Goal: Task Accomplishment & Management: Manage account settings

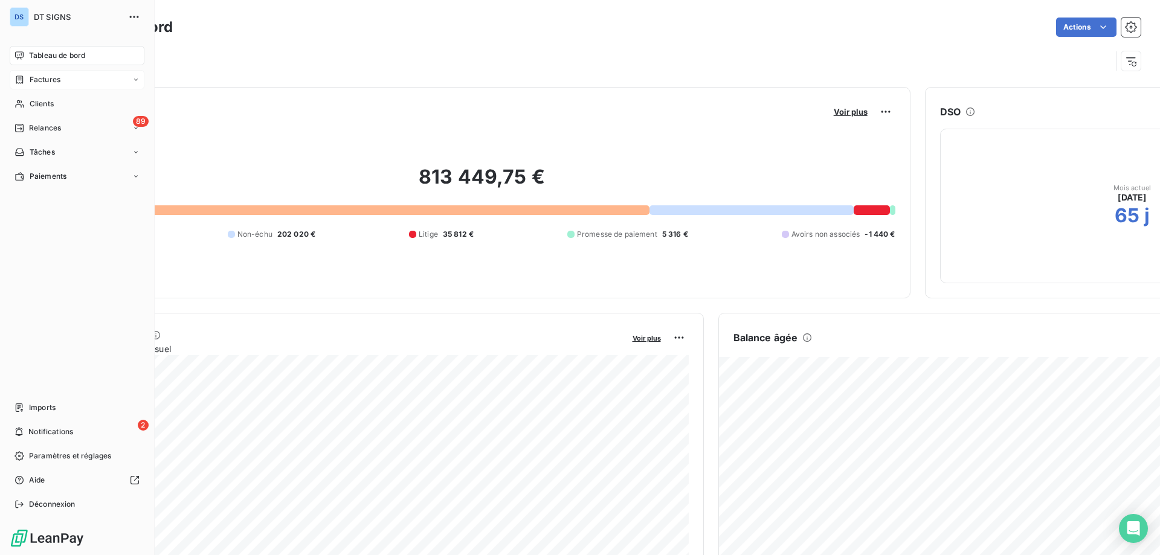
click at [47, 83] on span "Factures" at bounding box center [45, 79] width 31 height 11
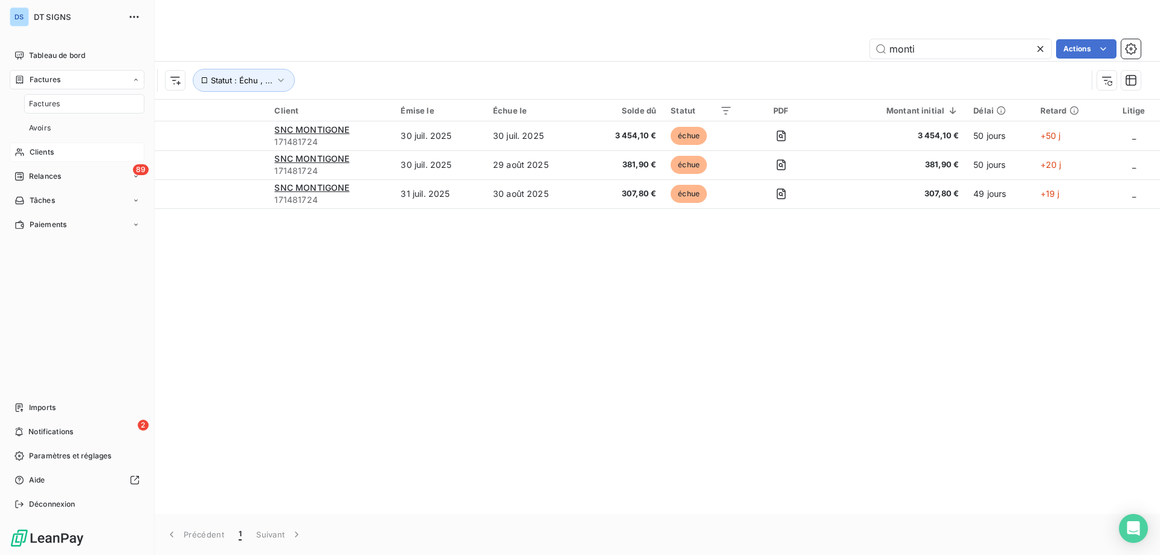
click at [39, 149] on span "Clients" at bounding box center [42, 152] width 24 height 11
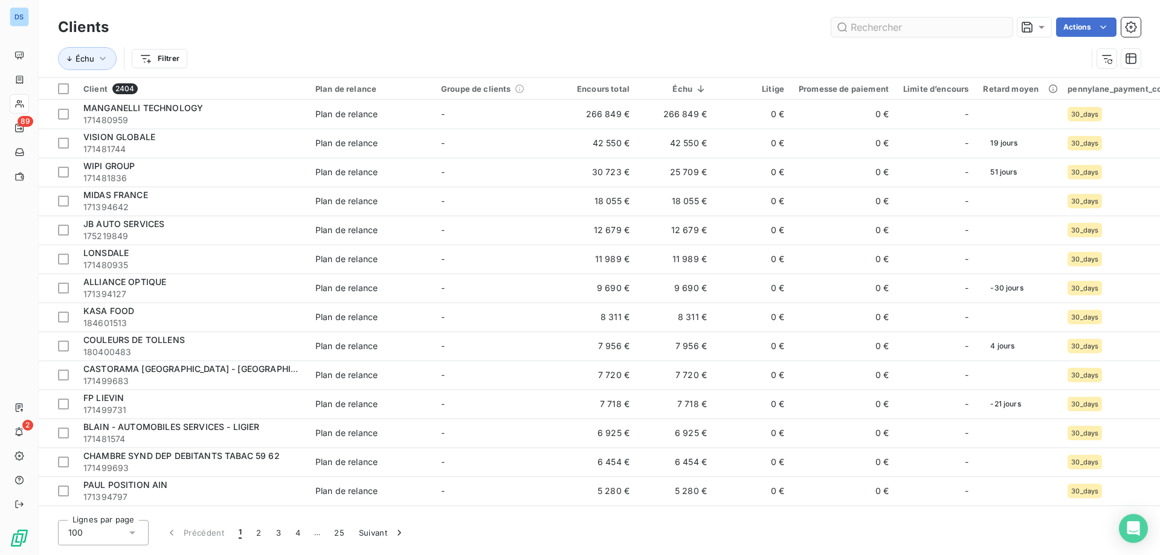
click at [852, 26] on input "text" at bounding box center [921, 27] width 181 height 19
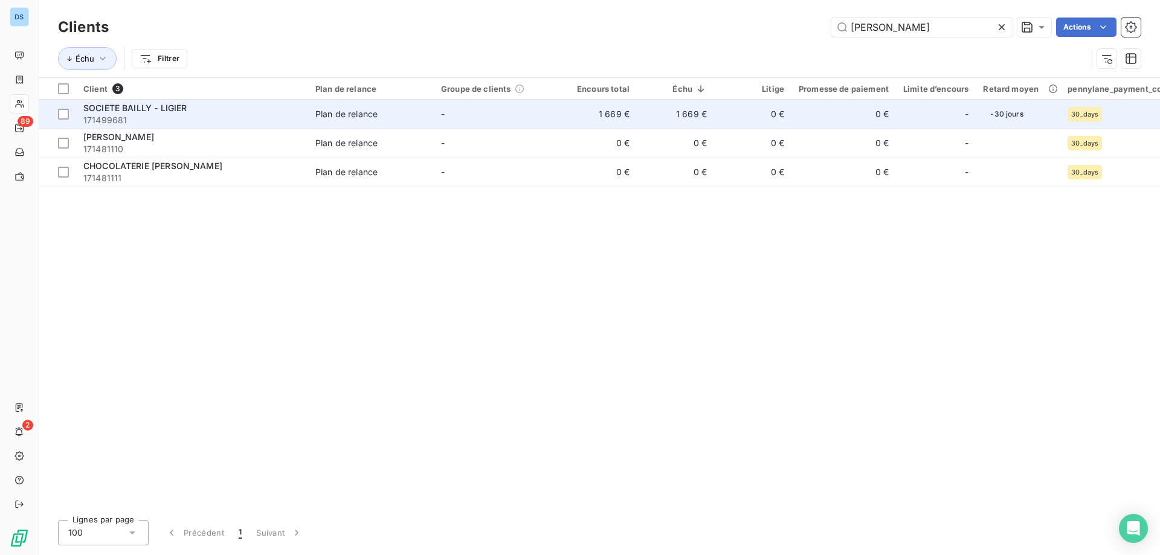
type input "[PERSON_NAME]"
click at [429, 123] on td "Plan de relance" at bounding box center [371, 114] width 126 height 29
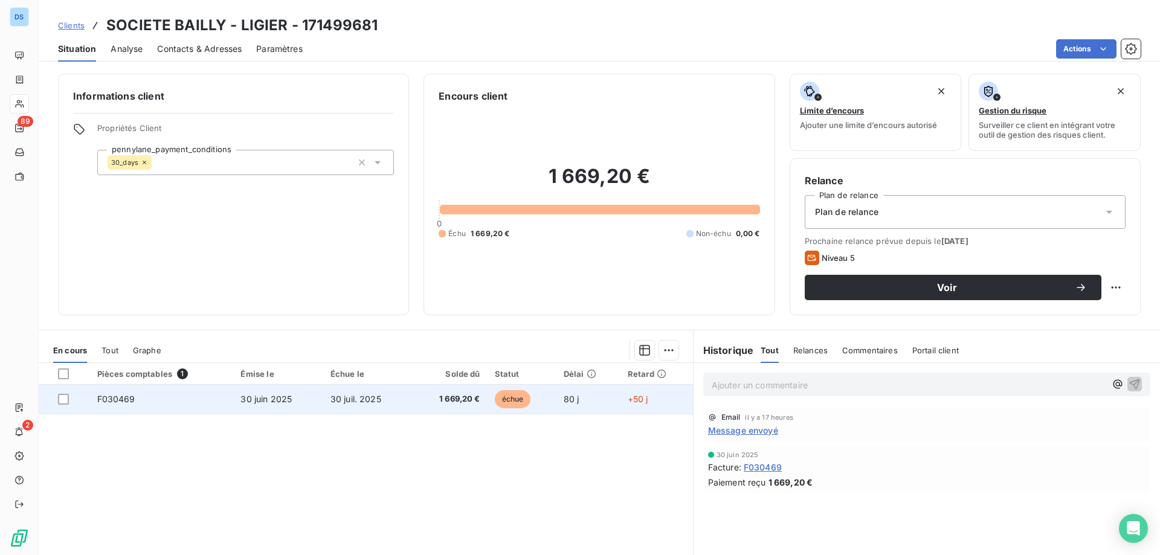
drag, startPoint x: 67, startPoint y: 397, endPoint x: 92, endPoint y: 413, distance: 29.5
click at [67, 398] on div at bounding box center [63, 399] width 11 height 11
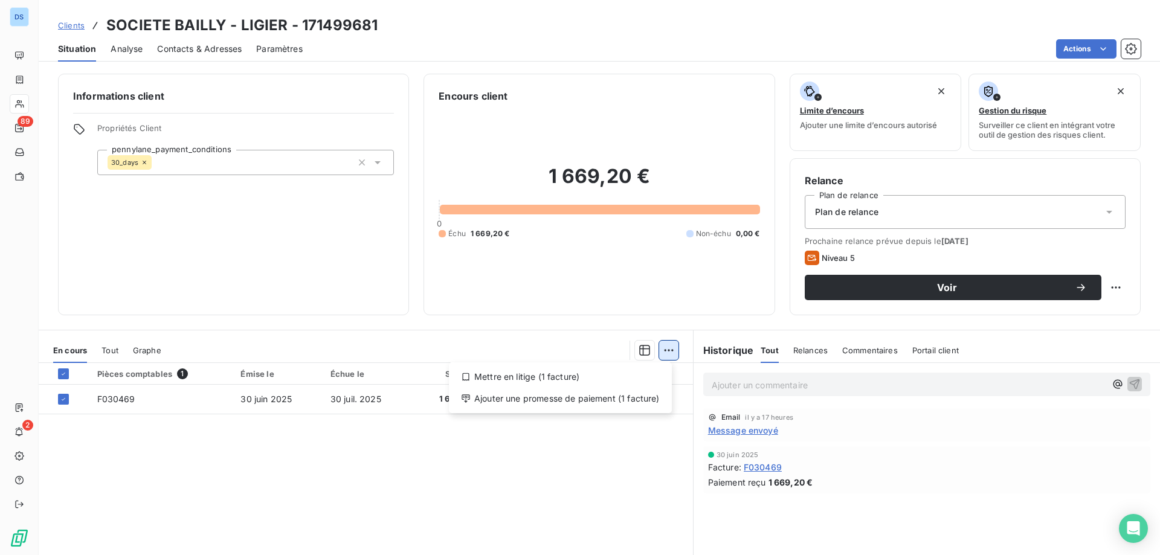
click at [659, 349] on html "DS 89 2 Clients SOCIETE BAILLY - LIGIER - 171499681 Situation Analyse Contacts …" at bounding box center [580, 277] width 1160 height 555
click at [536, 376] on div "Mettre en litige (1 facture)" at bounding box center [560, 376] width 213 height 19
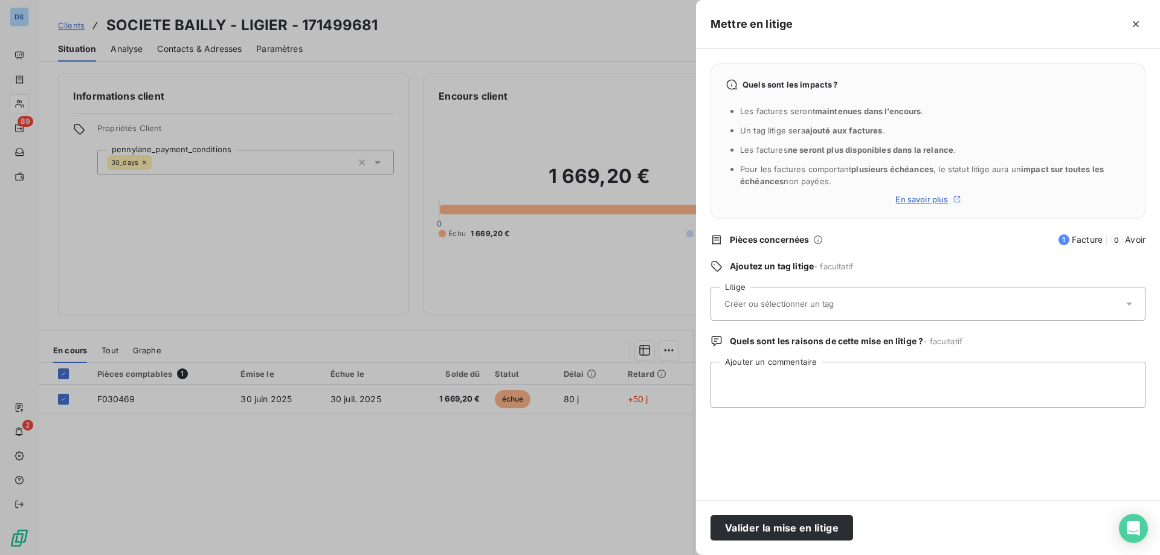
click at [762, 302] on input "text" at bounding box center [811, 303] width 176 height 11
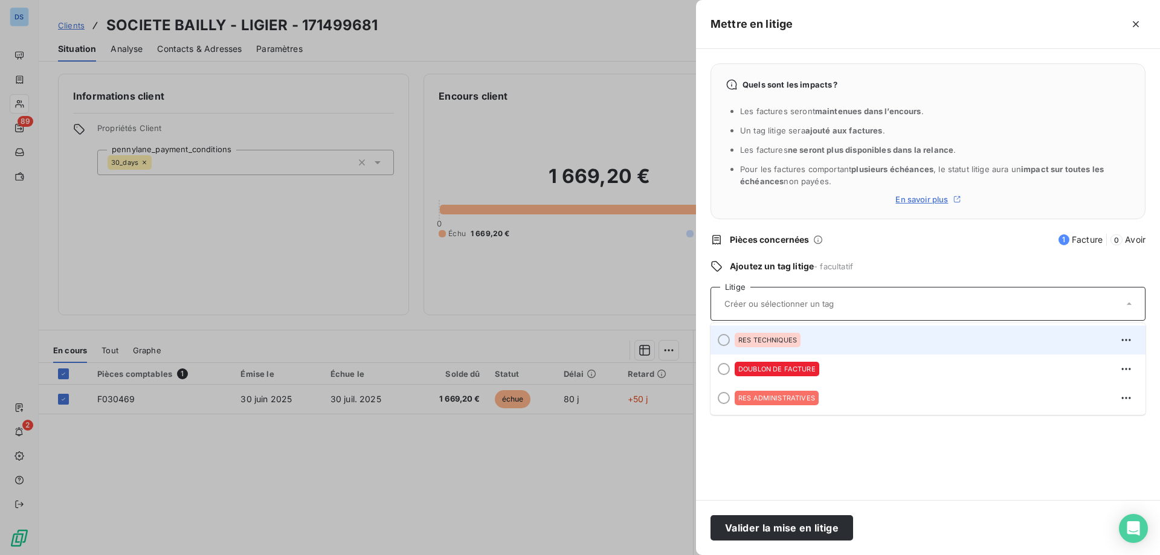
click at [763, 339] on span "RES TECHNIQUES" at bounding box center [767, 339] width 59 height 7
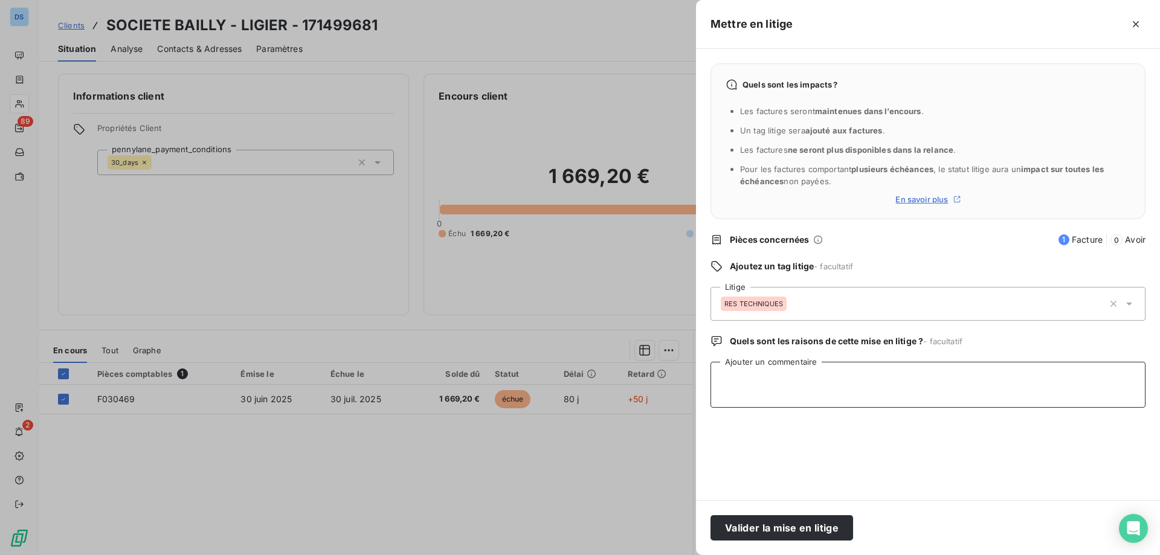
click at [747, 383] on textarea "Ajouter un commentaire" at bounding box center [927, 385] width 435 height 46
click at [812, 385] on textarea "Ajouter un commentaire" at bounding box center [927, 385] width 435 height 46
paste textarea "Nous vous informons, que malgré nos 4 relances depuis juillet, auprès de [PERSO…"
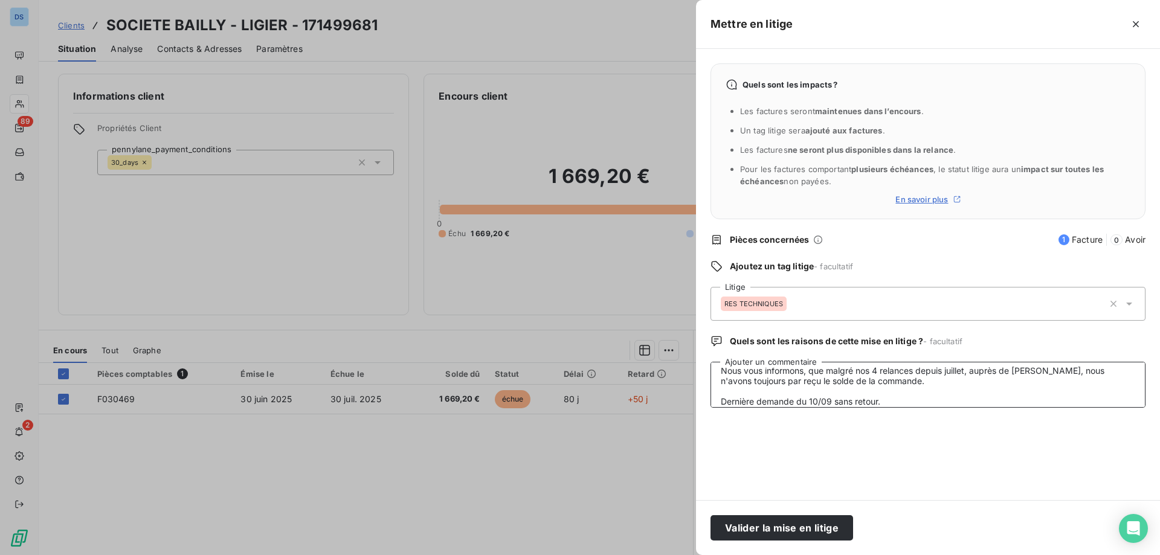
click at [720, 369] on textarea "Nous vous informons, que malgré nos 4 relances depuis juillet, auprès de [PERSO…" at bounding box center [927, 385] width 435 height 46
click at [885, 403] on textarea "[DATE] retour client : Nous vous informons, que malgré nos 4 relances depuis ju…" at bounding box center [927, 385] width 435 height 46
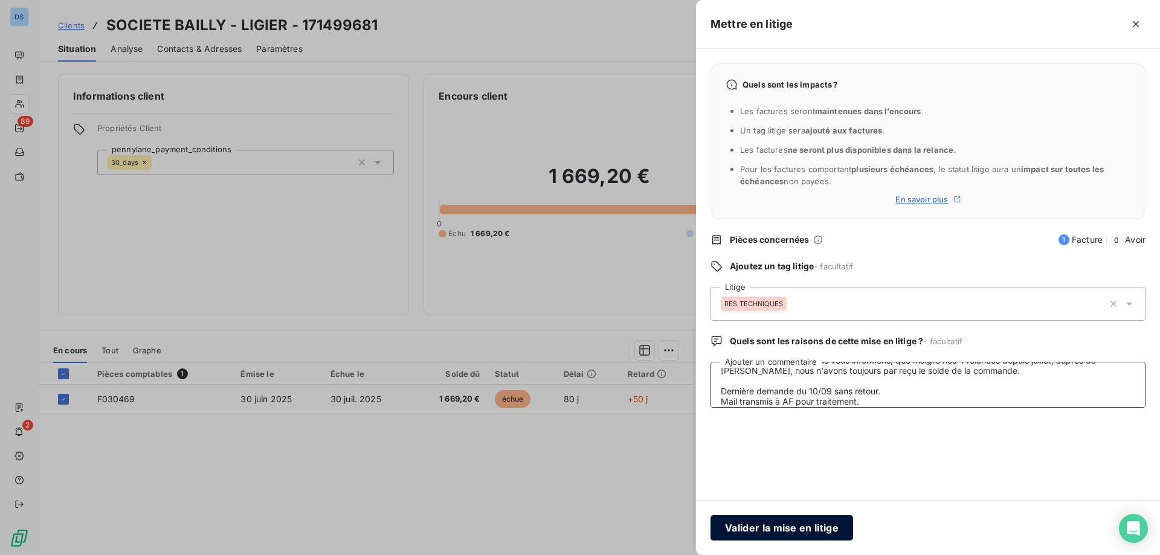
type textarea "[DATE] retour client : Nous vous informons, que malgré nos 4 relances depuis ju…"
click at [781, 528] on button "Valider la mise en litige" at bounding box center [781, 527] width 143 height 25
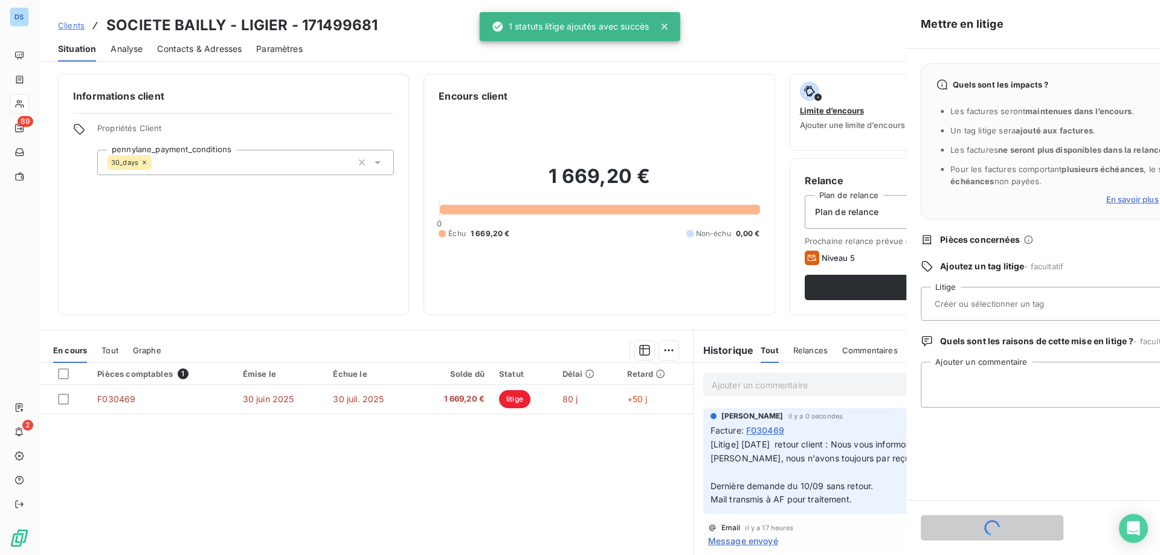
scroll to position [0, 0]
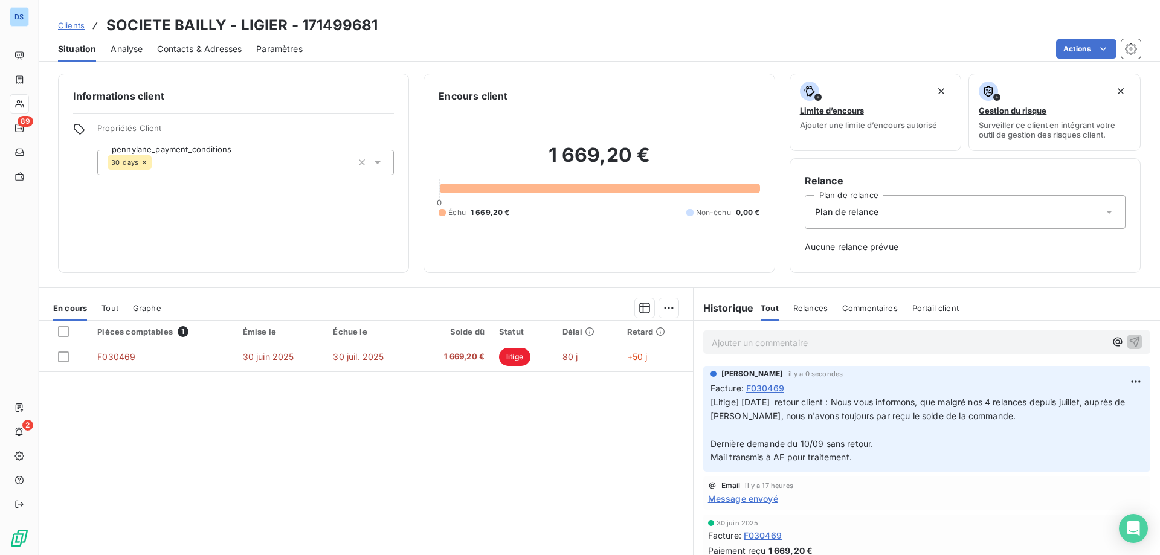
click at [722, 421] on p "[Litige] [DATE] retour client : Nous vous informons, que malgré nos 4 relances …" at bounding box center [926, 430] width 433 height 69
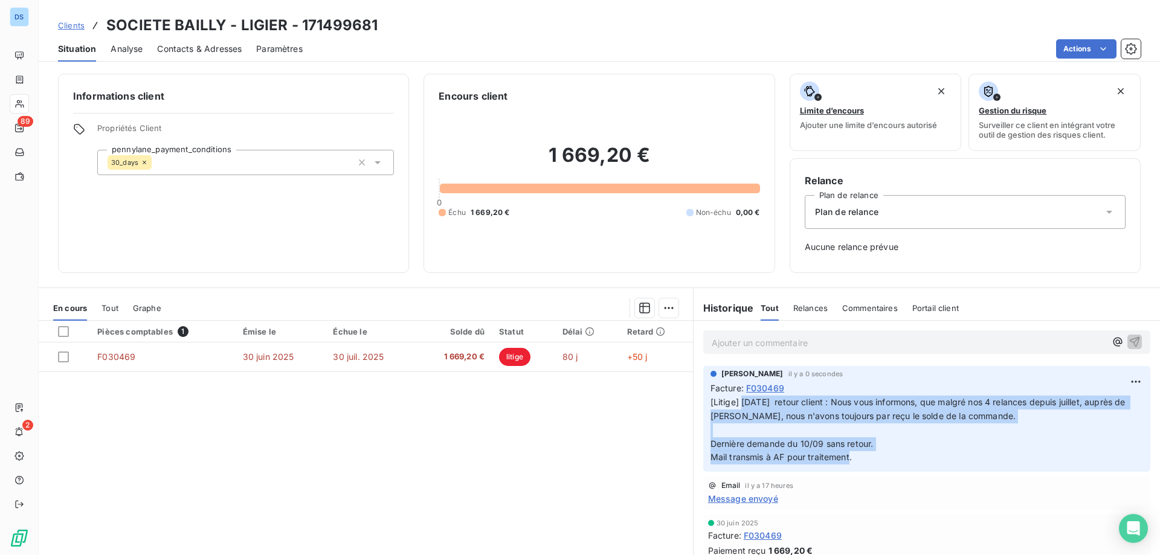
drag, startPoint x: 738, startPoint y: 403, endPoint x: 1002, endPoint y: 454, distance: 268.9
click at [1002, 454] on p "[Litige] [DATE] retour client : Nous vous informons, que malgré nos 4 relances …" at bounding box center [926, 430] width 433 height 69
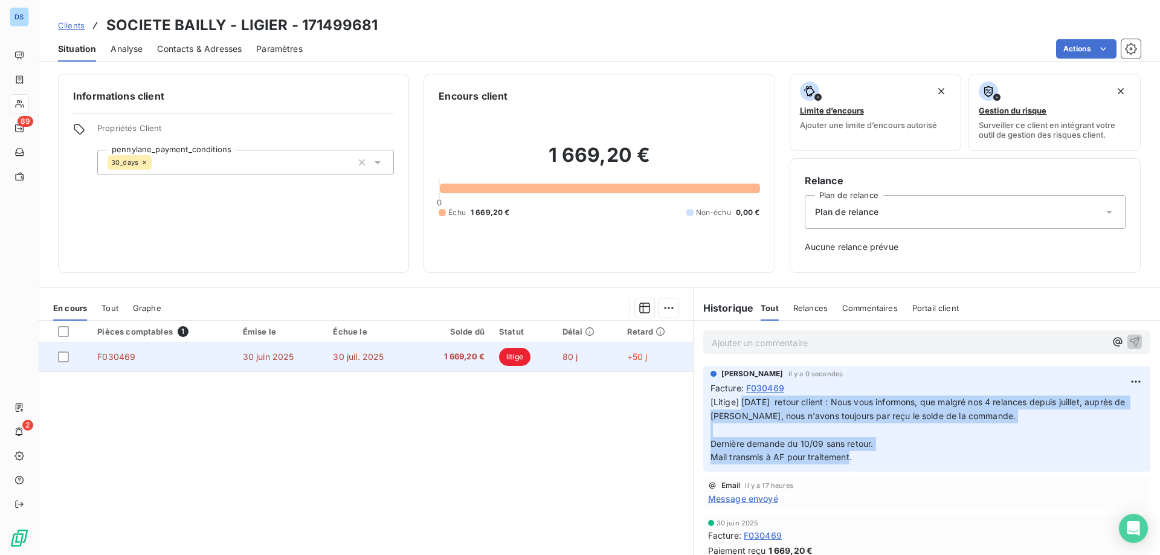
copy span "[DATE] retour client : Nous vous informons, que malgré nos 4 relances depuis ju…"
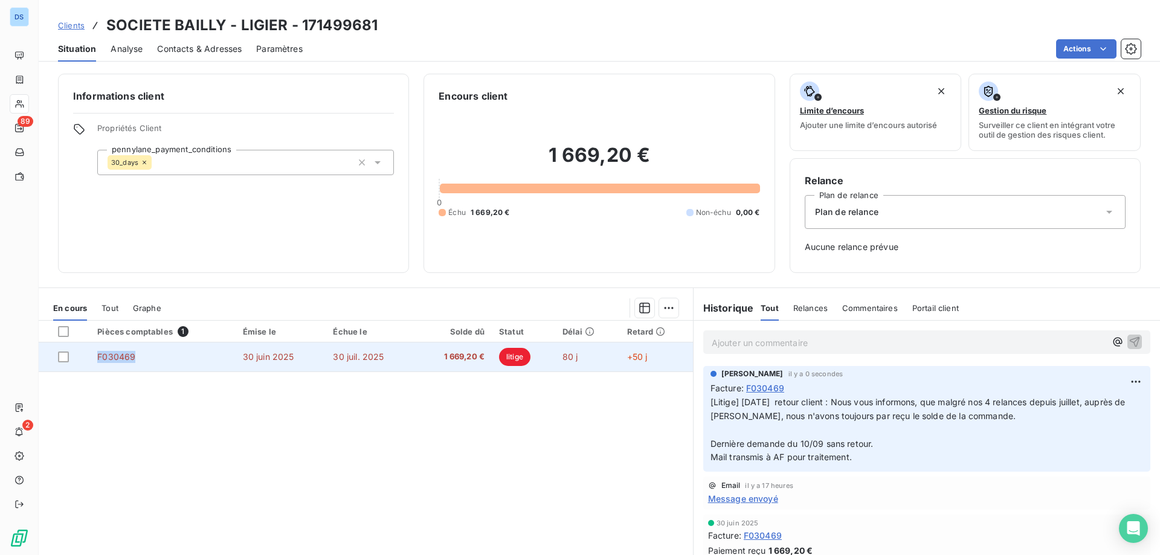
drag, startPoint x: 143, startPoint y: 357, endPoint x: 89, endPoint y: 358, distance: 53.8
click at [88, 354] on tr "F030469 [DATE] [DATE] 1 669,20 € litige 80 j +50 j" at bounding box center [366, 357] width 654 height 29
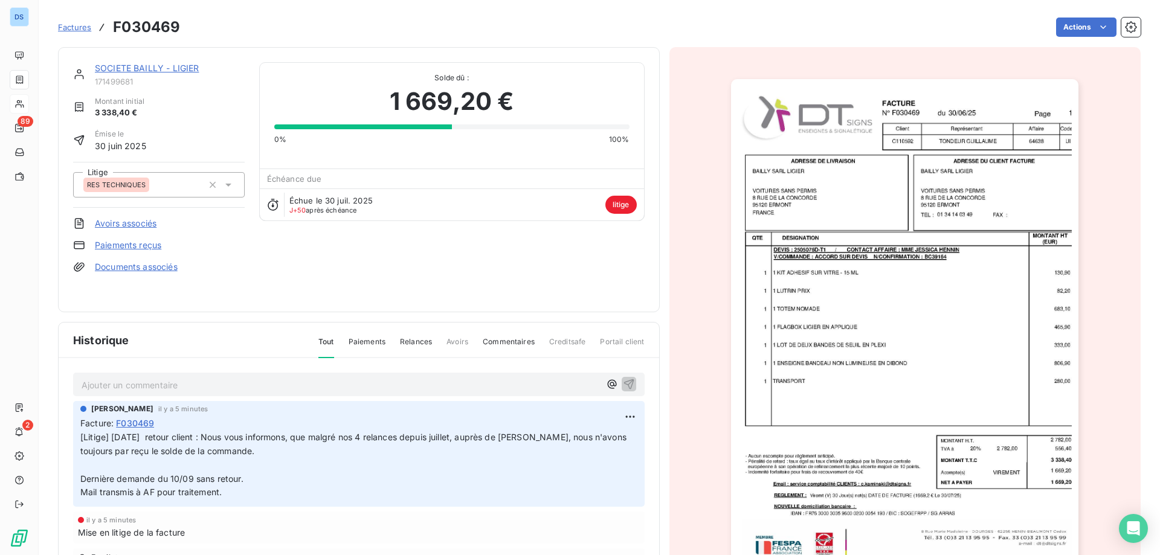
click at [146, 68] on link "SOCIETE BAILLY - LIGIER" at bounding box center [147, 68] width 104 height 10
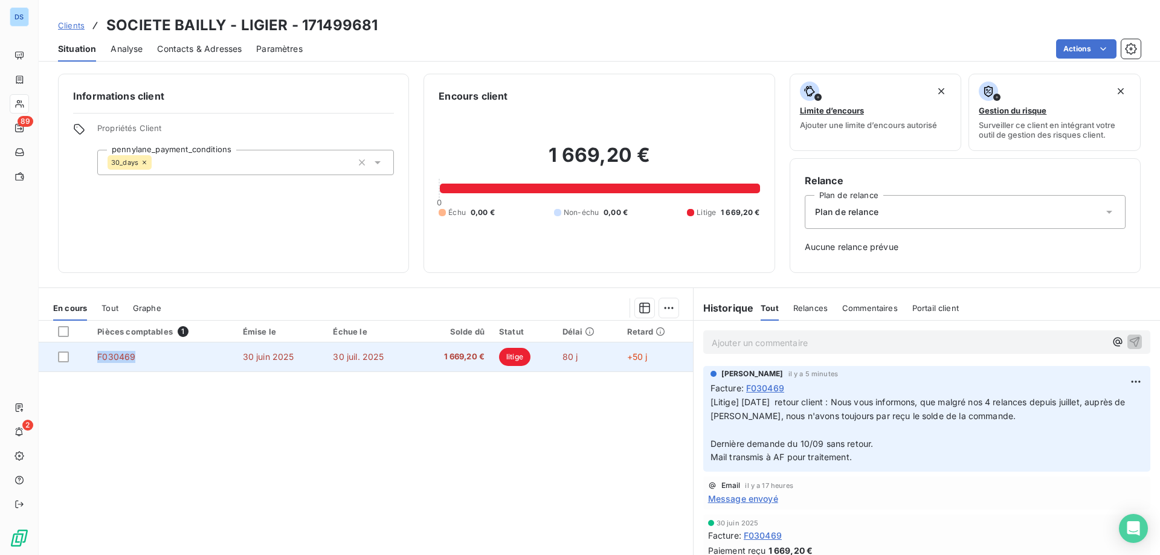
drag, startPoint x: 94, startPoint y: 352, endPoint x: 141, endPoint y: 362, distance: 47.8
click at [142, 361] on td "F030469" at bounding box center [162, 357] width 145 height 29
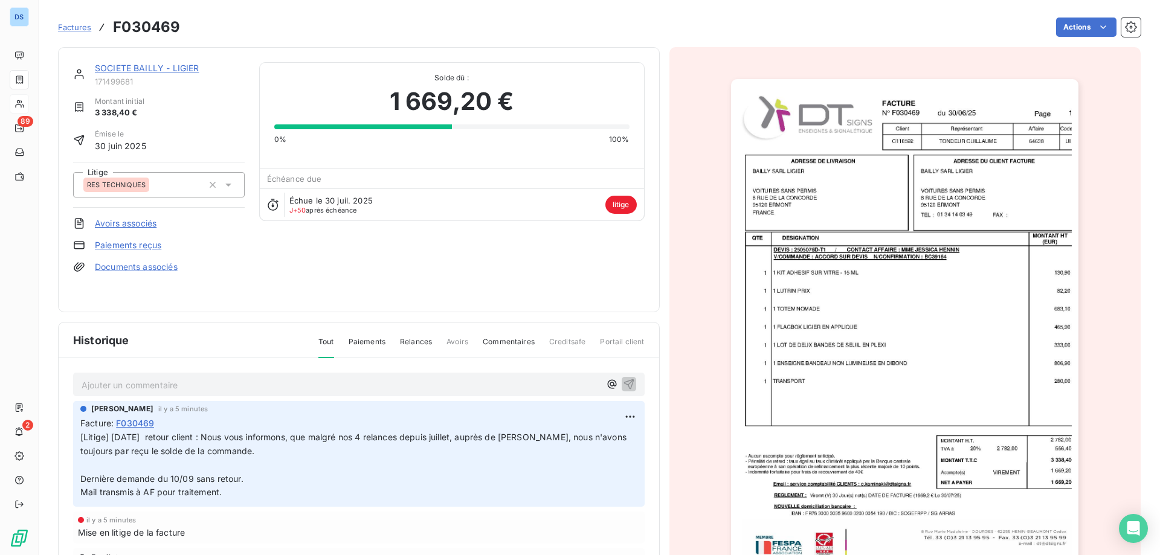
click at [795, 196] on img "button" at bounding box center [904, 325] width 347 height 492
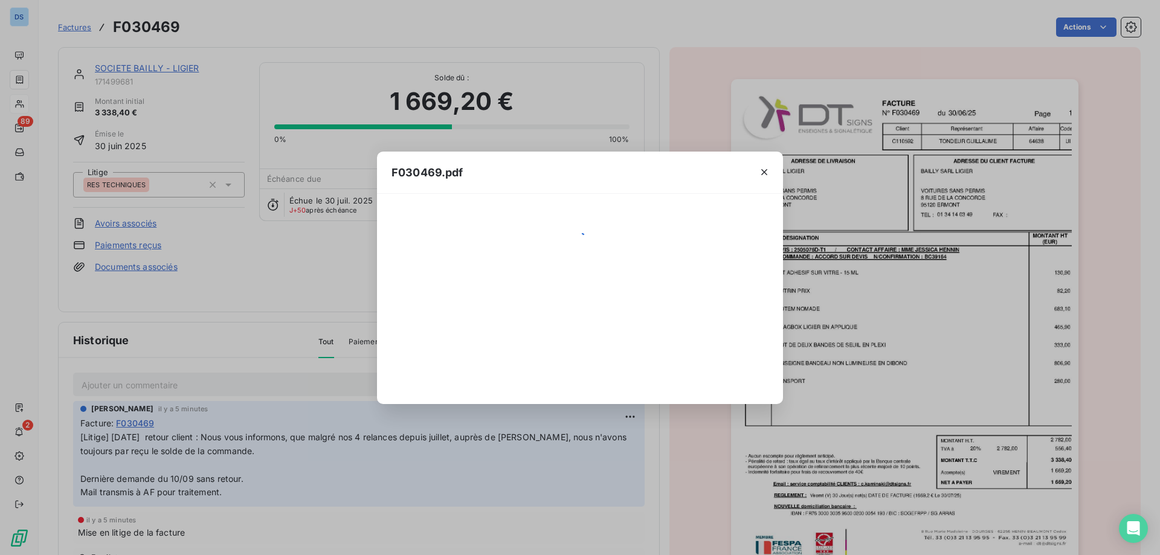
click at [796, 196] on div "F030469.pdf" at bounding box center [580, 277] width 1160 height 555
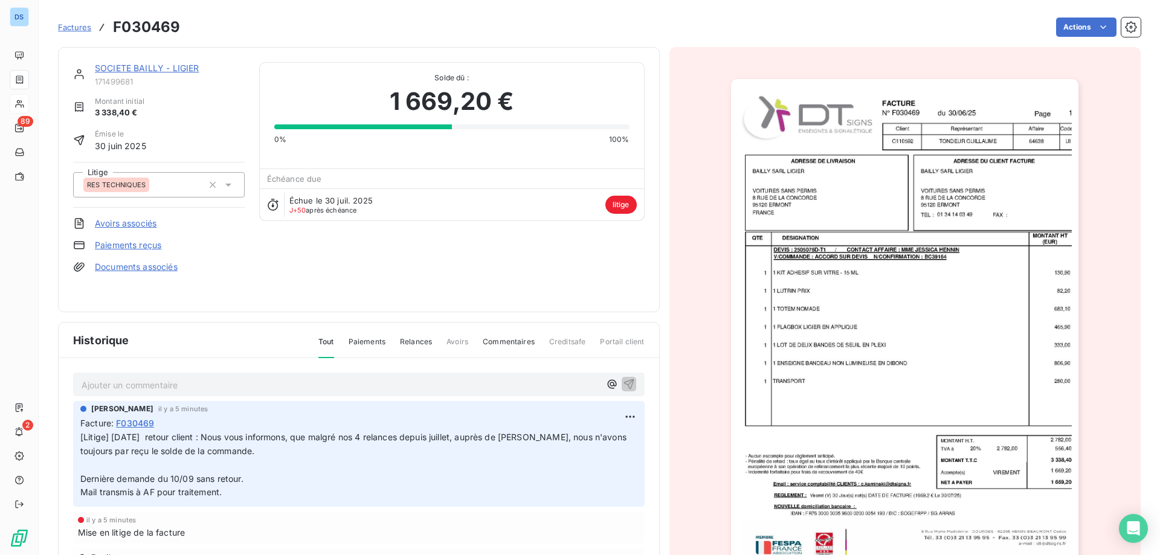
click at [838, 282] on img "button" at bounding box center [904, 325] width 347 height 492
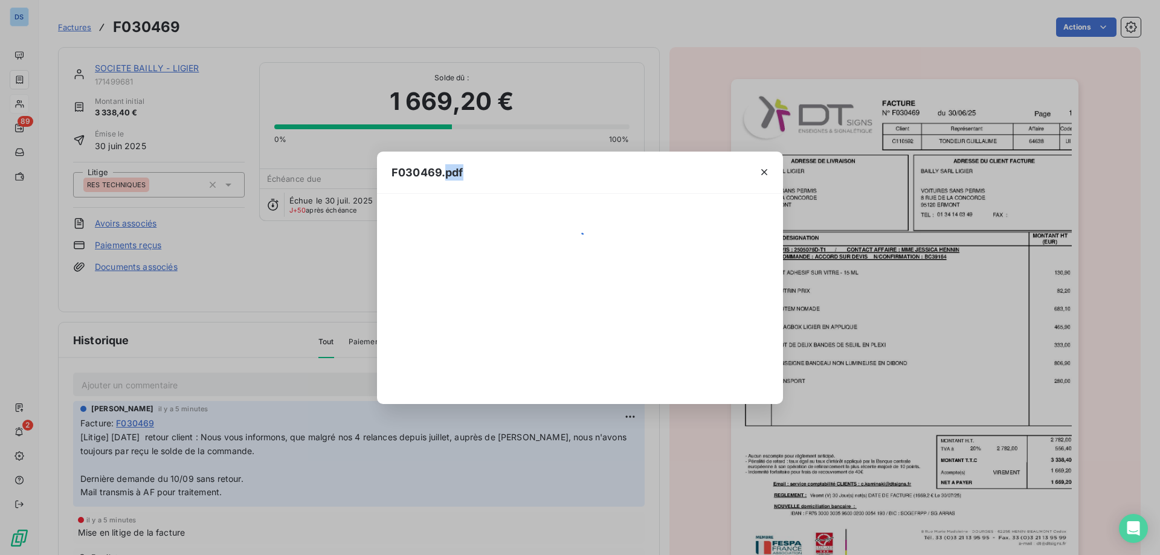
click at [838, 282] on div "F030469.pdf" at bounding box center [580, 277] width 1160 height 555
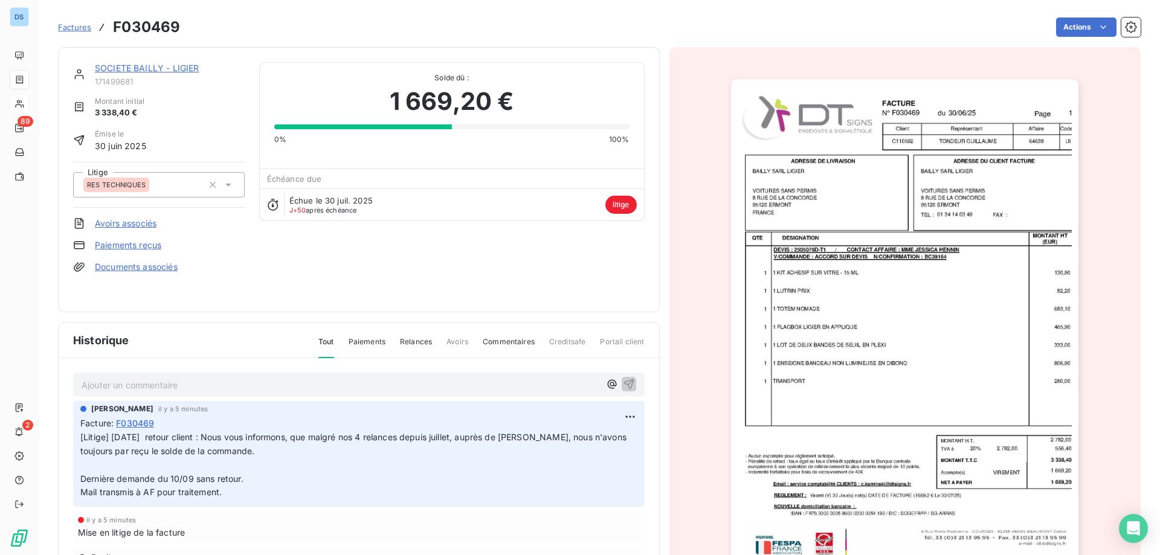
click at [846, 297] on img "button" at bounding box center [904, 325] width 347 height 492
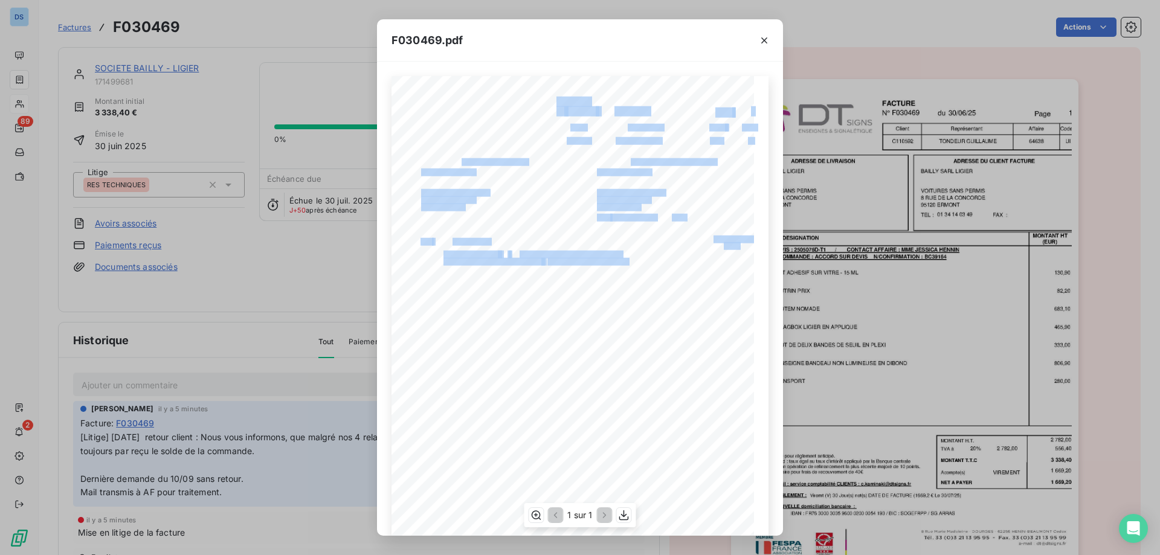
click at [697, 142] on div "F030469 [DATE] BAILLY SARL LIGIER VOITURES SANS PERMIS 95120 ERMONT [STREET_ADD…" at bounding box center [579, 332] width 377 height 512
click at [711, 143] on span "64638" at bounding box center [719, 139] width 19 height 5
click at [699, 142] on div "F030469 [DATE] BAILLY SARL LIGIER VOITURES SANS PERMIS 95120 ERMONT [STREET_ADD…" at bounding box center [579, 332] width 377 height 512
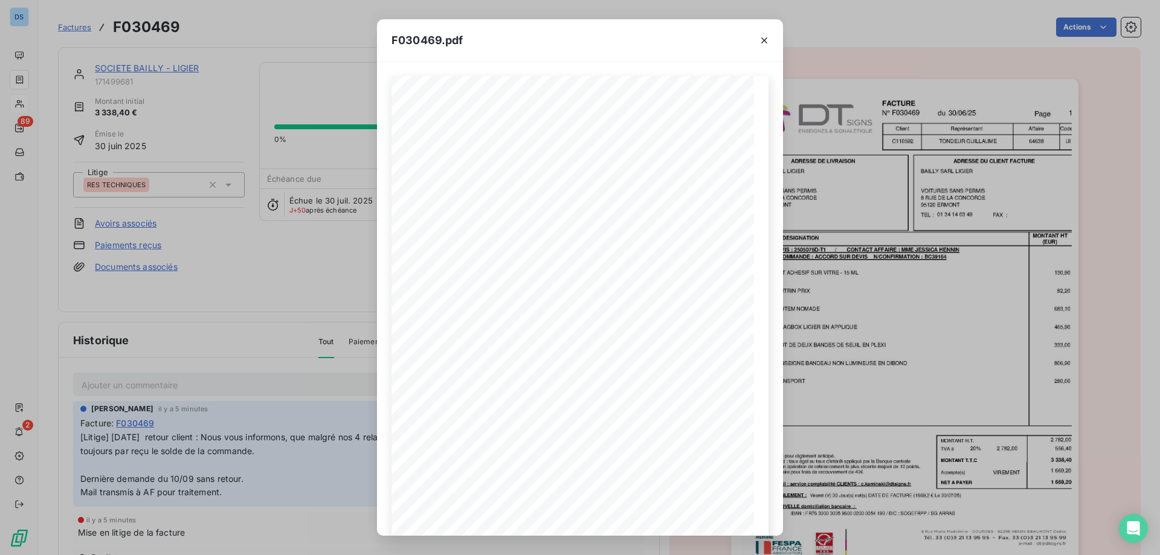
click at [805, 79] on div "F030469.pdf F030469 [DATE] BAILLY SARL LIGIER VOITURES SANS PERMIS 95120 ERMONT…" at bounding box center [580, 277] width 1160 height 555
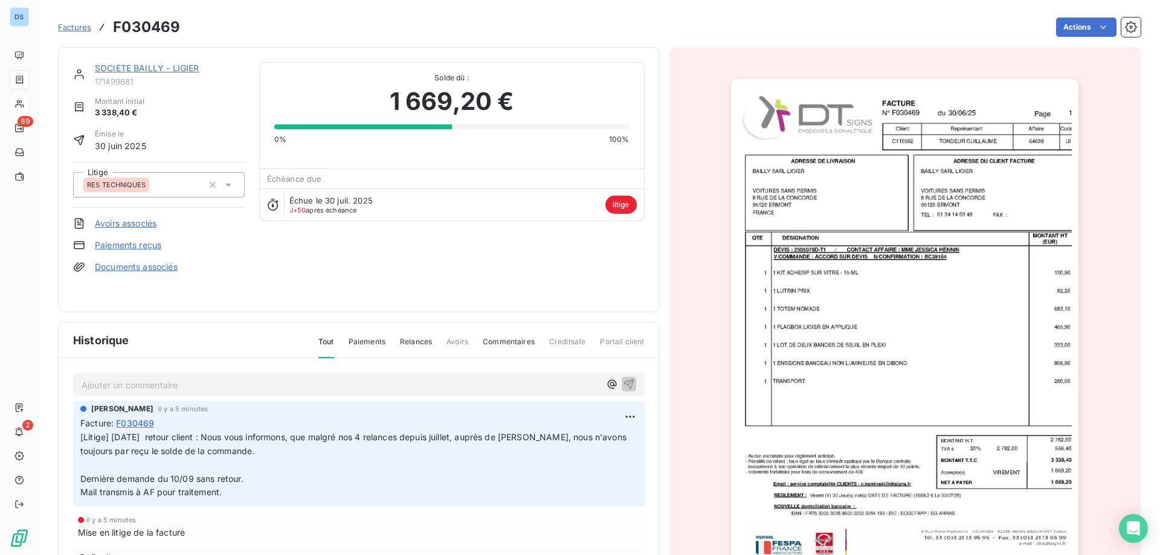
click at [758, 203] on img "button" at bounding box center [904, 325] width 347 height 492
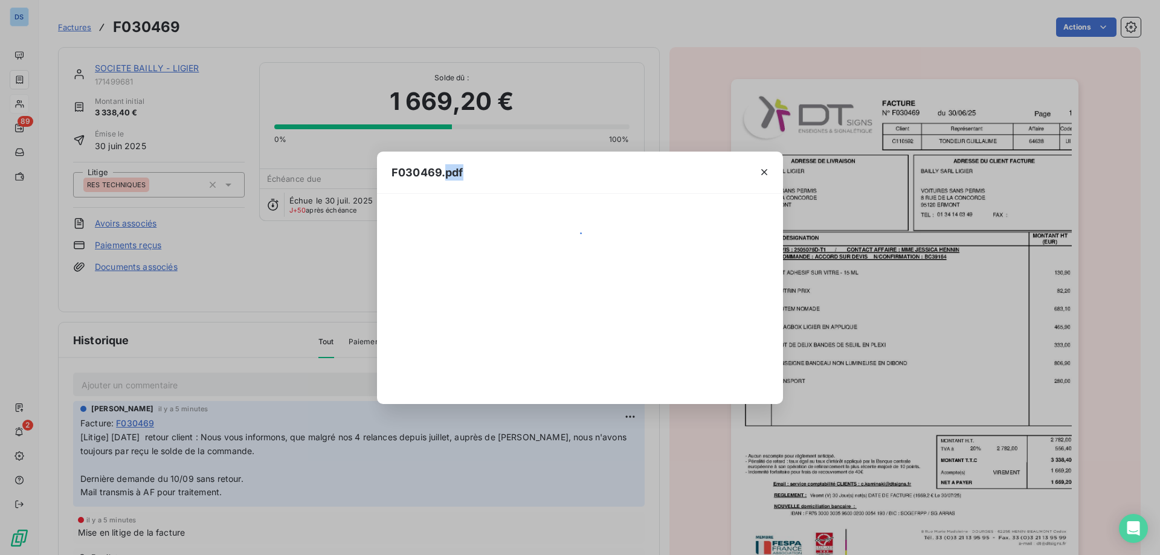
click at [758, 203] on div at bounding box center [580, 299] width 406 height 210
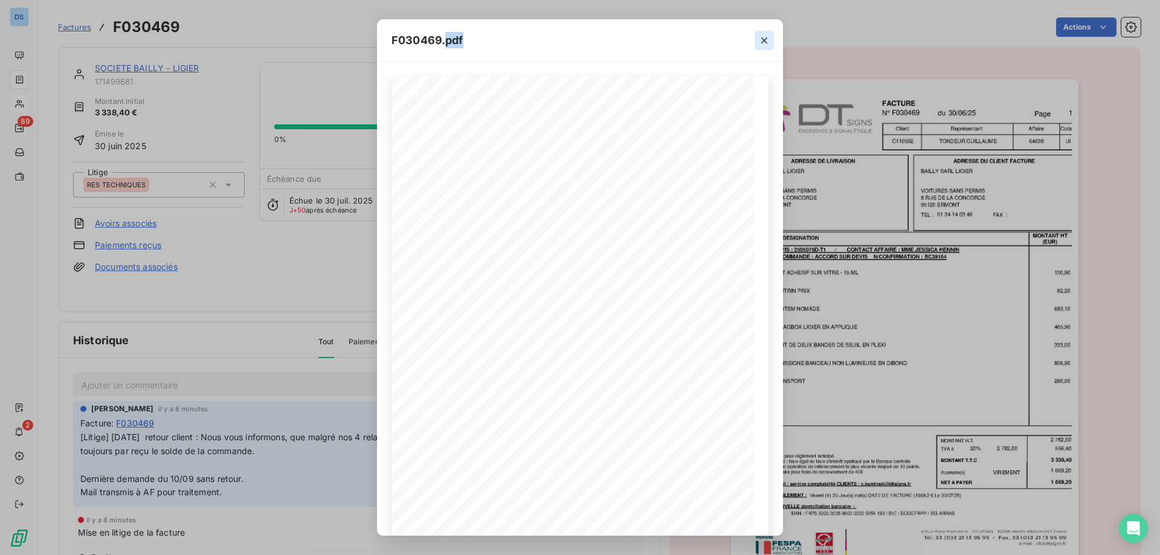
click at [761, 36] on icon "button" at bounding box center [764, 40] width 12 height 12
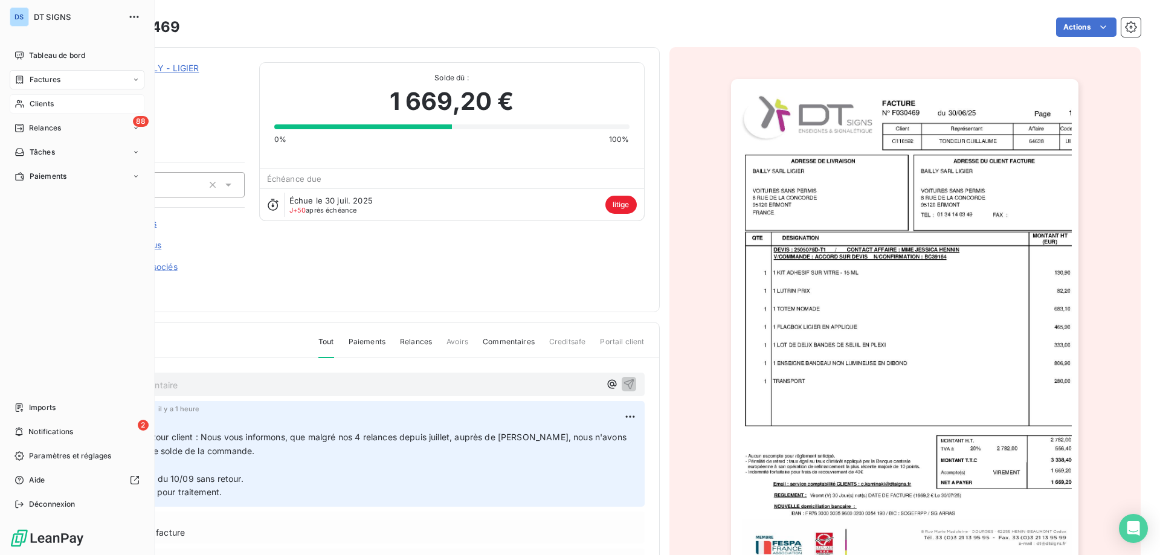
click at [38, 106] on span "Clients" at bounding box center [42, 103] width 24 height 11
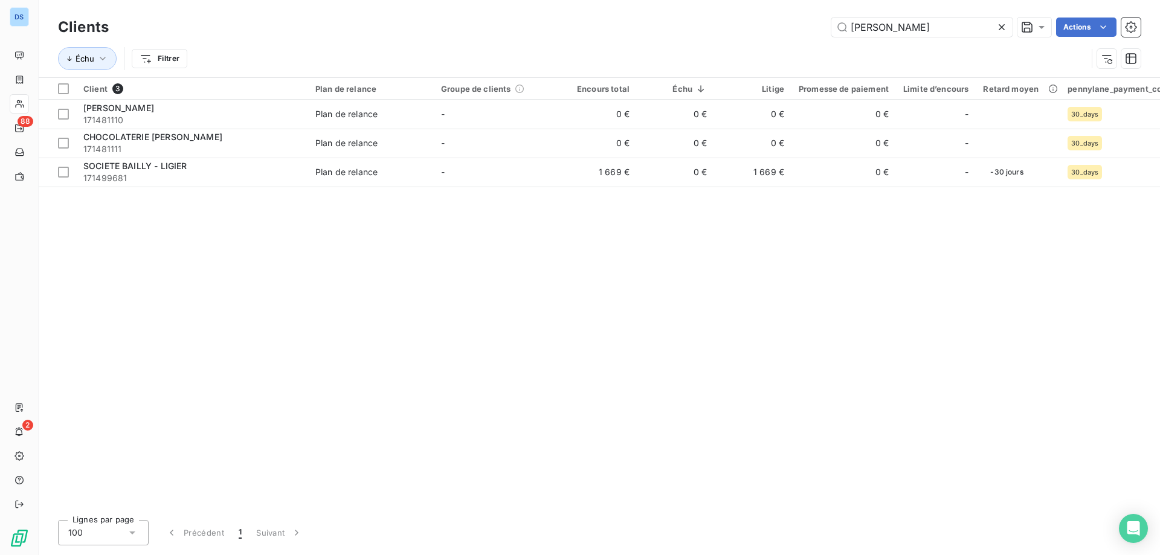
drag, startPoint x: 887, startPoint y: 26, endPoint x: 788, endPoint y: 33, distance: 99.9
click at [802, 31] on div "bailly Actions" at bounding box center [631, 27] width 1017 height 19
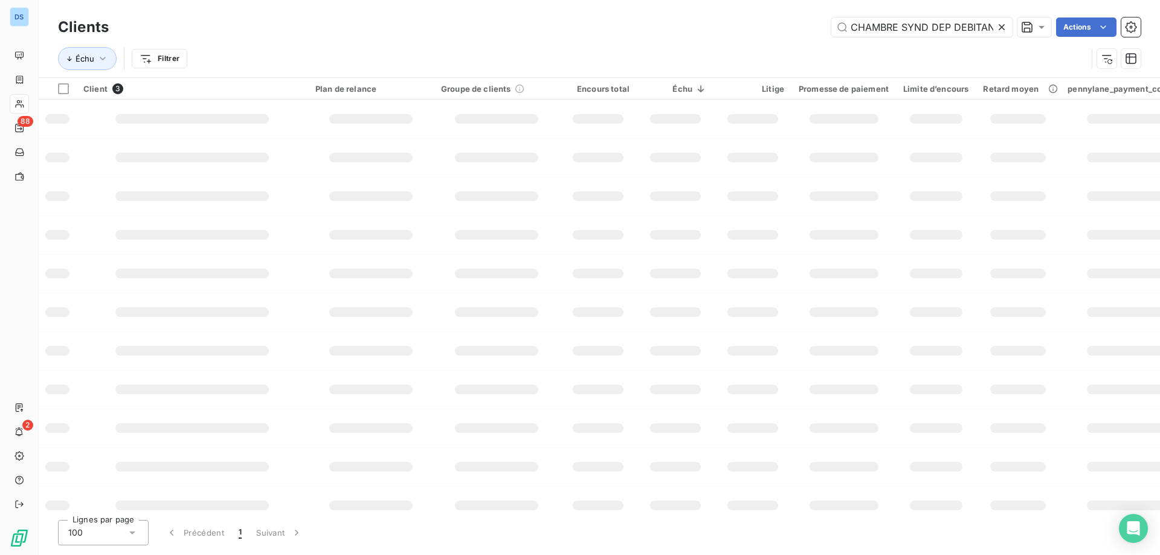
scroll to position [0, 76]
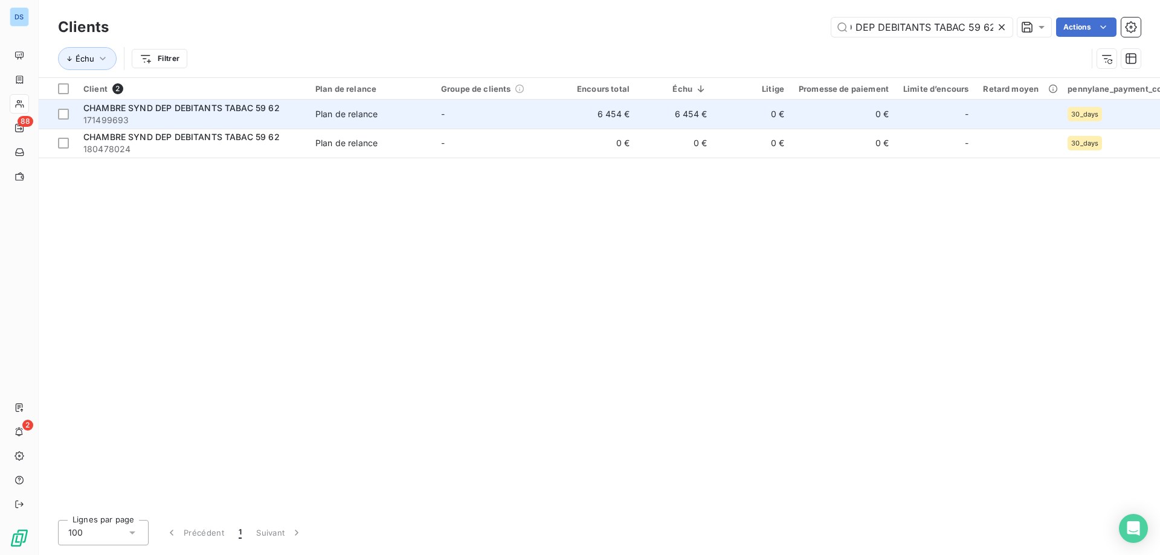
type input "CHAMBRE SYND DEP DEBITANTS TABAC 59 62"
click at [426, 119] on span "Plan de relance" at bounding box center [370, 114] width 111 height 12
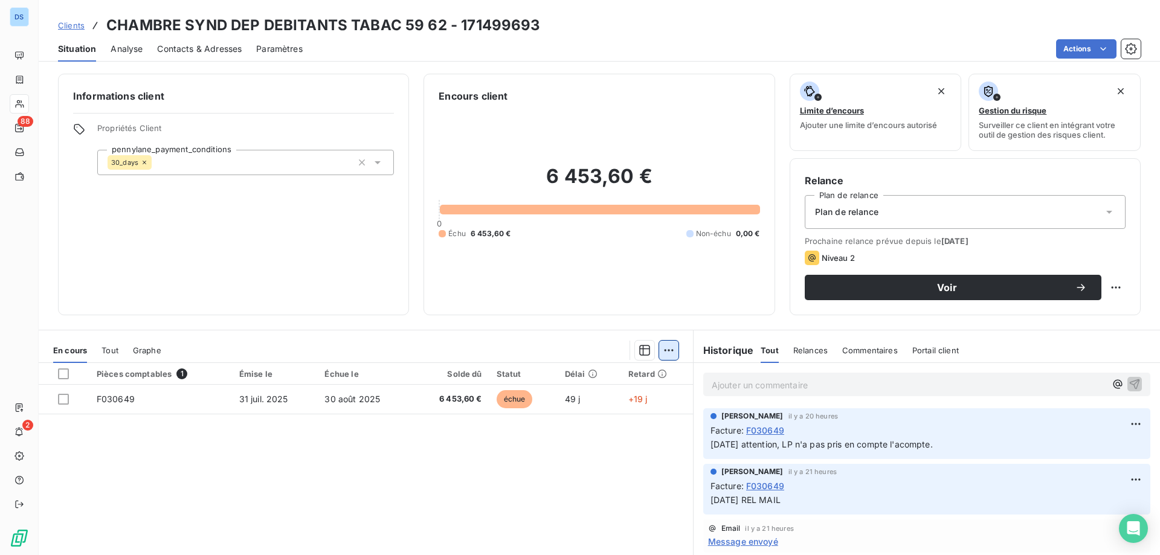
click at [666, 349] on html "DS 88 2 Clients CHAMBRE SYND DEP DEBITANTS TABAC 59 62 - 171499693 Situation An…" at bounding box center [580, 277] width 1160 height 555
click at [59, 398] on html "DS 88 2 Clients CHAMBRE SYND DEP DEBITANTS TABAC 59 62 - 171499693 Situation An…" at bounding box center [580, 277] width 1160 height 555
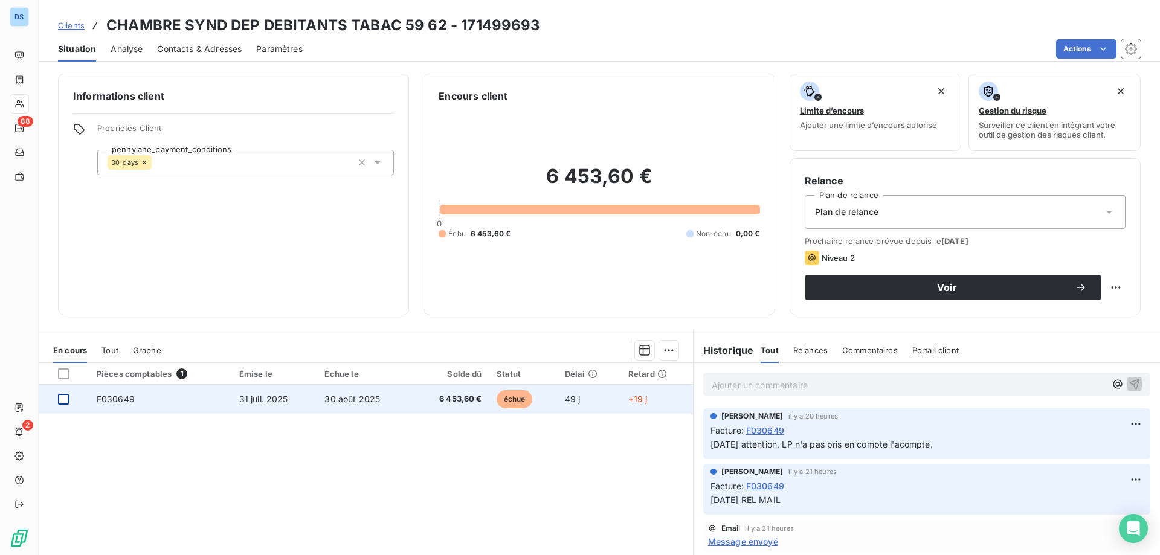
click at [63, 397] on div at bounding box center [63, 399] width 11 height 11
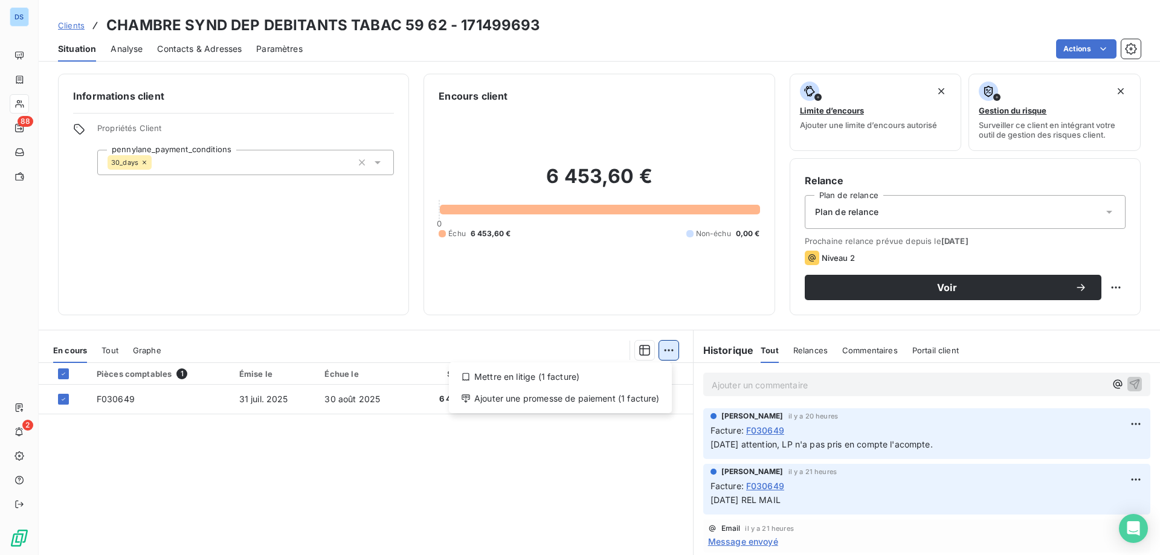
click at [664, 347] on html "DS 88 2 Clients CHAMBRE SYND DEP DEBITANTS TABAC 59 62 - 171499693 Situation An…" at bounding box center [580, 277] width 1160 height 555
click at [539, 379] on div "Mettre en litige (1 facture)" at bounding box center [560, 376] width 213 height 19
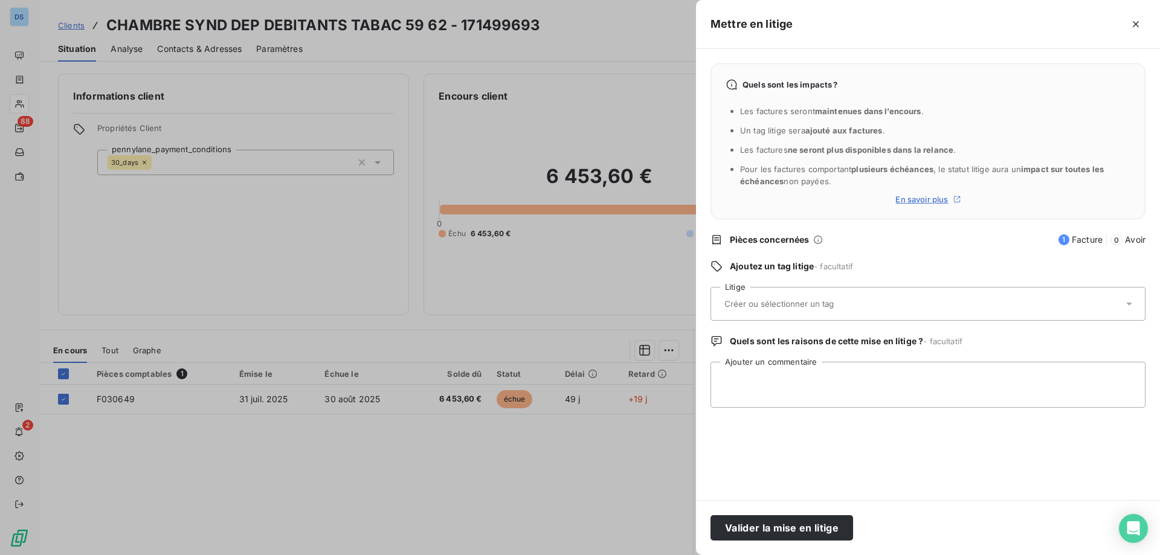
click at [759, 310] on div at bounding box center [922, 303] width 402 height 25
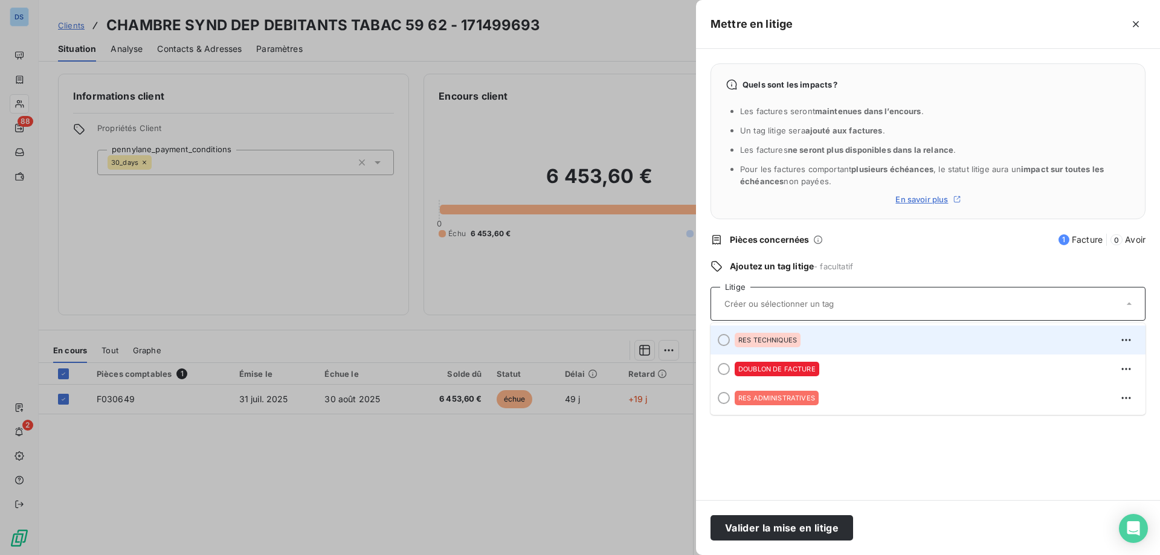
click at [774, 341] on span "RES TECHNIQUES" at bounding box center [767, 339] width 59 height 7
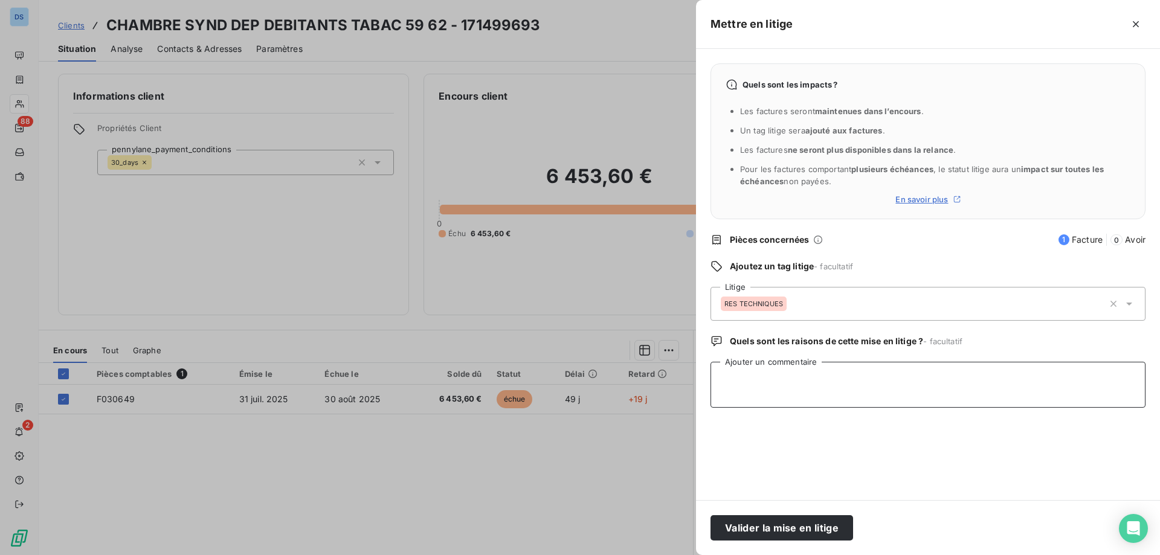
click at [768, 368] on textarea "Ajouter un commentaire" at bounding box center [927, 385] width 435 height 46
click at [728, 382] on textarea "Ajouter un commentaire" at bounding box center [927, 385] width 435 height 46
paste textarea "Je suis très surprise par cette mise en recouvrement de mon client. Tout d'abor…"
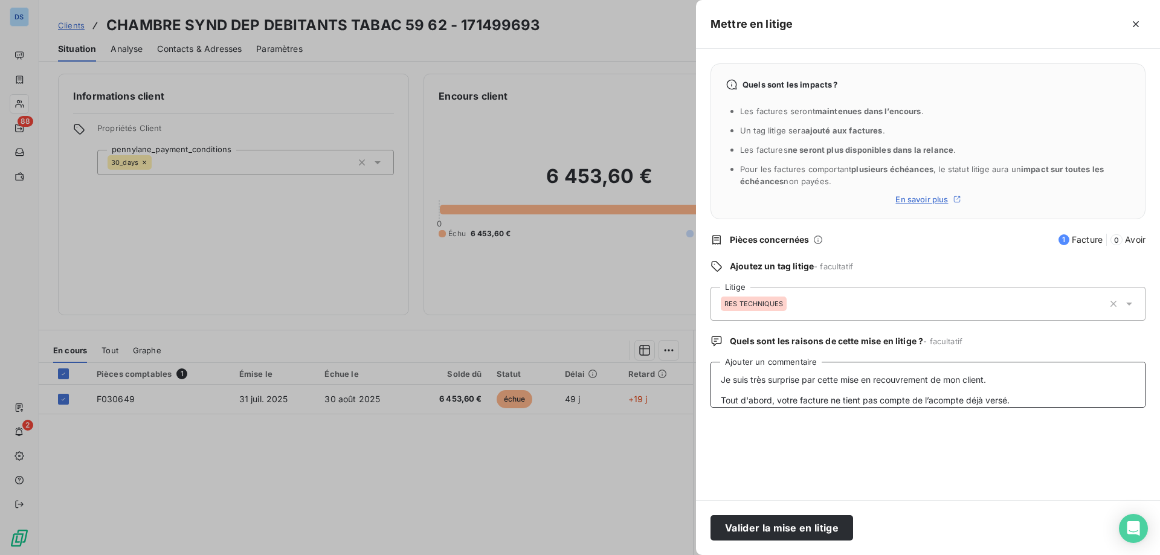
click at [721, 378] on textarea "Je suis très surprise par cette mise en recouvrement de mon client. Tout d'abor…" at bounding box center [927, 385] width 435 height 46
type textarea "[DATE] RETOUR CLIENT / PRIS EN CHARGE PAR CG ET SD - Je suis très surprise par …"
click at [813, 303] on div "RES TECHNIQUES" at bounding box center [912, 303] width 383 height 29
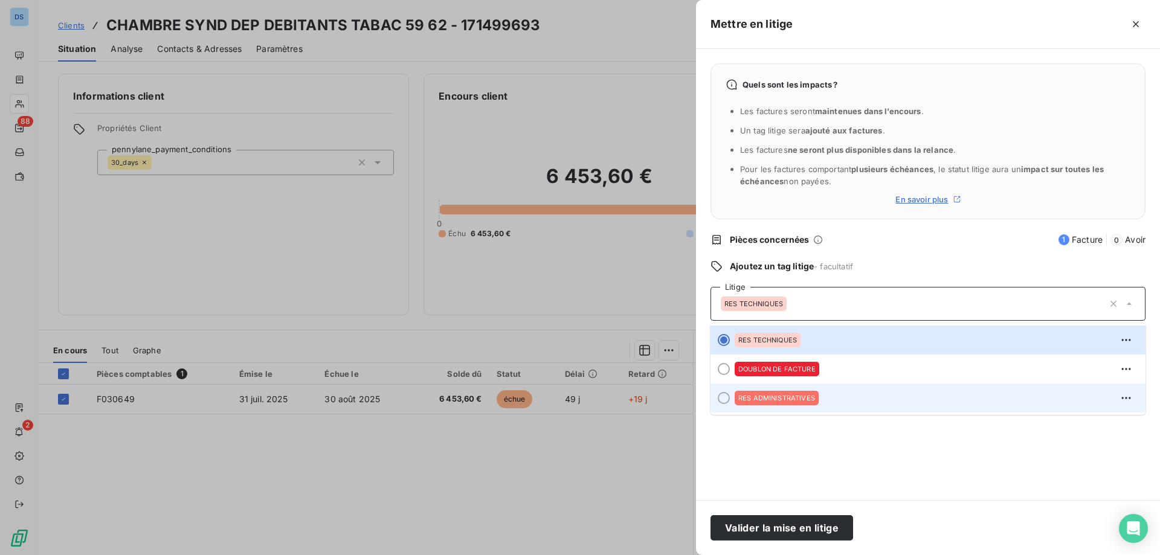
click at [754, 397] on span "RES ADMINISTRATIVES" at bounding box center [776, 397] width 77 height 7
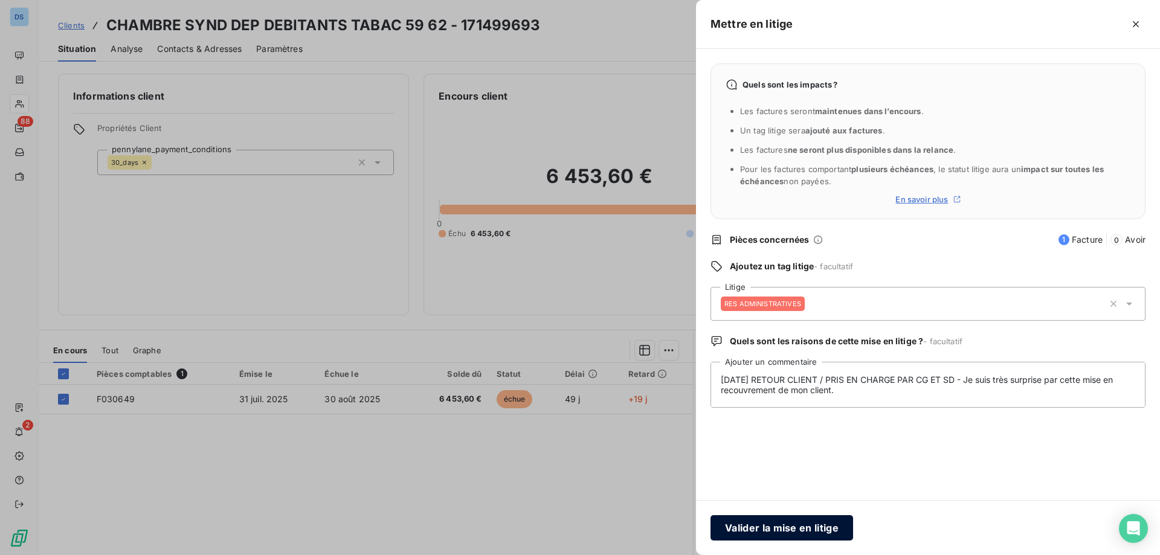
click at [784, 530] on button "Valider la mise en litige" at bounding box center [781, 527] width 143 height 25
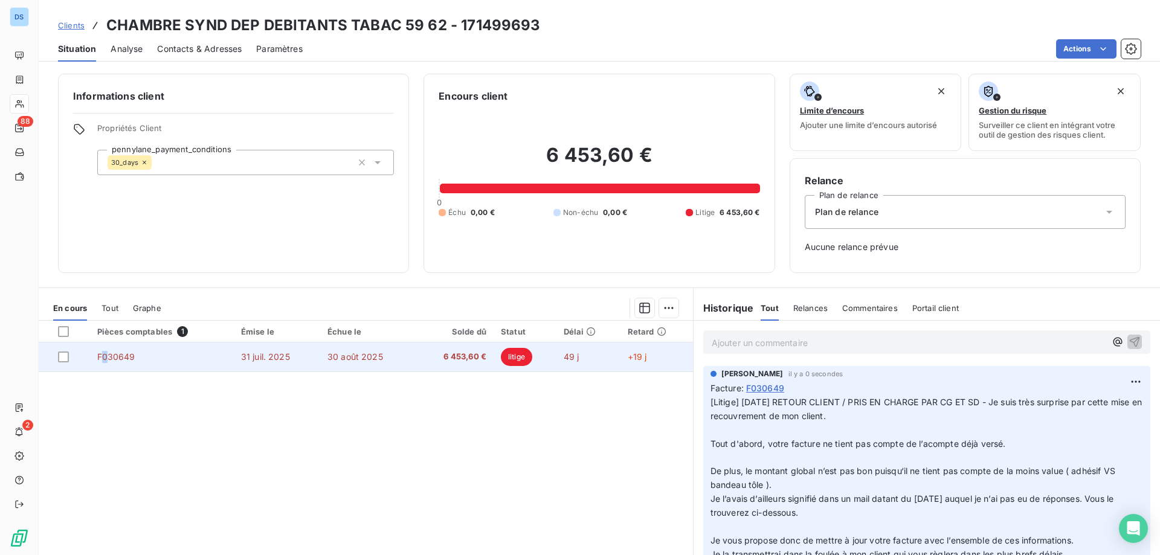
click at [106, 359] on span "F030649" at bounding box center [116, 357] width 38 height 10
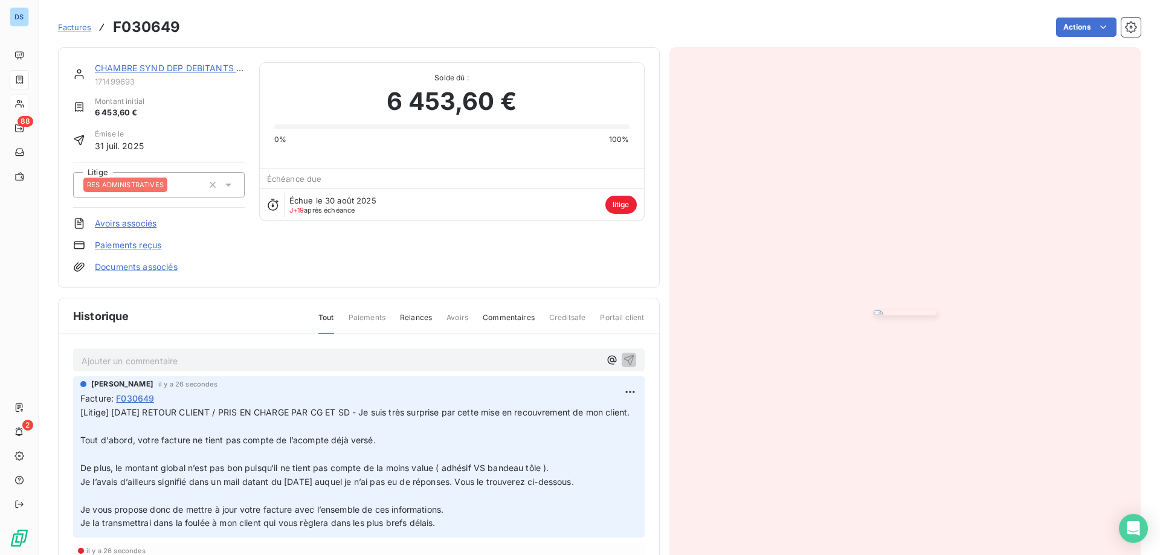
click at [873, 310] on img "button" at bounding box center [904, 312] width 63 height 5
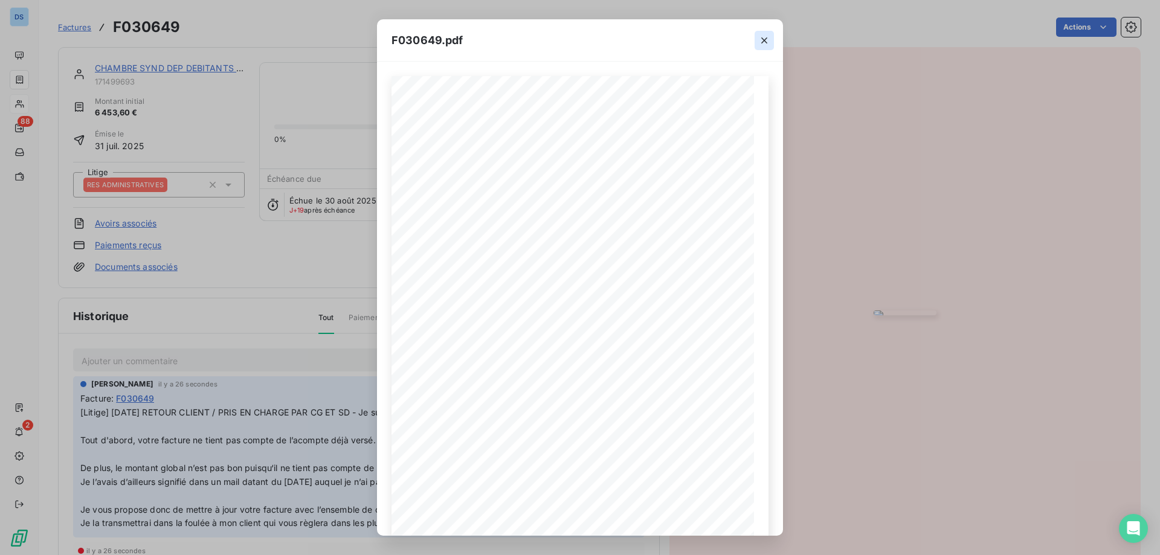
click at [766, 39] on icon "button" at bounding box center [764, 40] width 6 height 6
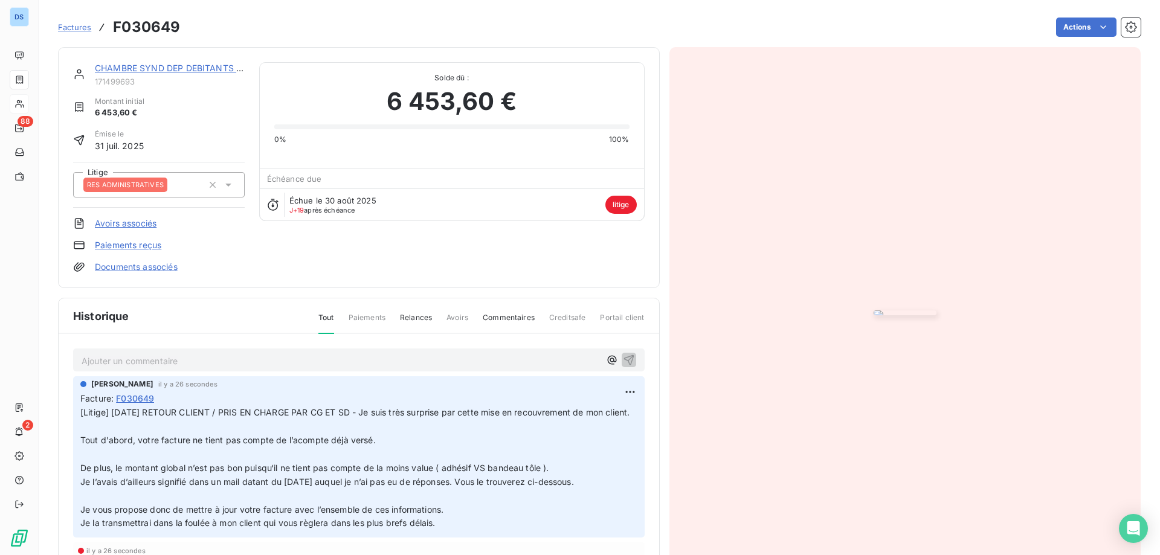
click at [302, 29] on div "Actions" at bounding box center [668, 27] width 946 height 19
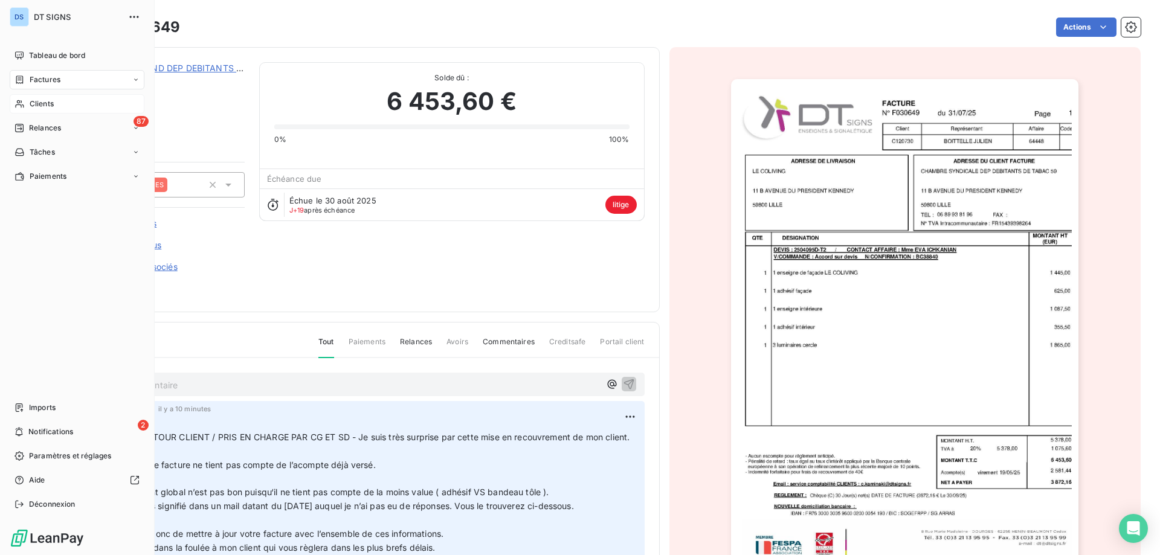
click at [53, 105] on span "Clients" at bounding box center [42, 103] width 24 height 11
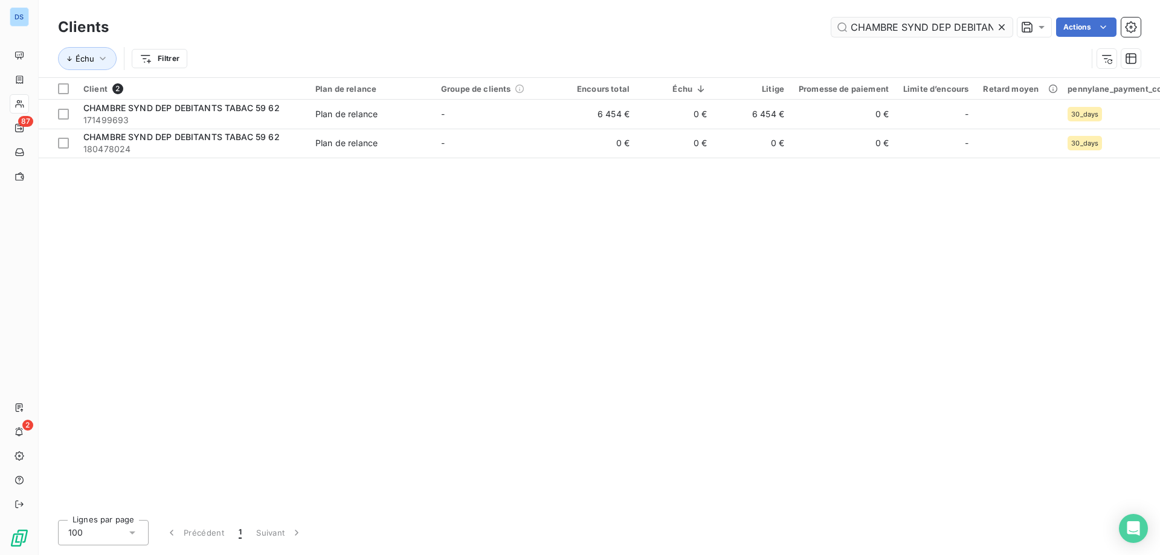
drag, startPoint x: 1000, startPoint y: 26, endPoint x: 996, endPoint y: 30, distance: 6.4
click at [1000, 27] on icon at bounding box center [1002, 27] width 12 height 12
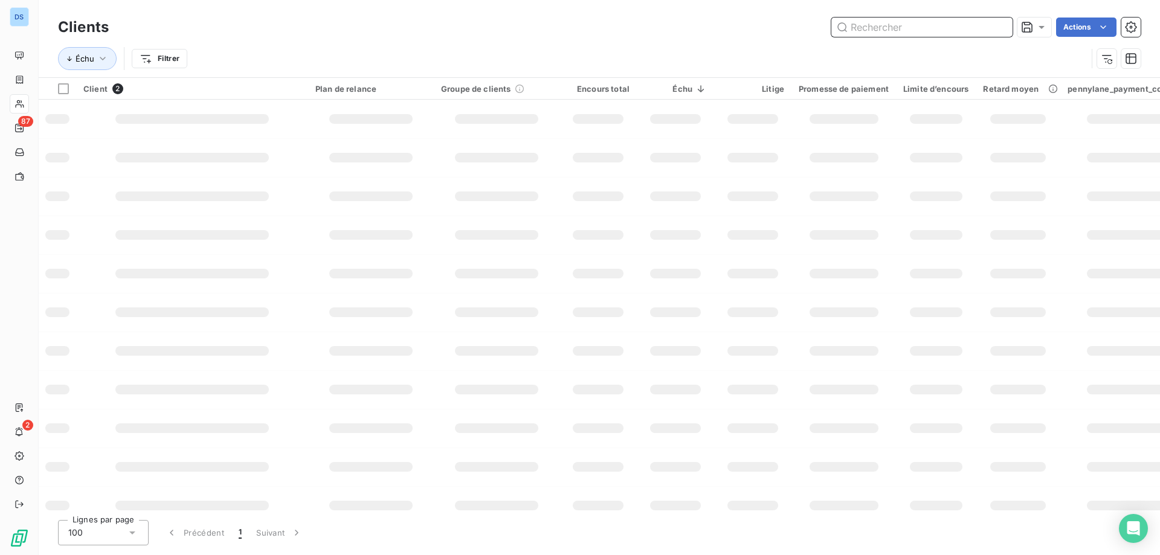
click at [942, 31] on input "text" at bounding box center [921, 27] width 181 height 19
paste input "CHATEAU"
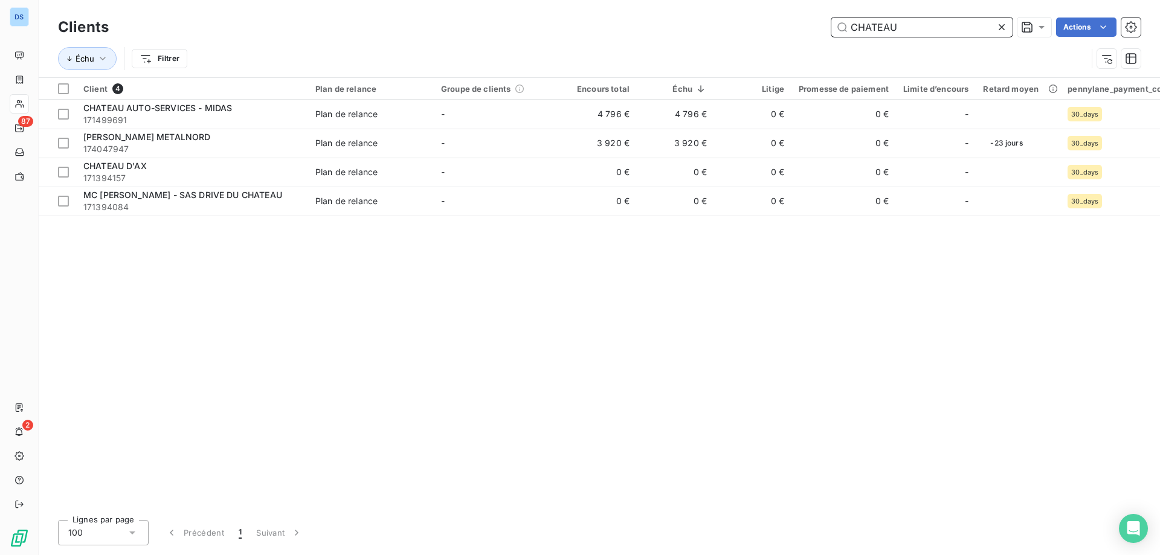
click at [924, 30] on input "CHATEAU" at bounding box center [921, 27] width 181 height 19
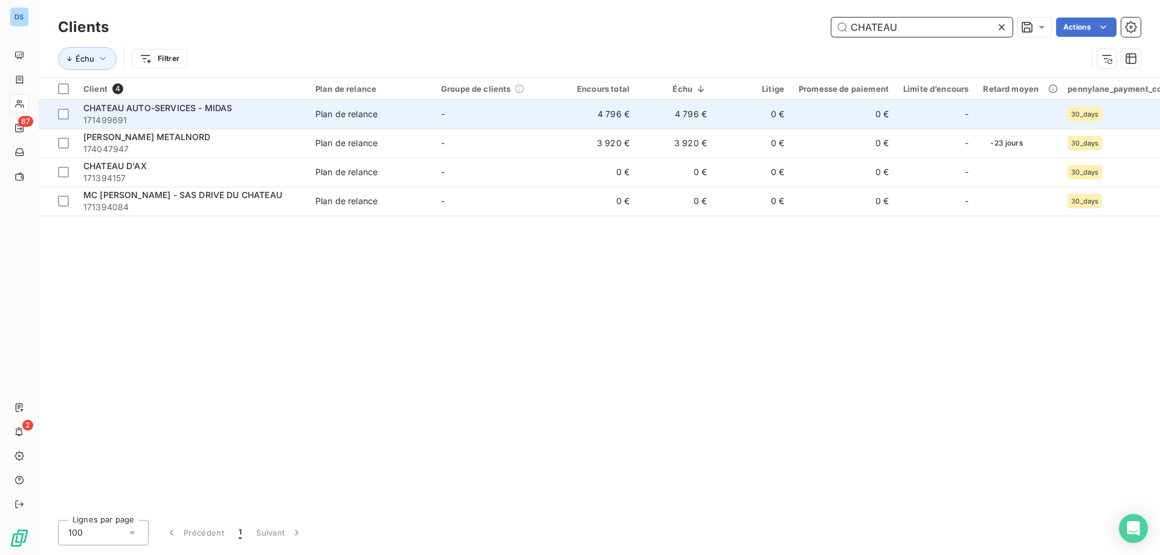
type input "CHATEAU"
click at [266, 124] on span "171499691" at bounding box center [191, 120] width 217 height 12
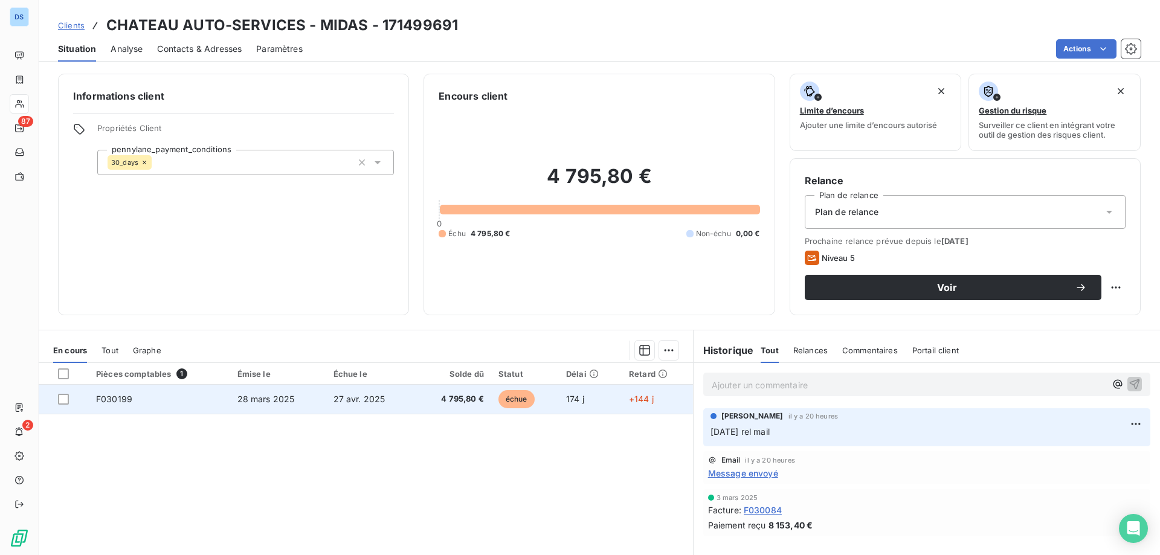
drag, startPoint x: 65, startPoint y: 397, endPoint x: 92, endPoint y: 408, distance: 29.3
click at [66, 397] on div at bounding box center [63, 399] width 11 height 11
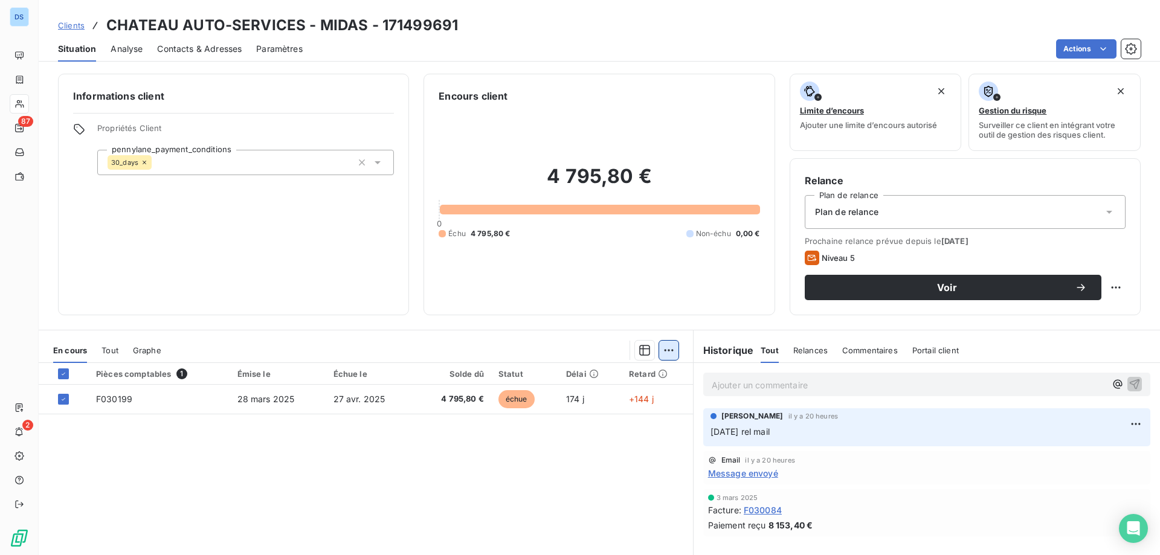
click at [663, 344] on html "DS 87 2 Clients CHATEAU AUTO-SERVICES - MIDAS - 171499691 Situation Analyse Con…" at bounding box center [580, 277] width 1160 height 555
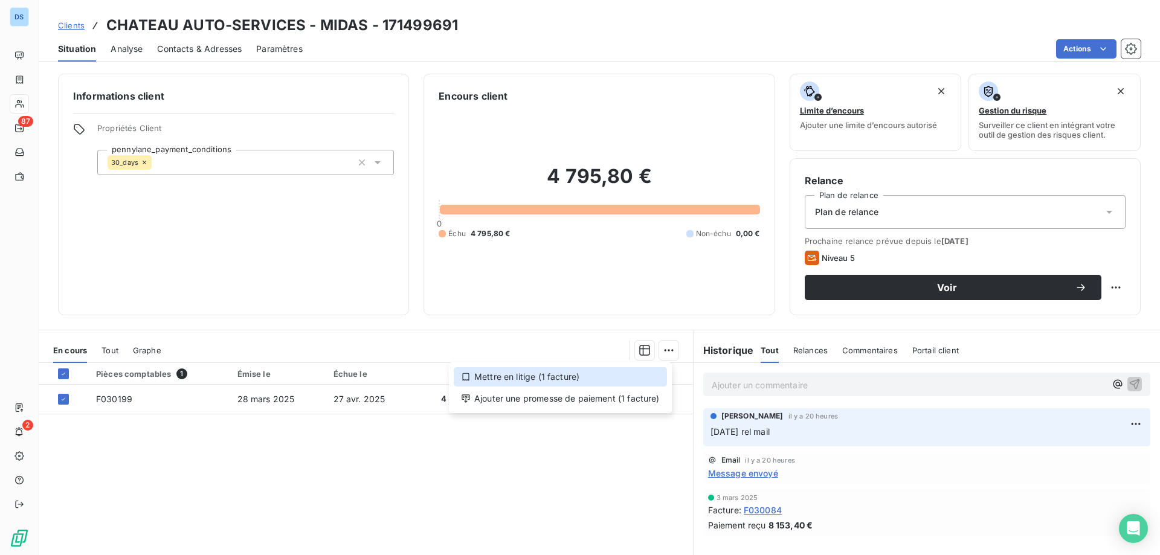
click at [525, 374] on div "Mettre en litige (1 facture)" at bounding box center [560, 376] width 213 height 19
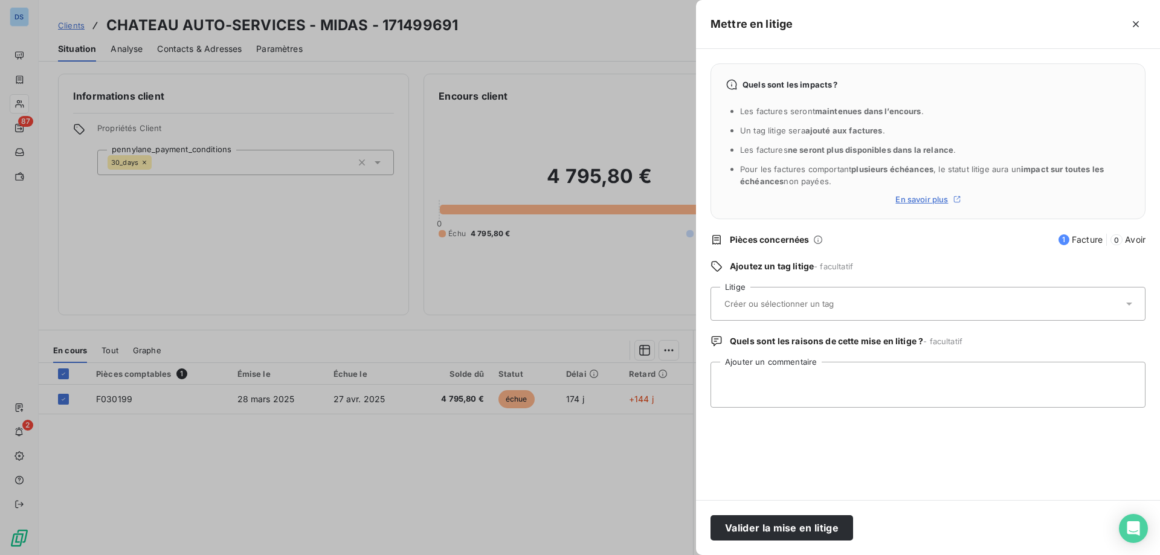
click at [761, 311] on div at bounding box center [922, 303] width 402 height 25
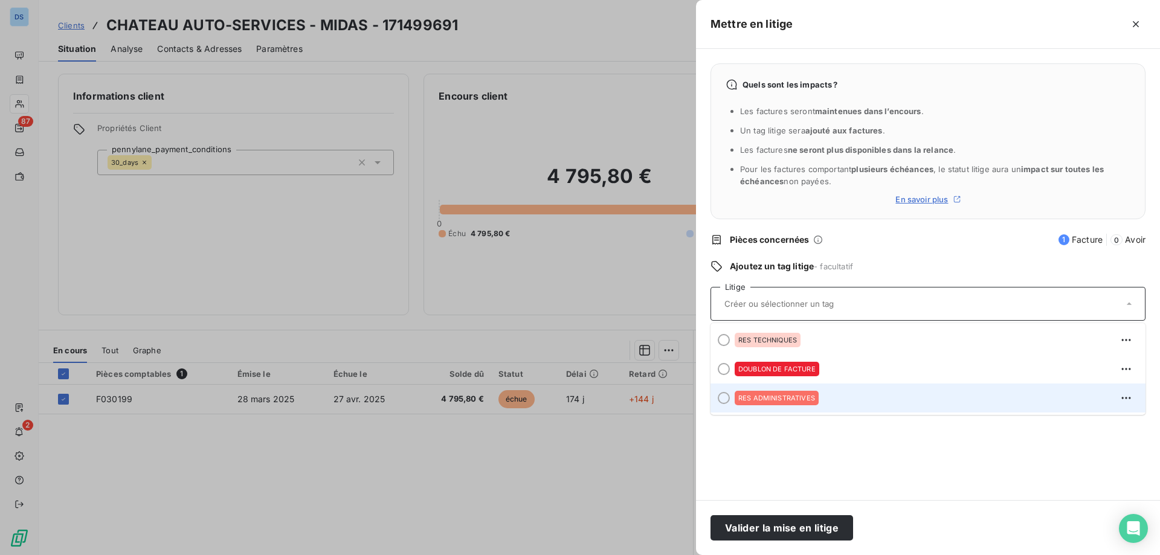
click at [782, 395] on span "RES ADMINISTRATIVES" at bounding box center [776, 397] width 77 height 7
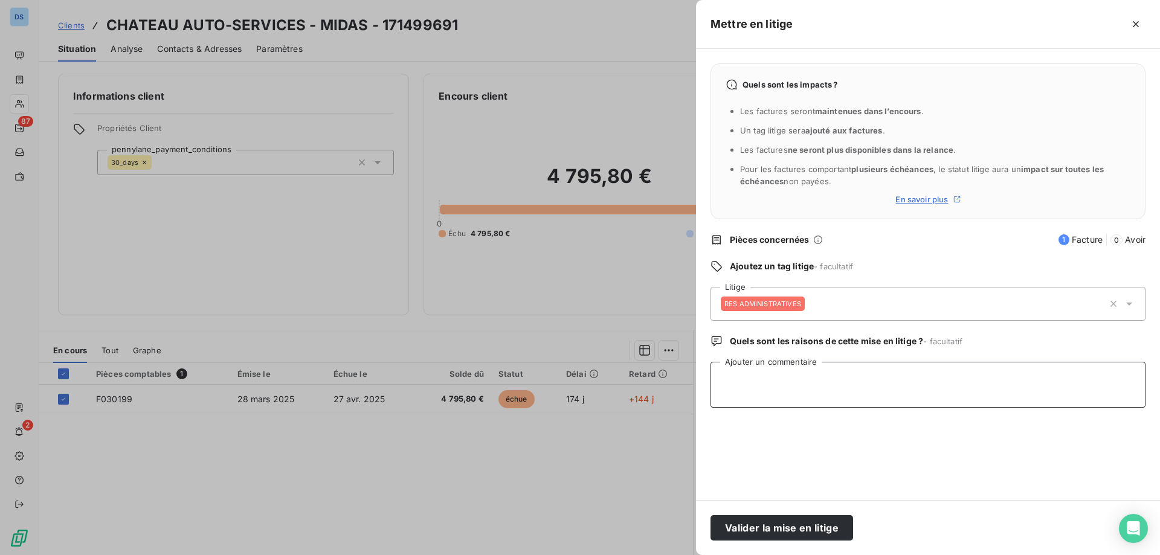
click at [771, 379] on textarea "Ajouter un commentaire" at bounding box center [927, 385] width 435 height 46
click at [790, 399] on textarea "Ajouter un commentaire" at bounding box center [927, 385] width 435 height 46
paste textarea "De cette prestation seul les 2300 du [DEMOGRAPHIC_DATA] sont à régler le reste …"
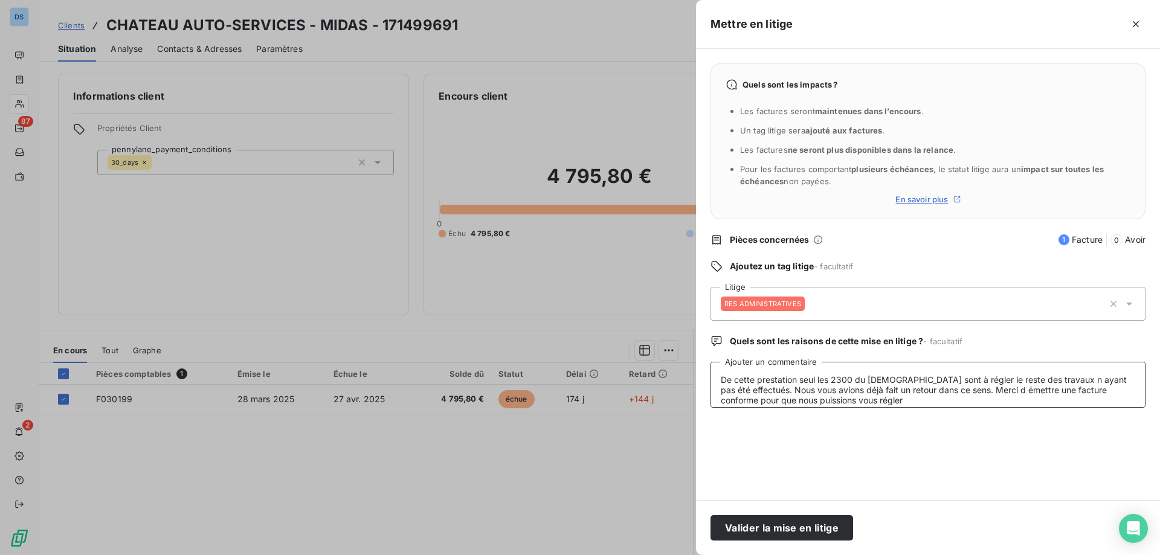
click at [722, 372] on textarea "De cette prestation seul les 2300 du [DEMOGRAPHIC_DATA] sont à régler le reste …" at bounding box center [927, 385] width 435 height 46
click at [724, 377] on textarea "Retour Client :De cette prestation seul les 2300 du [DEMOGRAPHIC_DATA] sont à r…" at bounding box center [927, 385] width 435 height 46
click at [823, 381] on textarea "[DATE] - Retour Client :De cette prestation seul les 2300 du divins sont à régl…" at bounding box center [927, 385] width 435 height 46
type textarea "[DATE] - Retour Client : mail envoyé à [GEOGRAPHIC_DATA] et AF / De cette prest…"
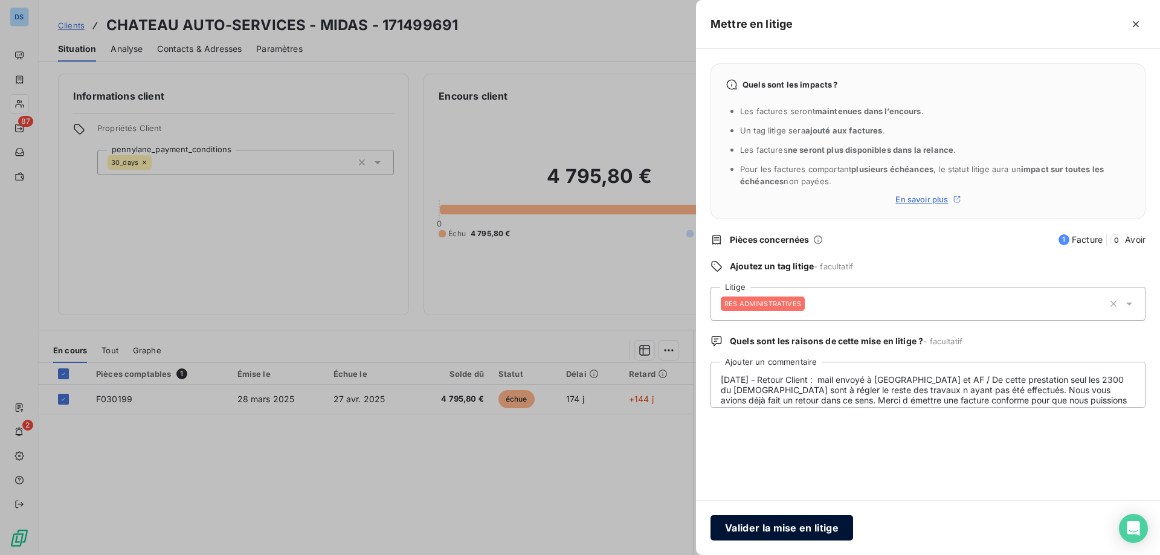
click at [780, 536] on button "Valider la mise en litige" at bounding box center [781, 527] width 143 height 25
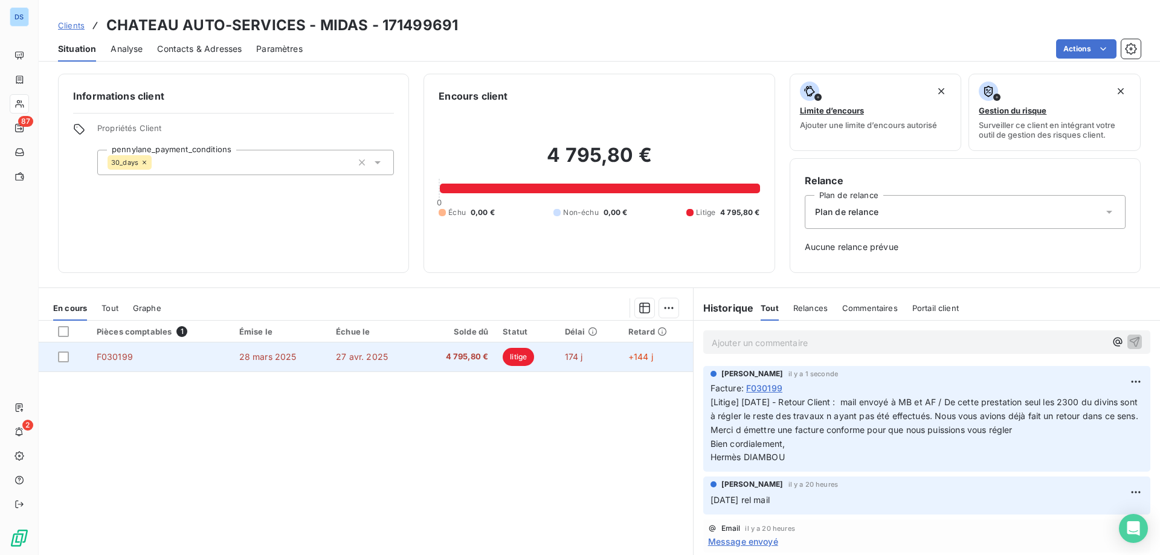
click at [375, 358] on span "27 avr. 2025" at bounding box center [362, 357] width 52 height 10
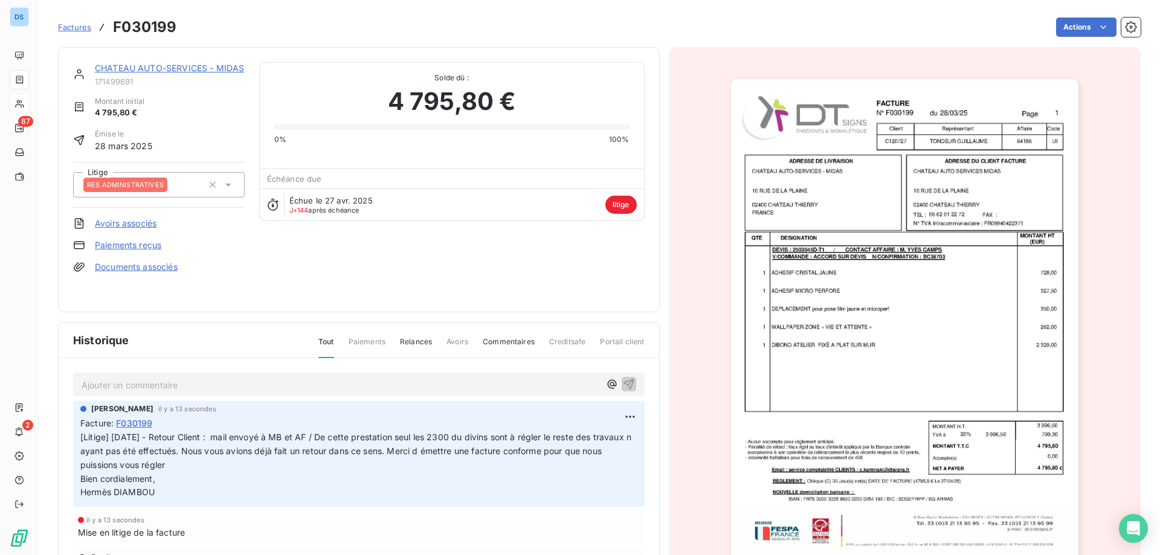
click at [868, 274] on img "button" at bounding box center [904, 325] width 347 height 492
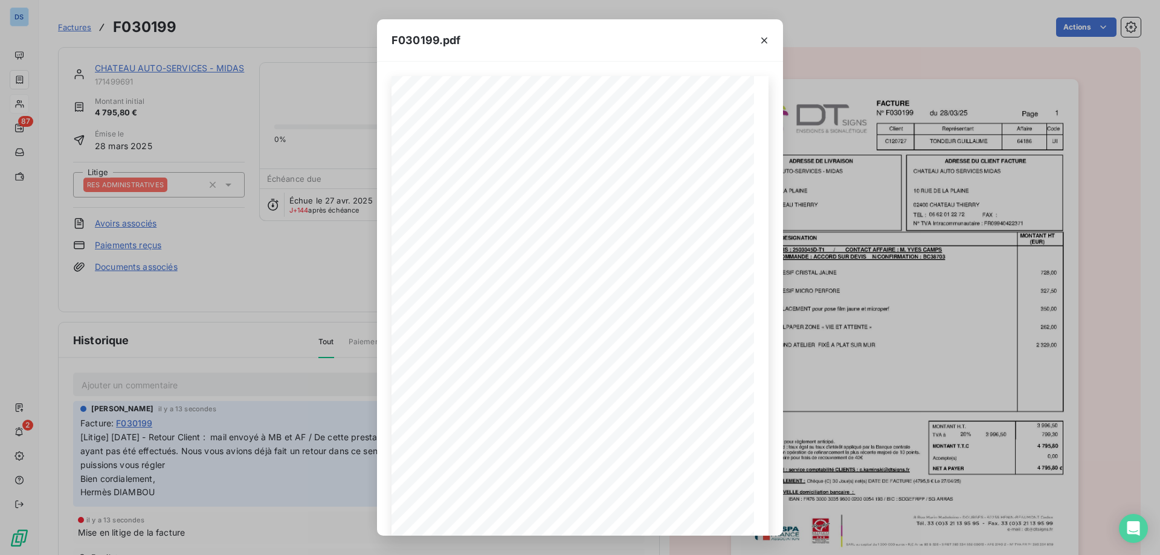
click at [321, 355] on div "F030199.pdf F030199 [DATE] CHATEAU AUTO SERVICES MIDAS [STREET_ADDRESS][GEOGRAP…" at bounding box center [580, 277] width 1160 height 555
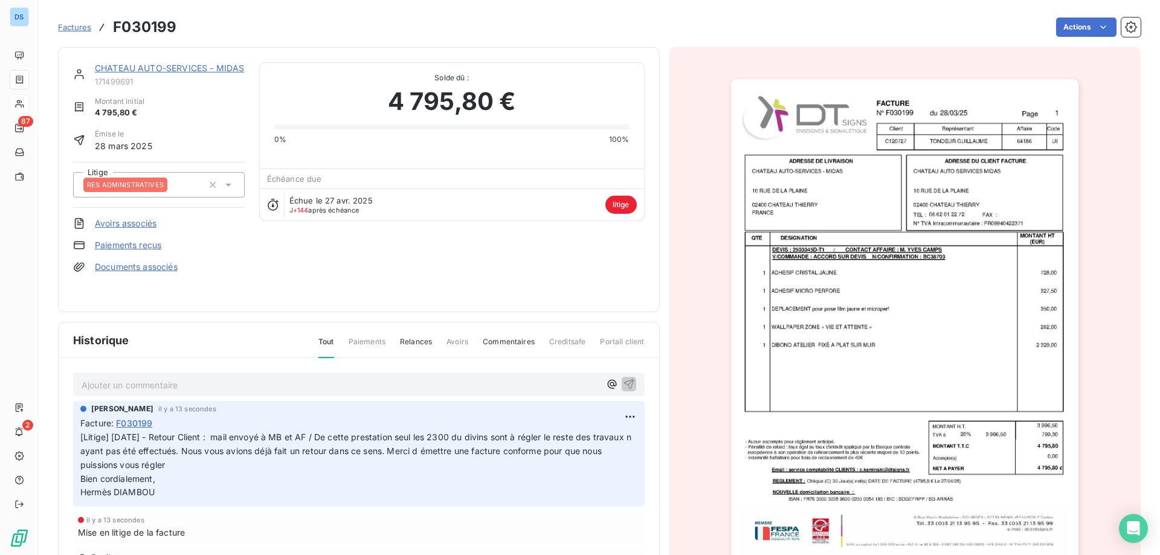
click at [263, 440] on span "[Litige] [DATE] - Retour Client : mail envoyé à MB et AF / De cette prestation …" at bounding box center [356, 465] width 553 height 66
click at [617, 414] on html "DS 87 2 Factures F030199 Actions CHATEAU AUTO-SERVICES - MIDAS 171499691 Montan…" at bounding box center [580, 277] width 1160 height 555
click at [579, 445] on div "Editer" at bounding box center [587, 443] width 68 height 19
click at [202, 495] on span "[Litige] [DATE] - Retour Client : mail envoyé à MB et AF / De cette prestation …" at bounding box center [351, 465] width 543 height 66
click at [212, 492] on span "[Litige] [DATE] - Retour Client : mail envoyé à MB et AF / De cette prestation …" at bounding box center [351, 465] width 543 height 66
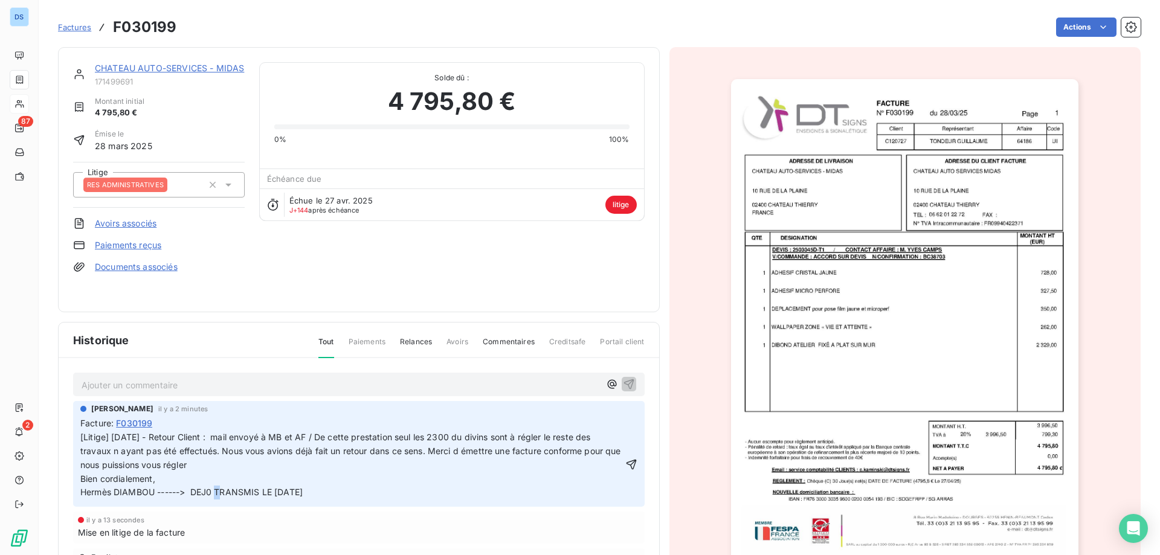
click at [210, 492] on span "[Litige] [DATE] - Retour Client : mail envoyé à MB et AF / De cette prestation …" at bounding box center [351, 465] width 543 height 66
click at [333, 492] on p "[Litige] [DATE] - Retour Client : mail envoyé à MB et AF / De cette prestation …" at bounding box center [351, 465] width 542 height 69
click at [337, 489] on p "[Litige] [DATE] - Retour Client : mail envoyé à MB et AF / De cette prestation …" at bounding box center [358, 465] width 557 height 69
click at [326, 494] on p "[Litige] [DATE] - Retour Client : mail envoyé à MB et AF / De cette prestation …" at bounding box center [358, 465] width 557 height 69
click at [314, 492] on span "[Litige] [DATE] - Retour Client : mail envoyé à MB et AF / De cette prestation …" at bounding box center [356, 465] width 553 height 66
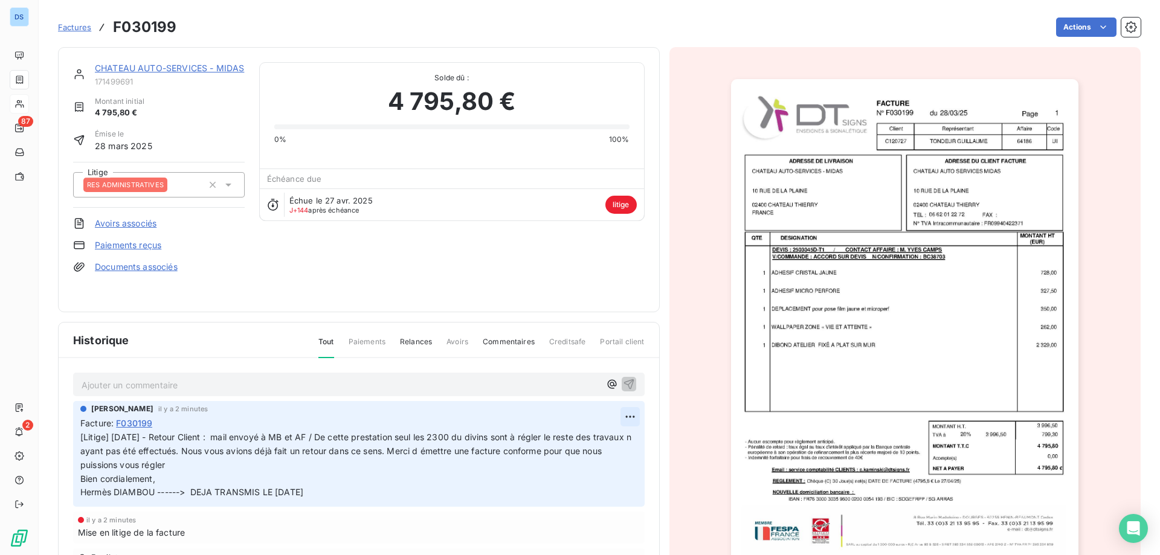
click at [618, 415] on html "DS 87 2 Factures F030199 Actions CHATEAU AUTO-SERVICES - MIDAS 171499691 Montan…" at bounding box center [580, 277] width 1160 height 555
click at [567, 443] on div "Editer" at bounding box center [587, 443] width 68 height 19
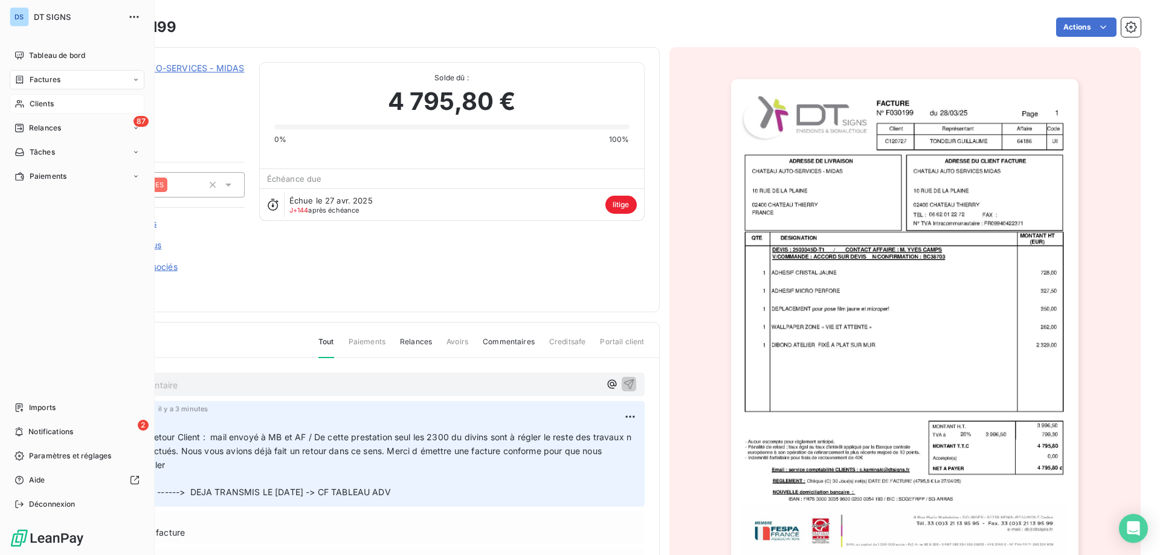
click at [46, 100] on span "Clients" at bounding box center [42, 103] width 24 height 11
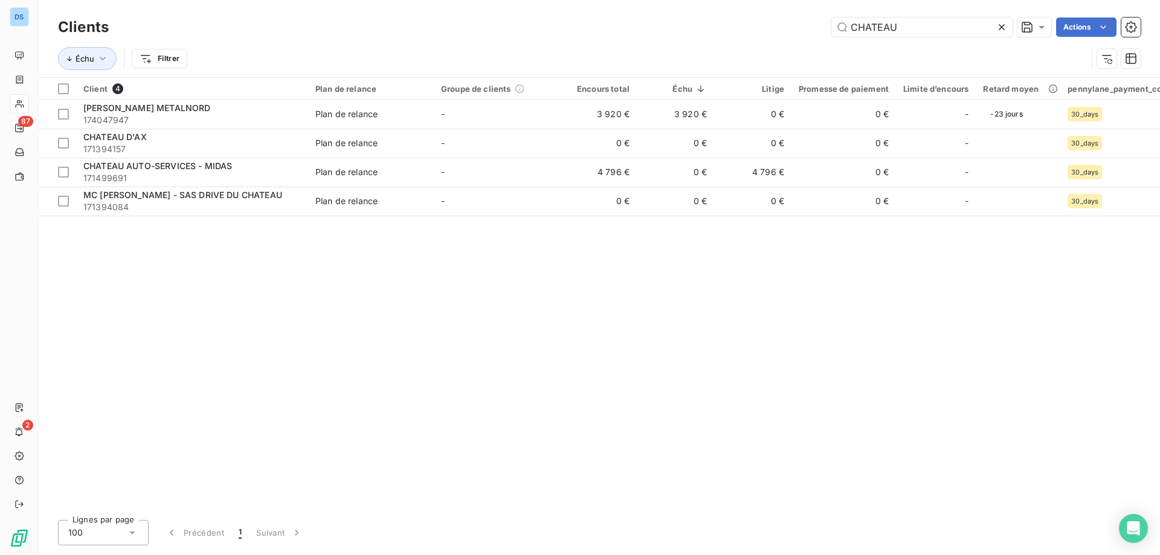
click at [999, 28] on icon at bounding box center [1002, 27] width 12 height 12
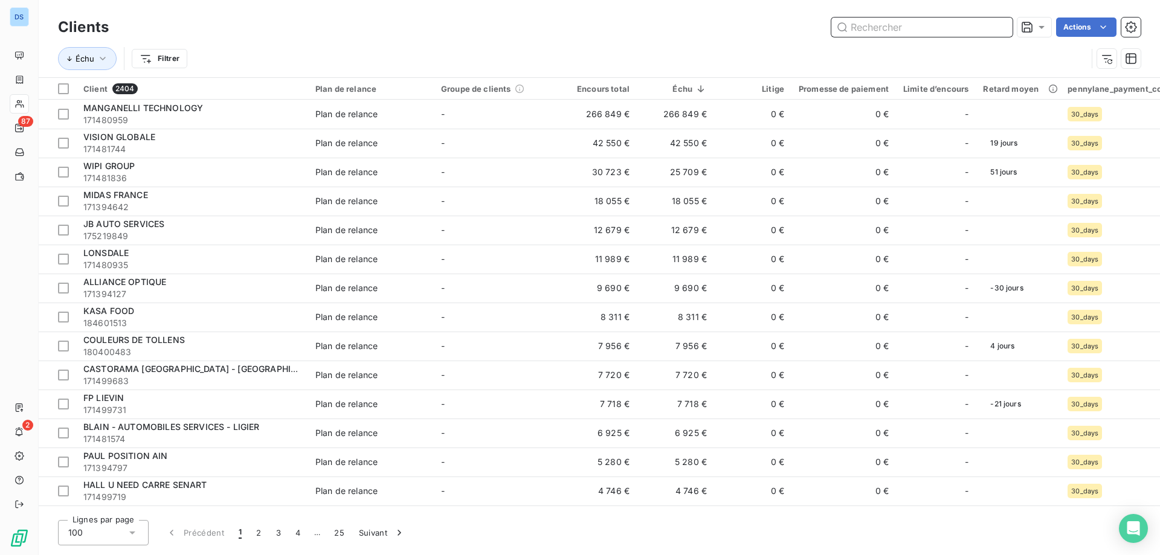
click at [917, 27] on input "text" at bounding box center [921, 27] width 181 height 19
paste input "NGE"
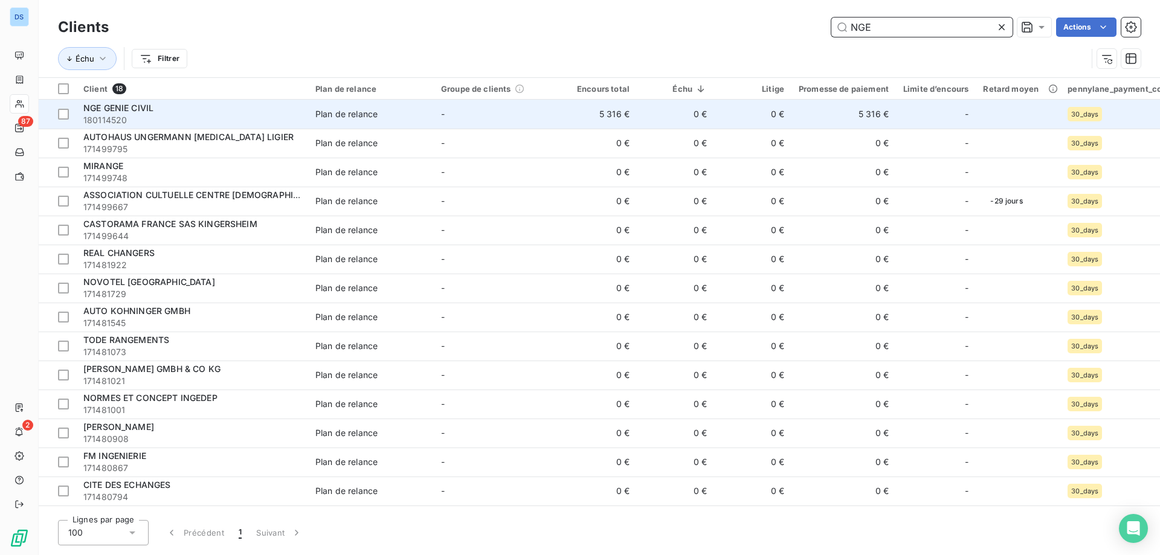
type input "NGE"
click at [333, 119] on div "Plan de relance" at bounding box center [346, 114] width 62 height 12
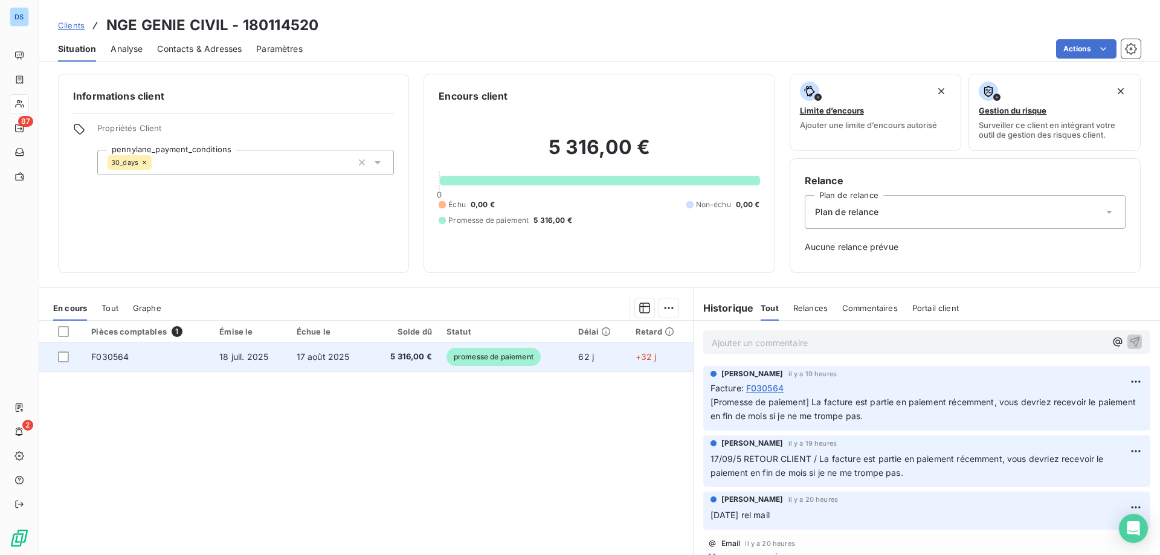
click at [469, 359] on span "promesse de paiement" at bounding box center [493, 357] width 94 height 18
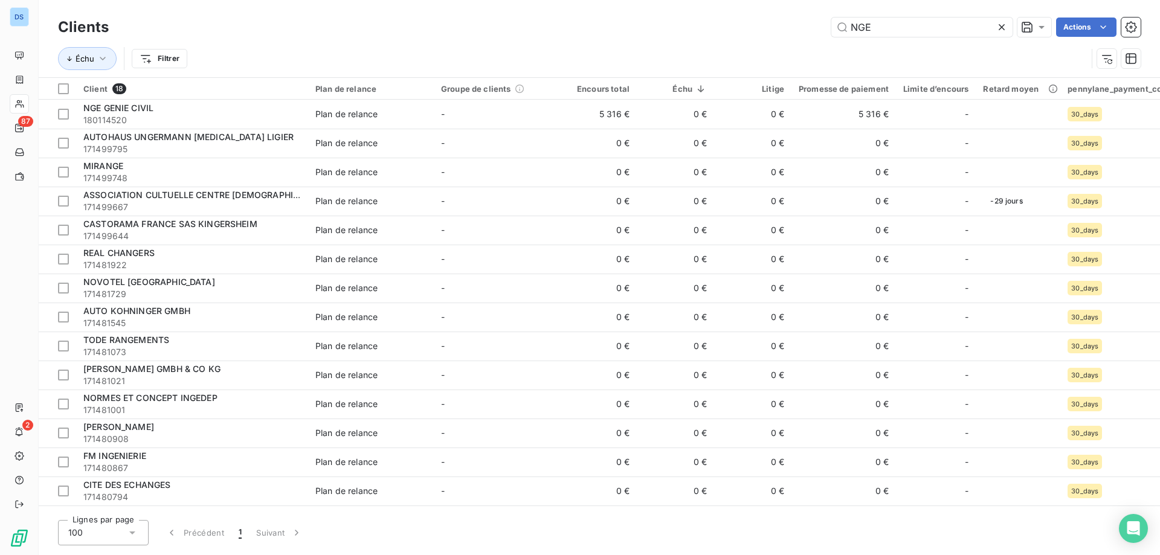
drag, startPoint x: 878, startPoint y: 19, endPoint x: 817, endPoint y: 32, distance: 61.7
click at [817, 32] on div "NGE Actions" at bounding box center [631, 27] width 1017 height 19
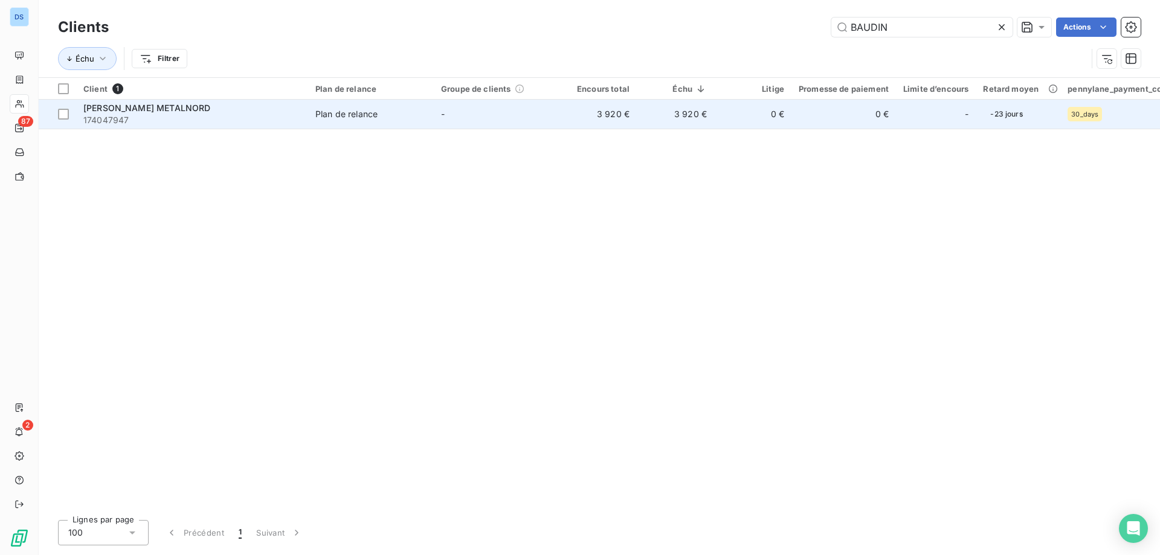
type input "BAUDIN"
click at [246, 121] on span "174047947" at bounding box center [191, 120] width 217 height 12
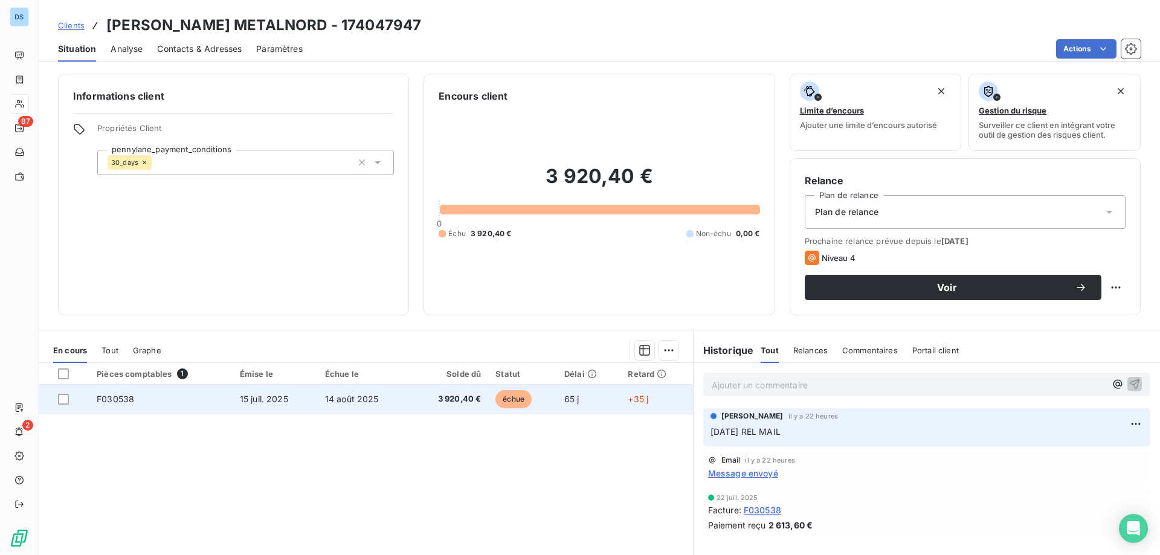
click at [332, 402] on span "14 août 2025" at bounding box center [352, 399] width 54 height 10
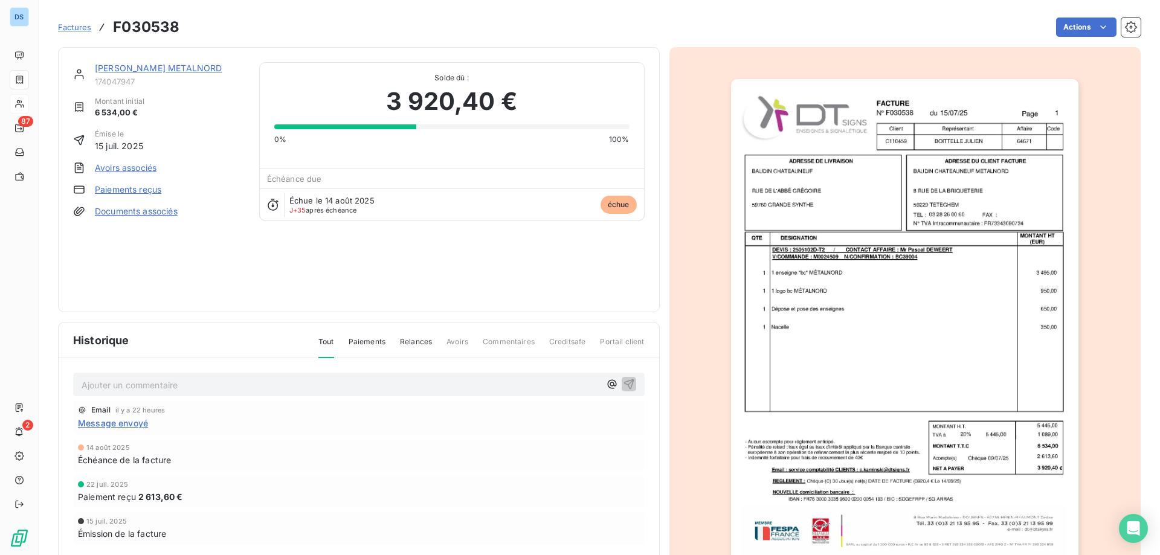
click at [493, 253] on div "[PERSON_NAME] METALNORD 174047947 Montant initial 6 534,00 € Émise le [DATE] Av…" at bounding box center [358, 179] width 571 height 235
click at [146, 71] on link "[PERSON_NAME] METALNORD" at bounding box center [158, 68] width 127 height 10
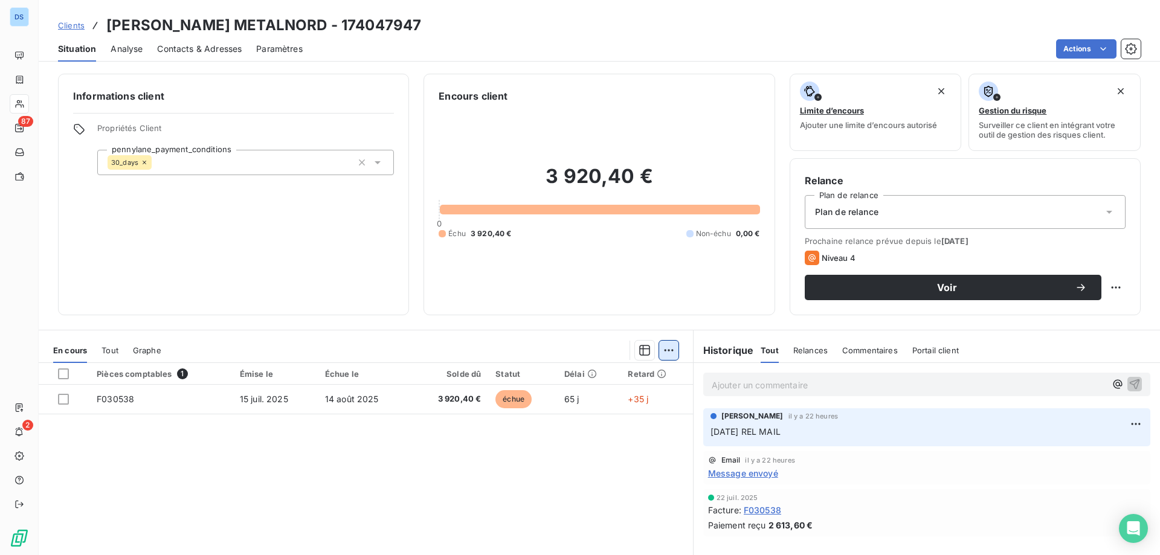
click at [660, 346] on html "DS 87 2 Clients [PERSON_NAME] METALNORD - 174047947 Situation Analyse Contacts …" at bounding box center [580, 277] width 1160 height 555
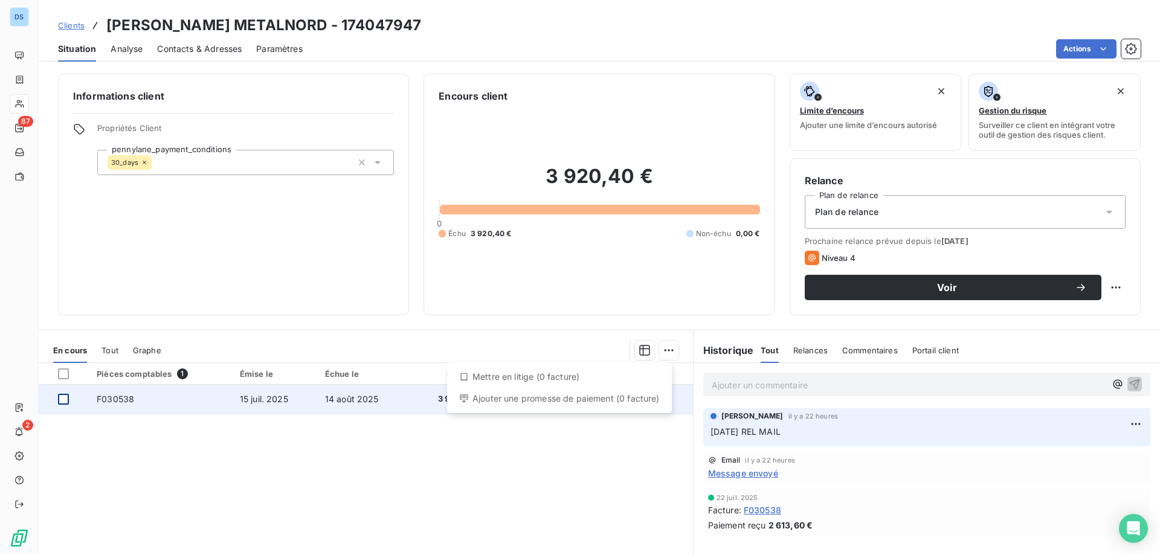
click at [60, 400] on html "DS 87 2 Clients [PERSON_NAME] METALNORD - 174047947 Situation Analyse Contacts …" at bounding box center [580, 277] width 1160 height 555
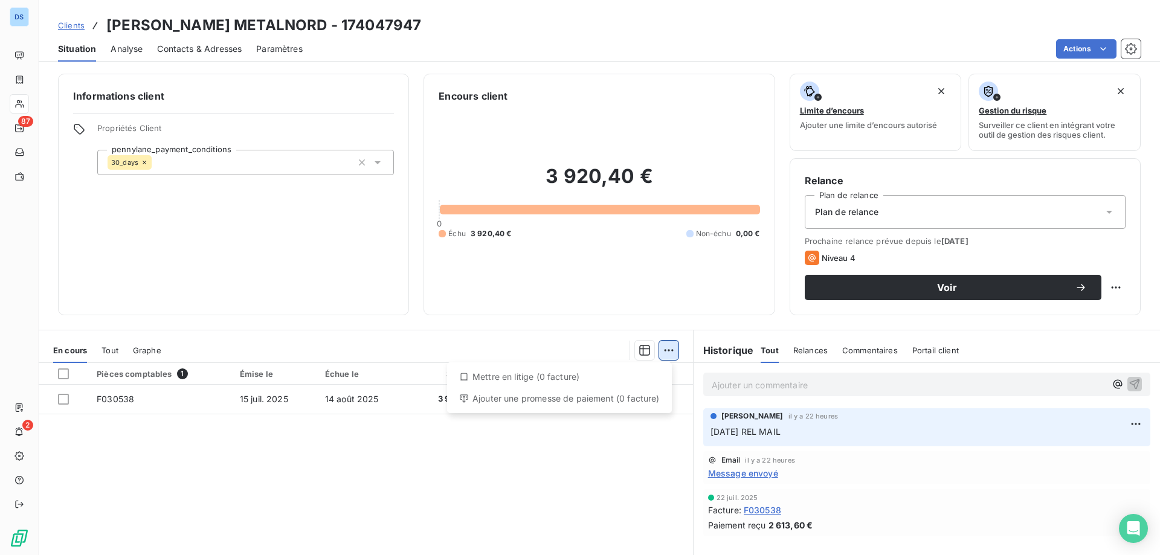
click at [661, 352] on html "DS 87 2 Clients [PERSON_NAME] METALNORD - 174047947 Situation Analyse Contacts …" at bounding box center [580, 277] width 1160 height 555
click at [599, 401] on div "Ajouter une promesse de paiement (0 facture)" at bounding box center [559, 398] width 215 height 19
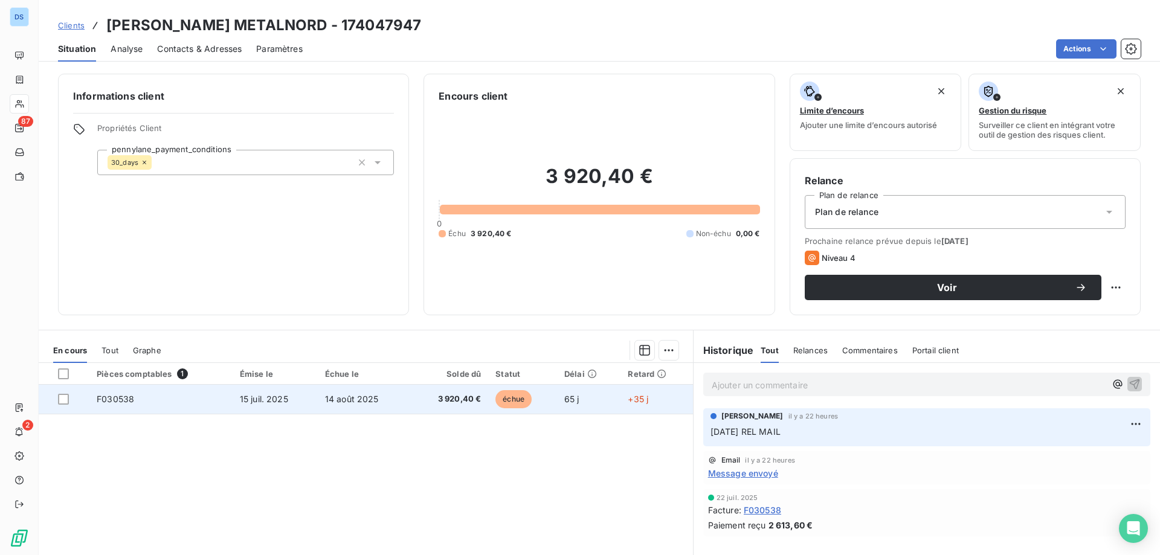
click at [573, 402] on span "65 j" at bounding box center [571, 399] width 15 height 10
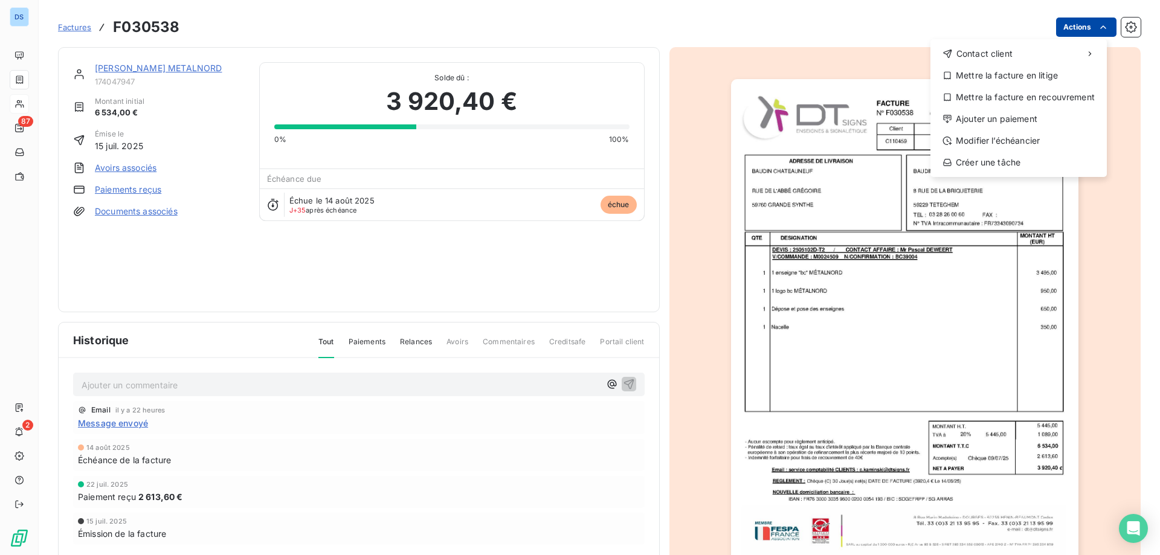
click at [1078, 28] on html "DS 87 2 Factures F030538 Actions Contact client Mettre la facture en litige Met…" at bounding box center [580, 277] width 1160 height 555
click at [1018, 119] on div "Ajouter un paiement" at bounding box center [1018, 118] width 167 height 19
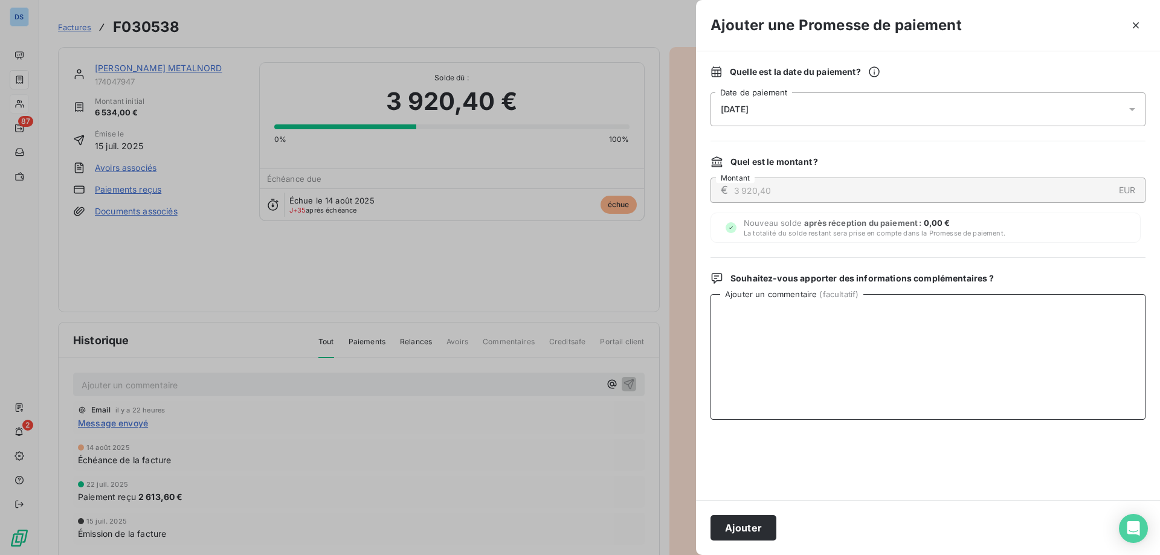
click at [756, 315] on textarea "Ajouter un commentaire ( facultatif )" at bounding box center [927, 357] width 435 height 126
type textarea "c"
type textarea "CHEQUE RECU - [DATE] ENVOI EN BANQUE EN LRAR"
click at [738, 518] on button "Ajouter" at bounding box center [743, 527] width 66 height 25
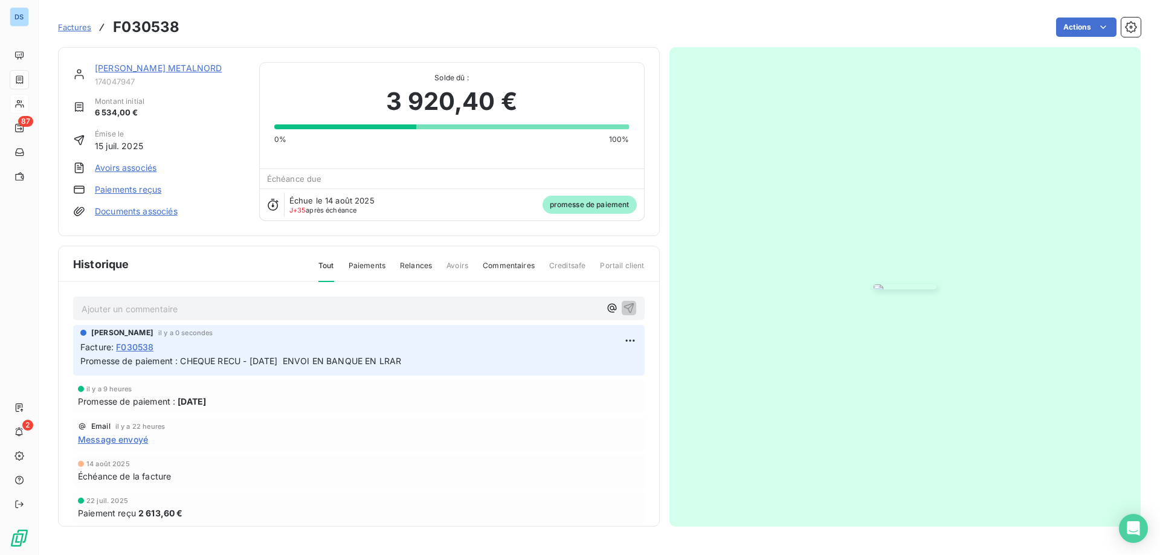
click at [594, 209] on span "promesse de paiement" at bounding box center [589, 205] width 94 height 18
click at [469, 221] on div "[PERSON_NAME] METALNORD 174047947 Montant initial 6 534,00 € Émise le [DATE] Av…" at bounding box center [358, 141] width 571 height 159
click at [370, 281] on span "Paiements" at bounding box center [367, 270] width 37 height 21
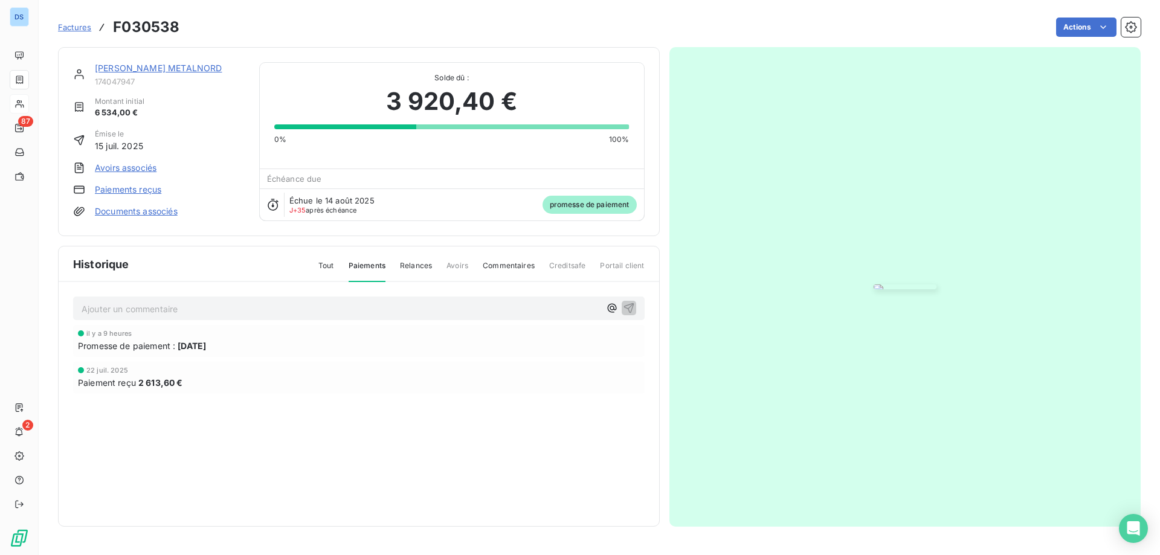
click at [206, 352] on span "[DATE]" at bounding box center [192, 345] width 28 height 13
click at [570, 359] on div "Ajouter un commentaire ﻿ il y a 9 heures Promesse de paiement : [DATE] [DATE] P…" at bounding box center [359, 362] width 600 height 160
click at [502, 281] on span "Commentaires" at bounding box center [509, 270] width 52 height 21
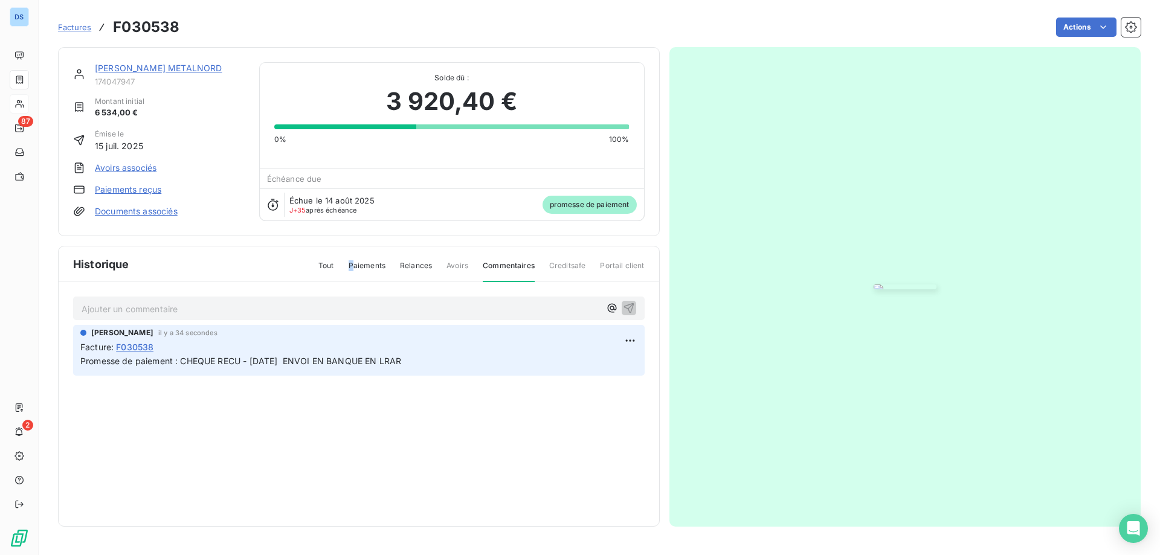
click at [349, 281] on span "Paiements" at bounding box center [367, 270] width 37 height 21
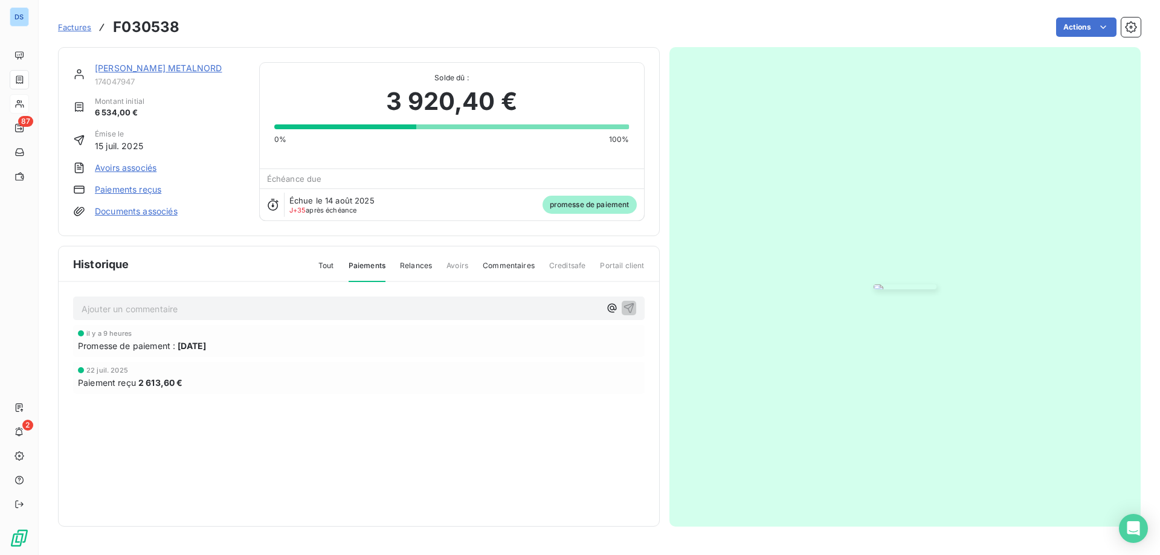
click at [556, 207] on span "promesse de paiement" at bounding box center [589, 205] width 94 height 18
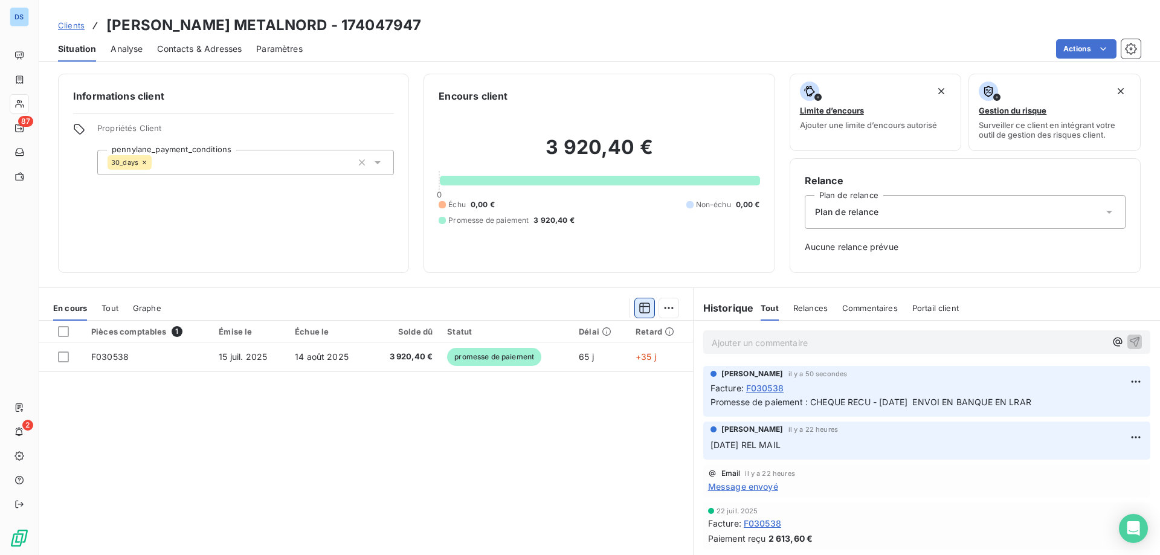
click at [639, 314] on icon "button" at bounding box center [645, 308] width 12 height 12
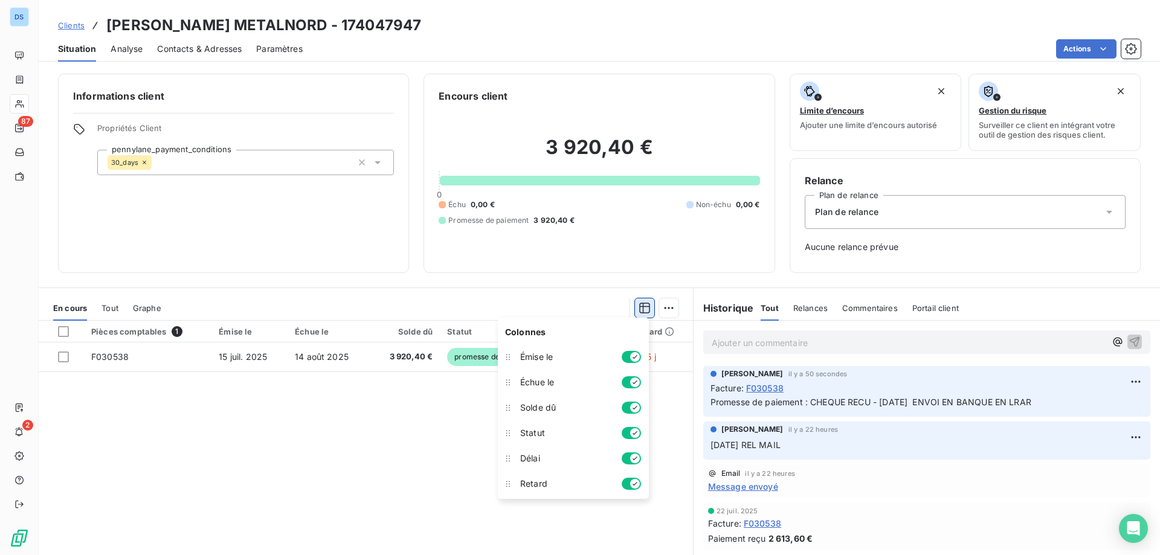
click at [639, 314] on icon "button" at bounding box center [645, 308] width 12 height 12
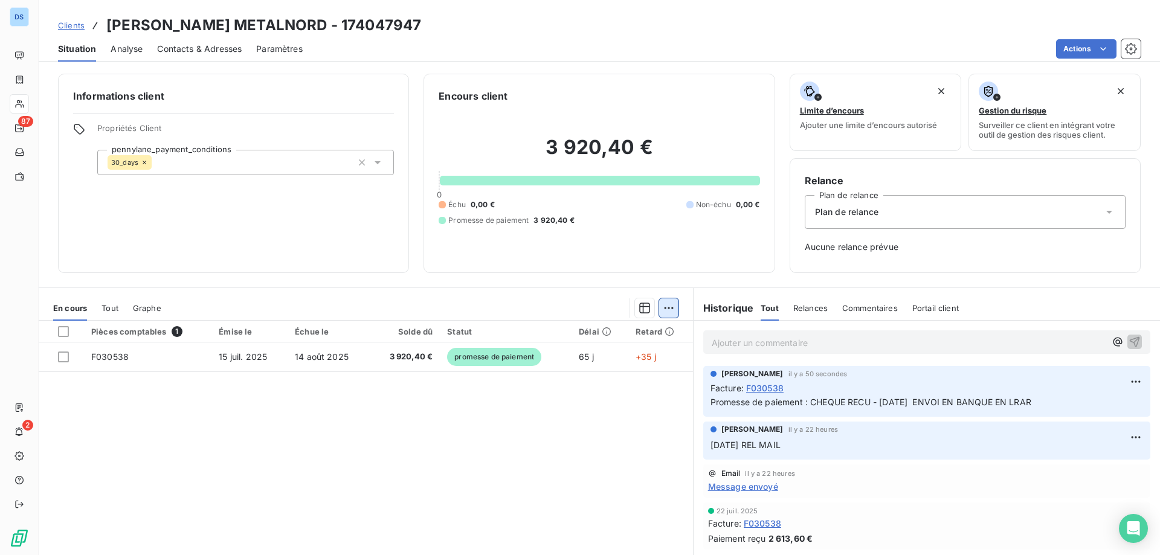
click at [658, 312] on html "DS 87 2 Clients [PERSON_NAME] METALNORD - 174047947 Situation Analyse Contacts …" at bounding box center [580, 277] width 1160 height 555
click at [576, 307] on html "DS 87 2 Clients [PERSON_NAME] METALNORD - 174047947 Situation Analyse Contacts …" at bounding box center [580, 277] width 1160 height 555
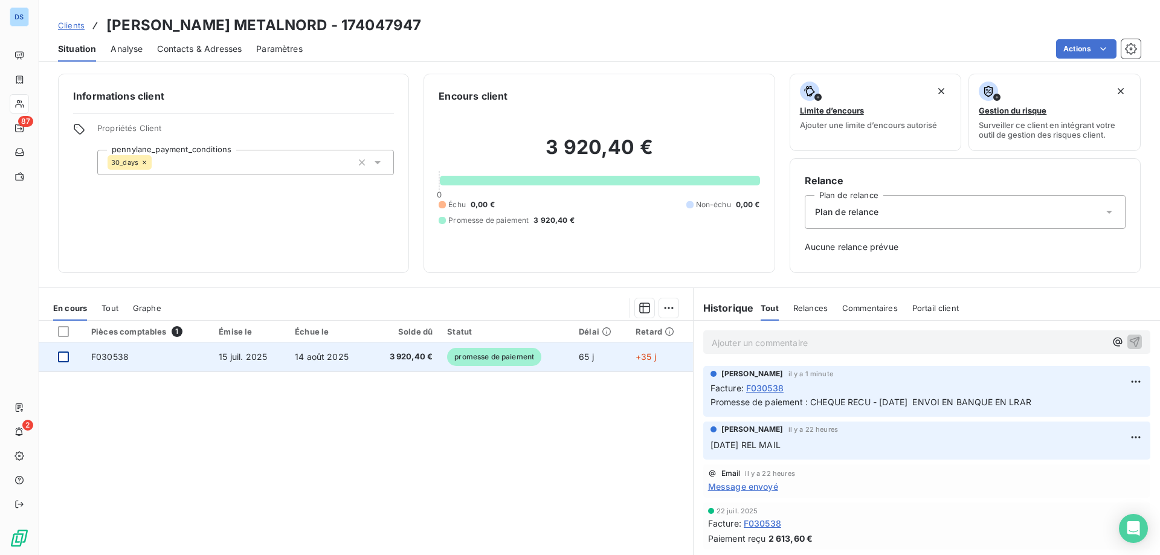
click at [67, 358] on div at bounding box center [63, 357] width 11 height 11
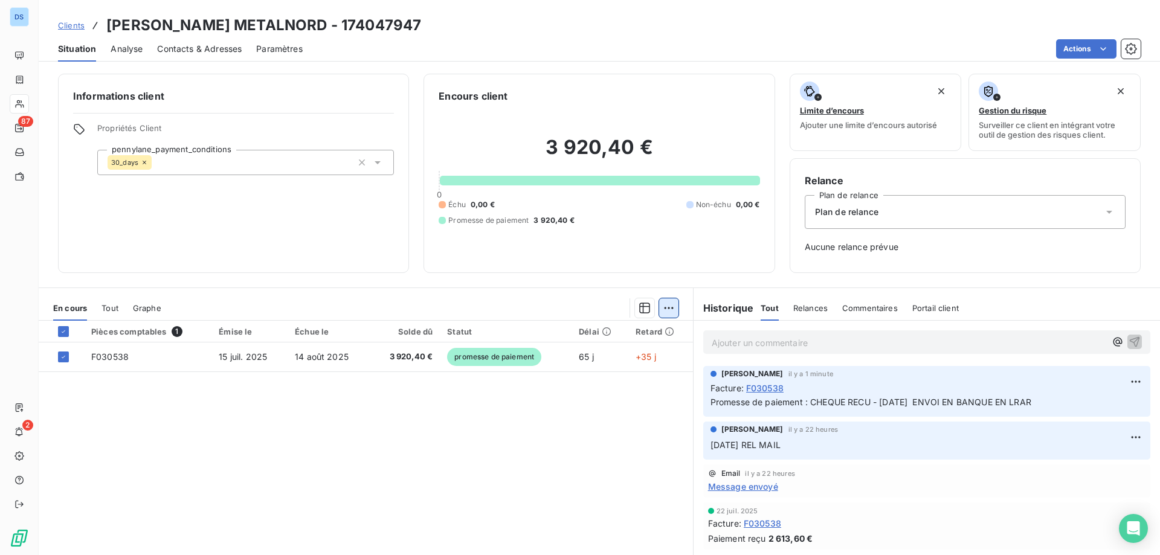
click at [659, 309] on html "DS 87 2 Clients [PERSON_NAME] METALNORD - 174047947 Situation Analyse Contacts …" at bounding box center [580, 277] width 1160 height 555
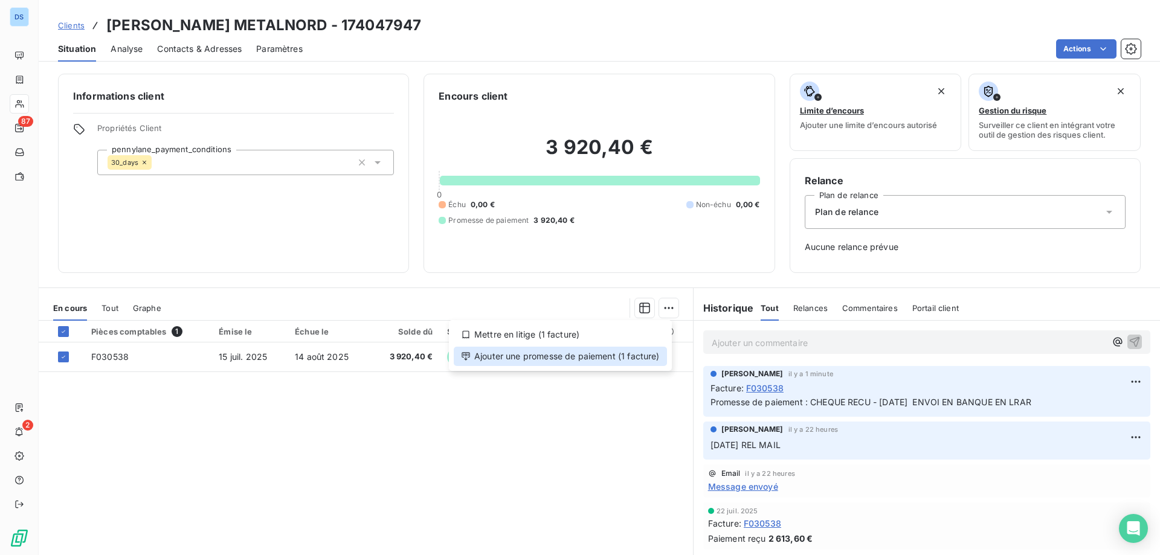
click at [594, 357] on div "Ajouter une promesse de paiement (1 facture)" at bounding box center [560, 356] width 213 height 19
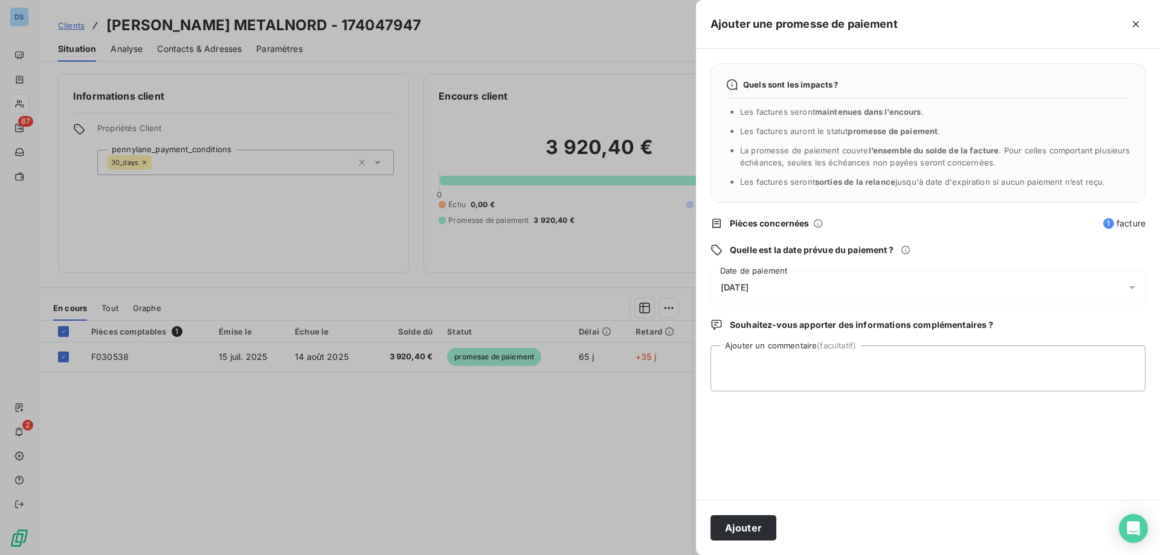
click at [735, 296] on div "[DATE]" at bounding box center [927, 288] width 435 height 34
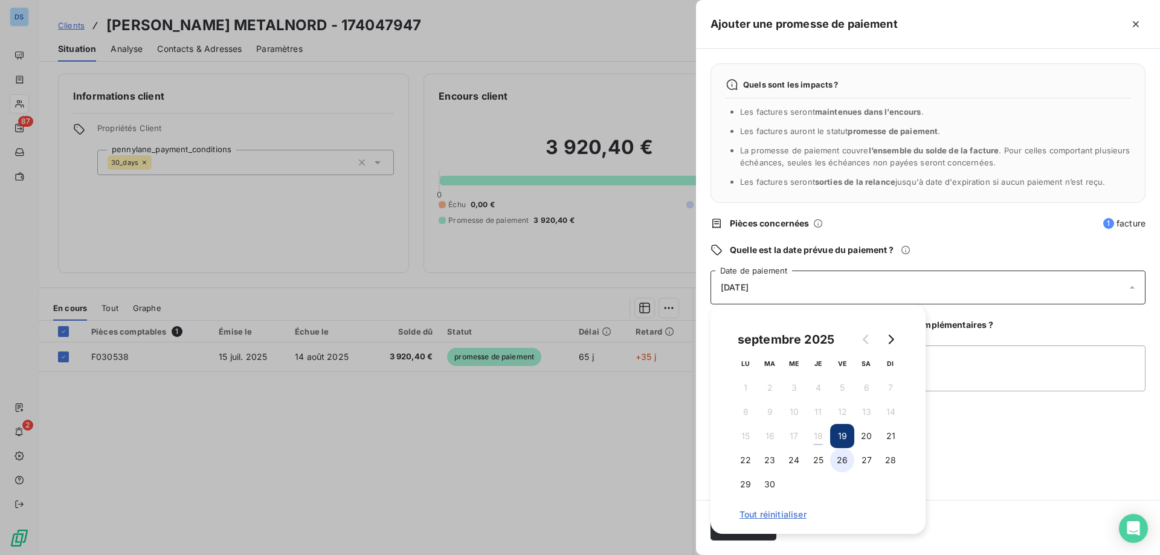
click at [840, 458] on button "26" at bounding box center [842, 460] width 24 height 24
click at [951, 475] on div "Quels sont les impacts ? Les factures seront maintenues dans l’encours . Les fa…" at bounding box center [928, 274] width 464 height 451
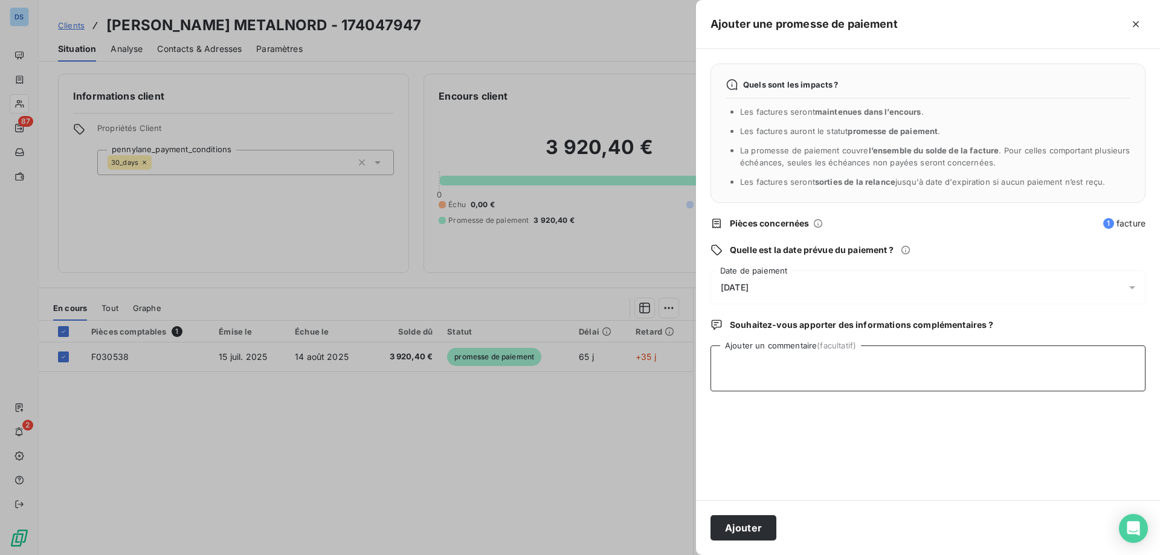
click at [742, 372] on textarea "Ajouter un commentaire (facultatif)" at bounding box center [927, 369] width 435 height 46
type textarea "CHQ PARTI EN BQ LE [DATE]"
click at [735, 532] on button "Ajouter" at bounding box center [743, 527] width 66 height 25
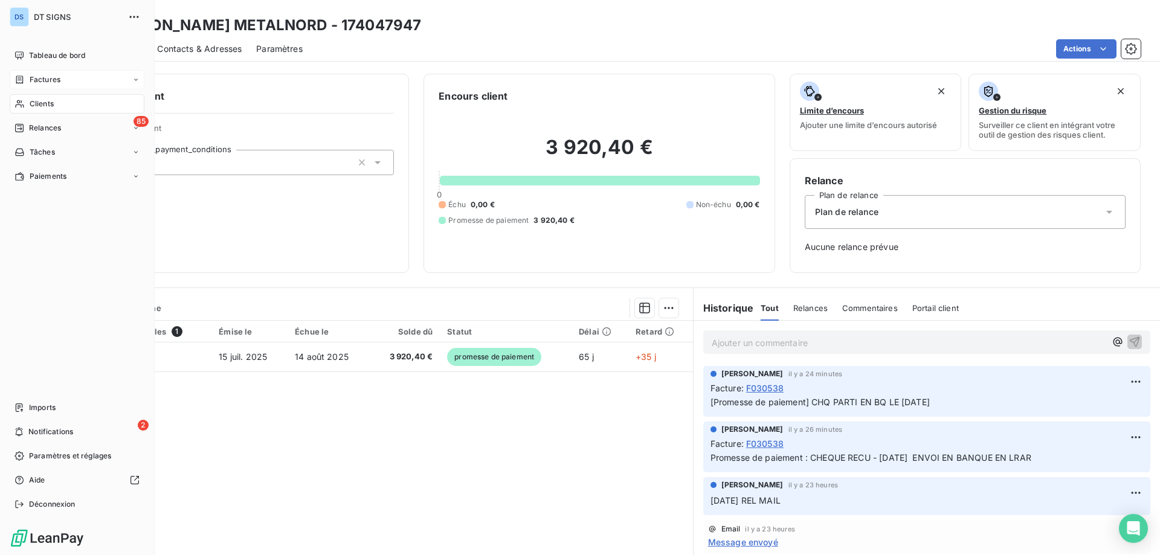
click at [49, 83] on span "Factures" at bounding box center [45, 79] width 31 height 11
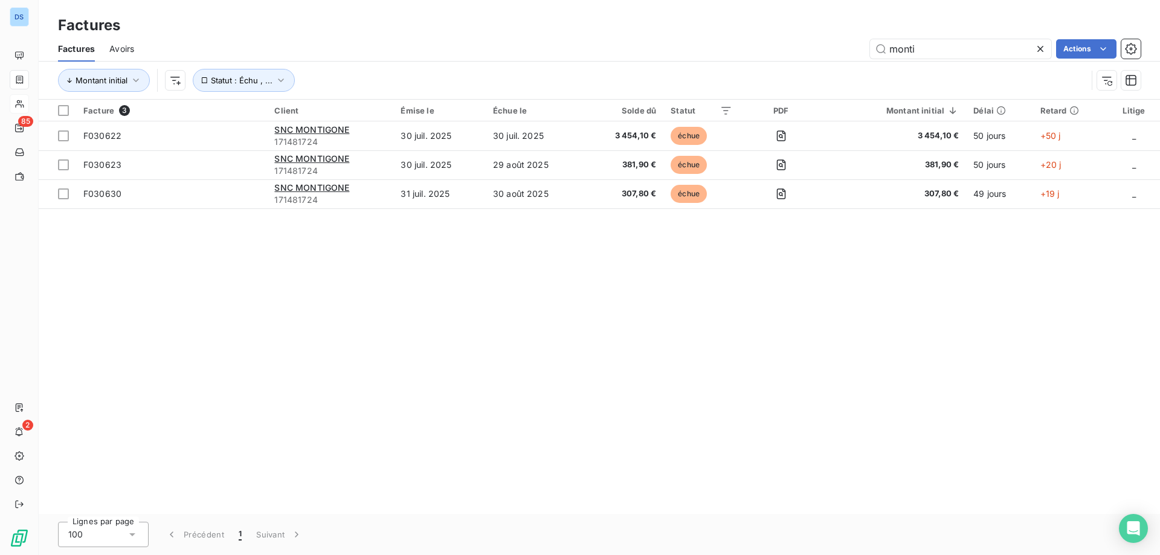
click at [1039, 51] on icon at bounding box center [1040, 49] width 12 height 12
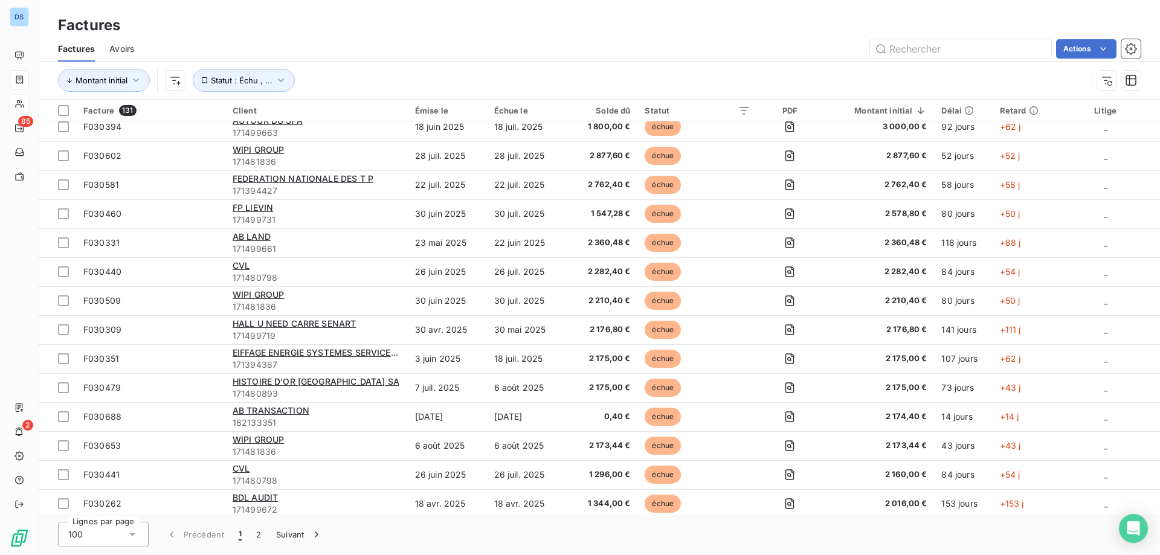
scroll to position [1329, 0]
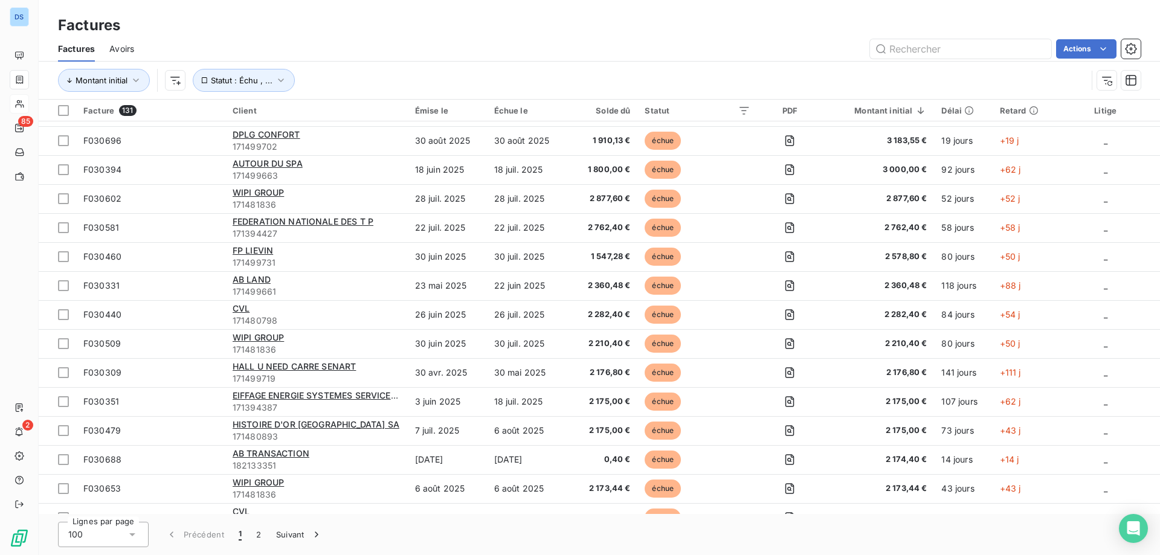
click at [109, 539] on div "100" at bounding box center [103, 534] width 91 height 25
click at [102, 468] on li "25" at bounding box center [103, 465] width 91 height 22
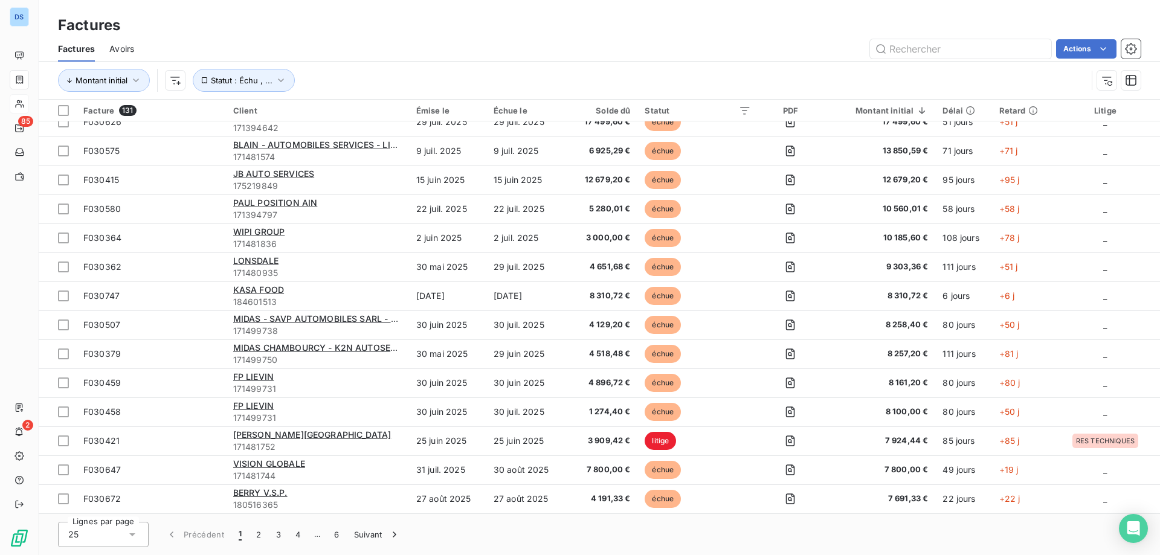
scroll to position [333, 0]
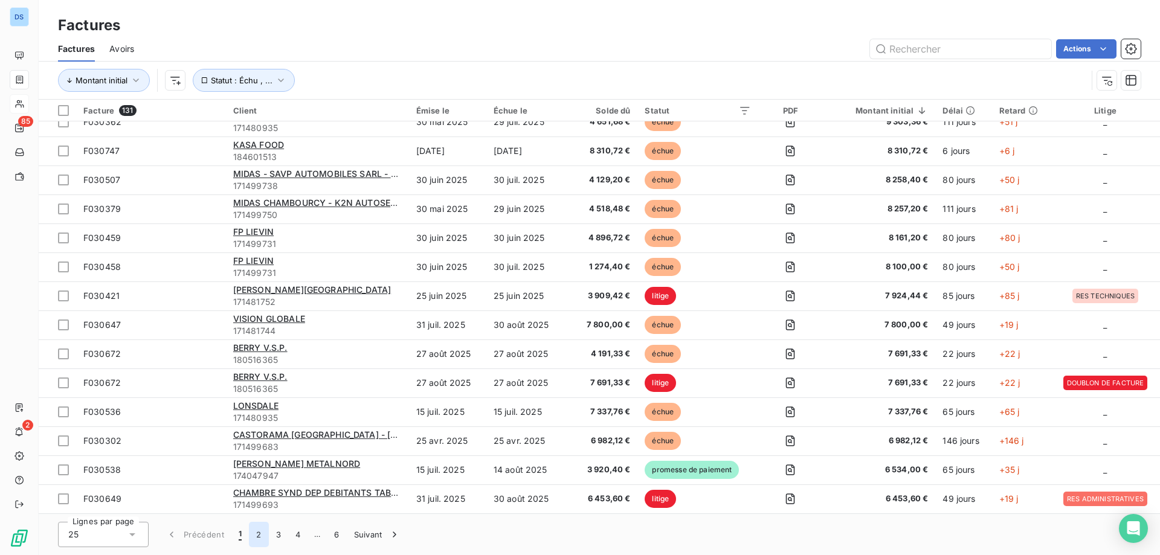
click at [260, 535] on button "2" at bounding box center [258, 534] width 19 height 25
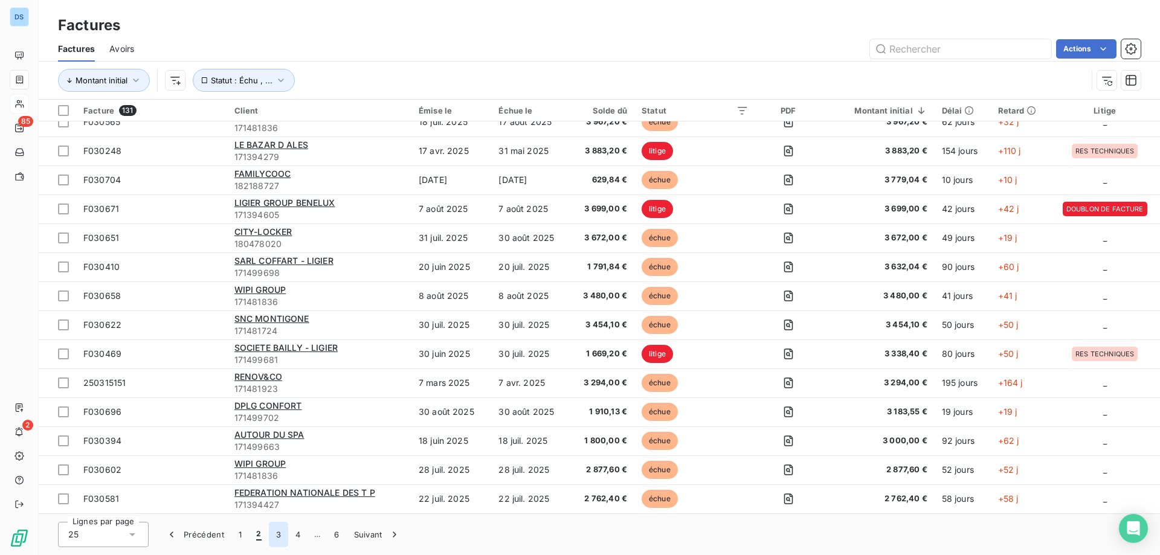
click at [277, 535] on button "3" at bounding box center [278, 534] width 19 height 25
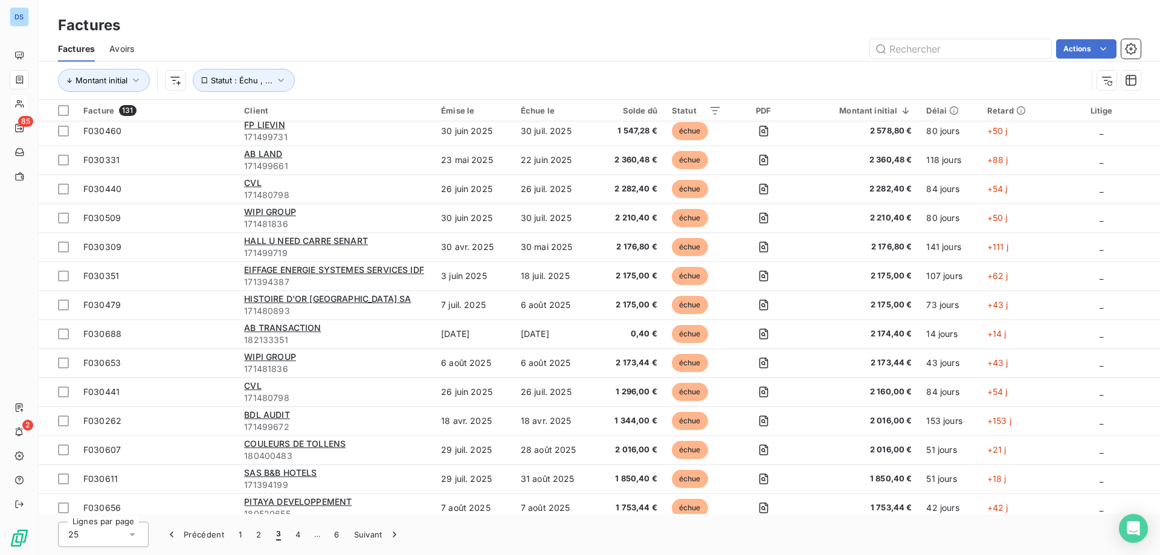
scroll to position [0, 0]
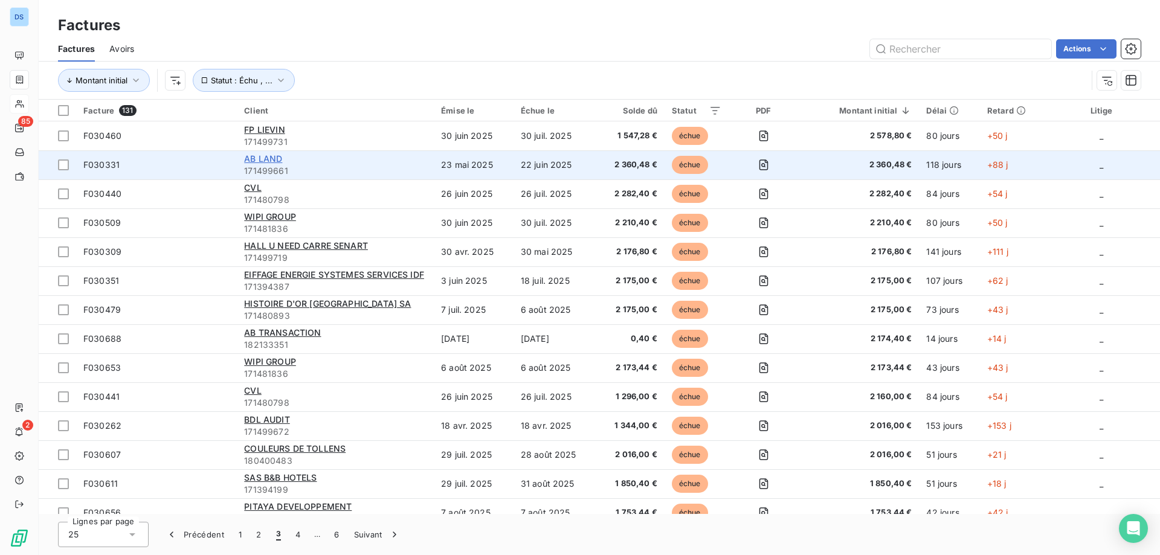
click at [260, 163] on span "AB LAND" at bounding box center [263, 158] width 38 height 10
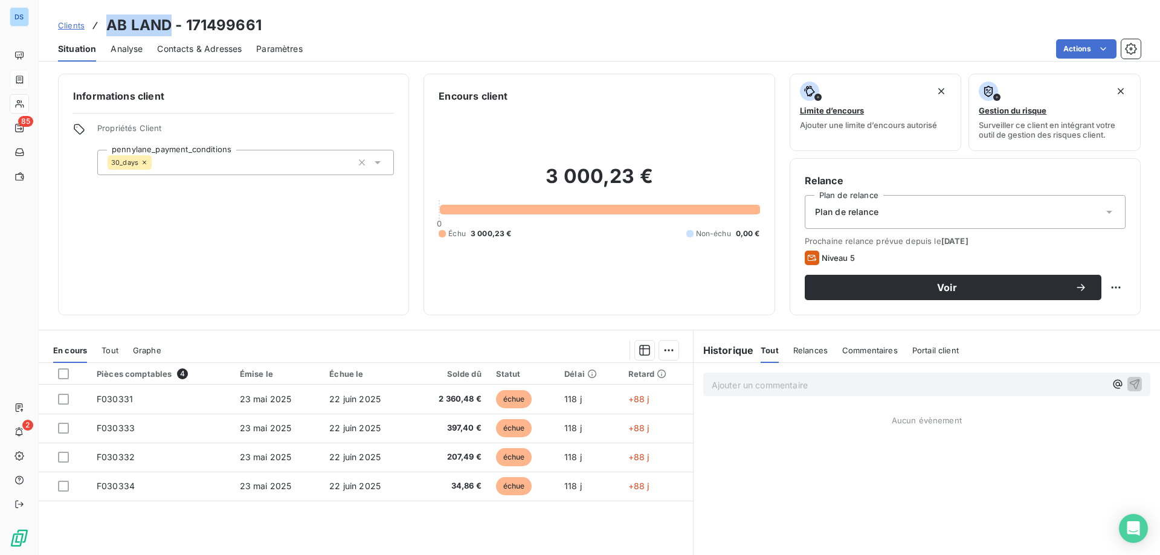
drag, startPoint x: 107, startPoint y: 25, endPoint x: 169, endPoint y: 28, distance: 61.7
click at [169, 28] on h3 "AB LAND - 171499661" at bounding box center [183, 25] width 155 height 22
copy h3 "AB LAND"
click at [689, 186] on h2 "3 000,23 €" at bounding box center [599, 182] width 321 height 36
click at [661, 352] on html "DS 85 2 Clients AB LAND - 171499661 Situation Analyse Contacts & Adresses Param…" at bounding box center [580, 277] width 1160 height 555
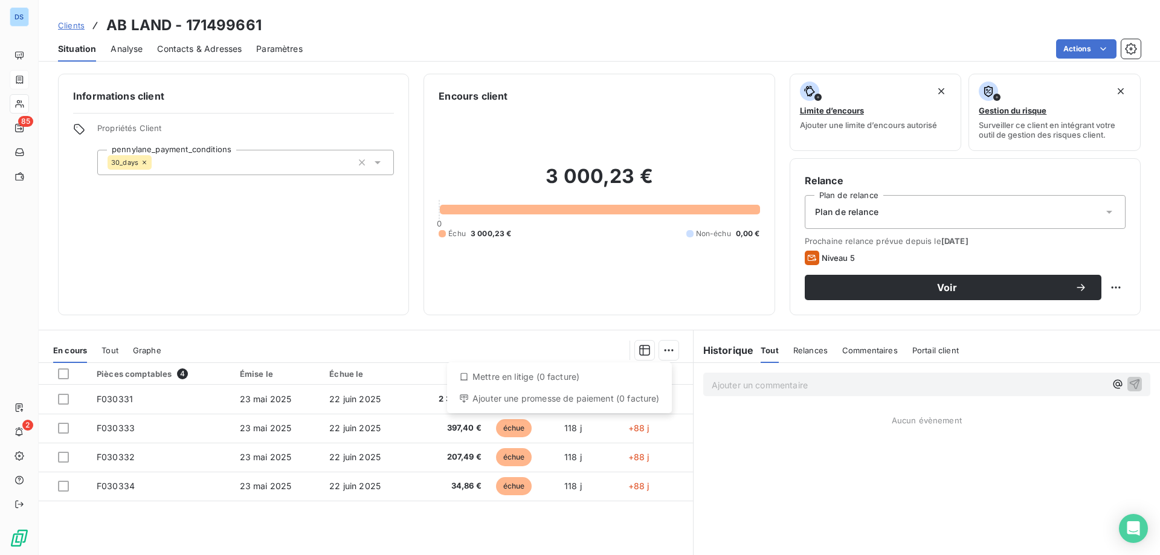
click at [558, 379] on div "Mettre en litige (0 facture)" at bounding box center [559, 376] width 215 height 19
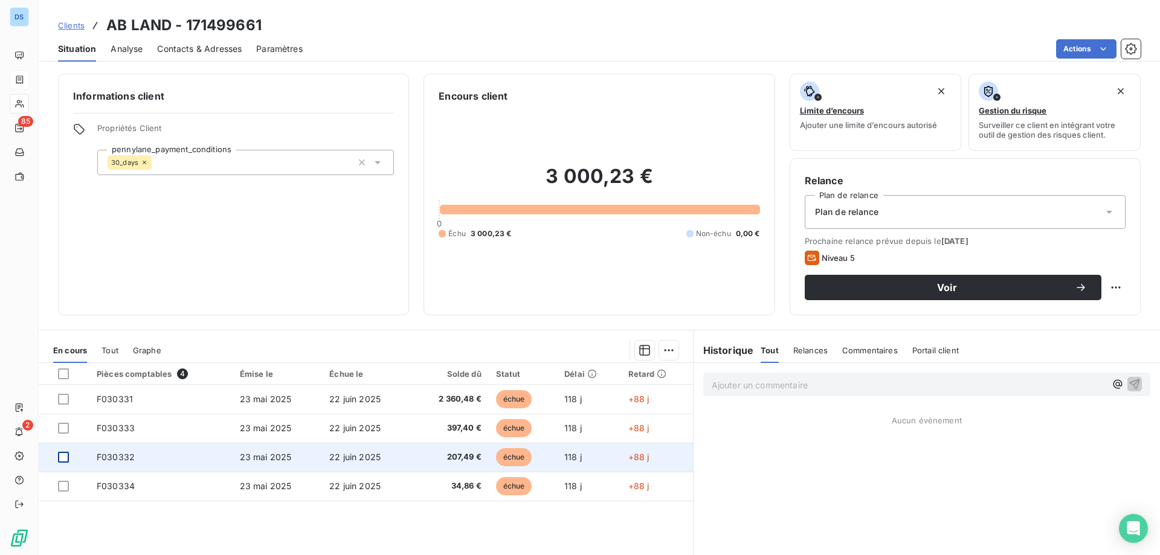
click at [67, 460] on div at bounding box center [63, 457] width 11 height 11
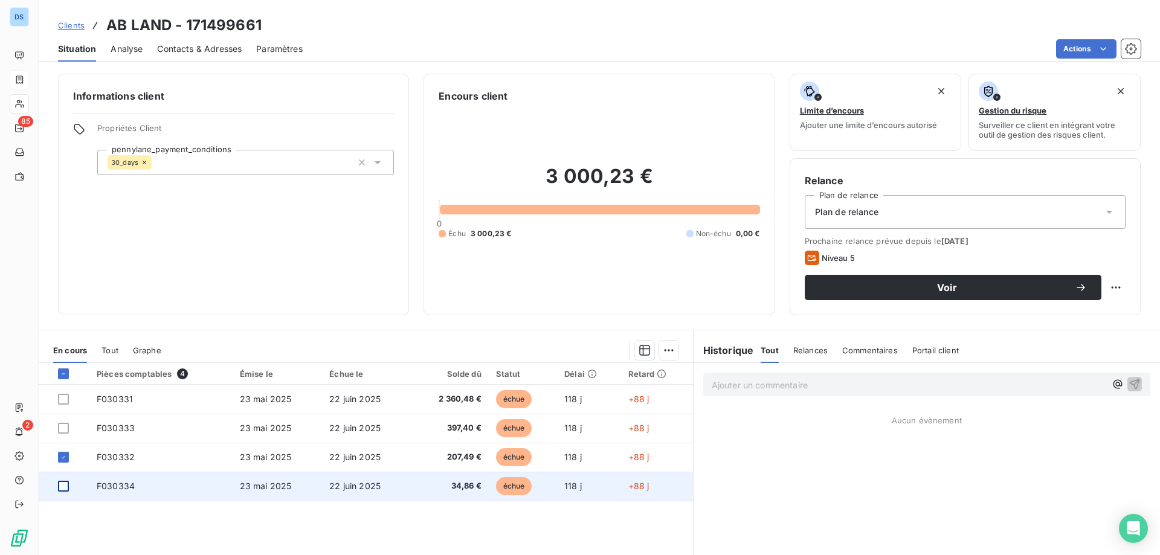
click at [63, 481] on div at bounding box center [63, 486] width 11 height 11
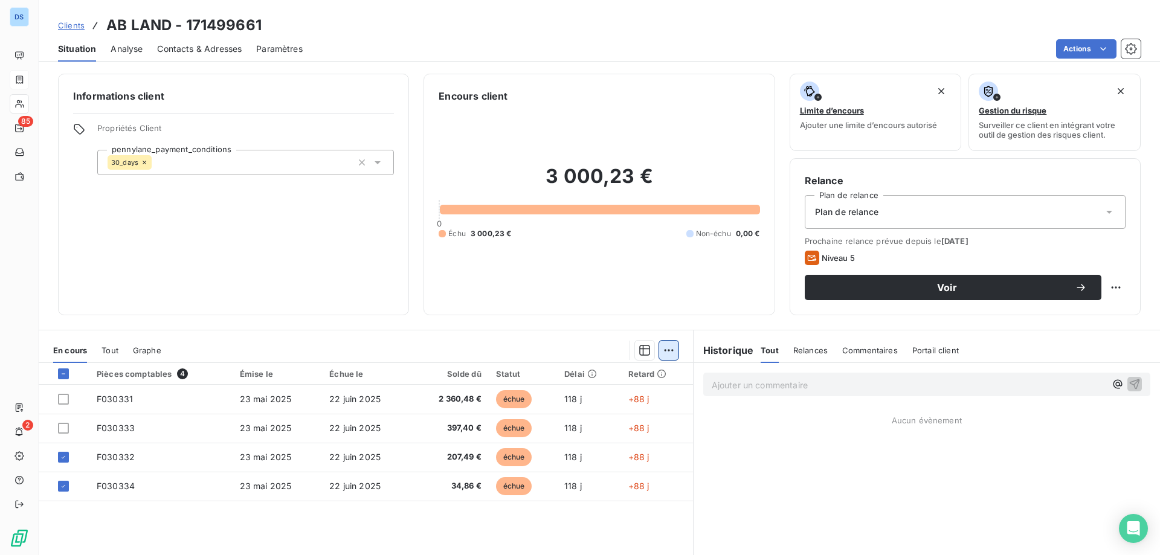
click at [657, 352] on html "DS 85 2 Clients AB LAND - 171499661 Situation Analyse Contacts & Adresses Param…" at bounding box center [580, 277] width 1160 height 555
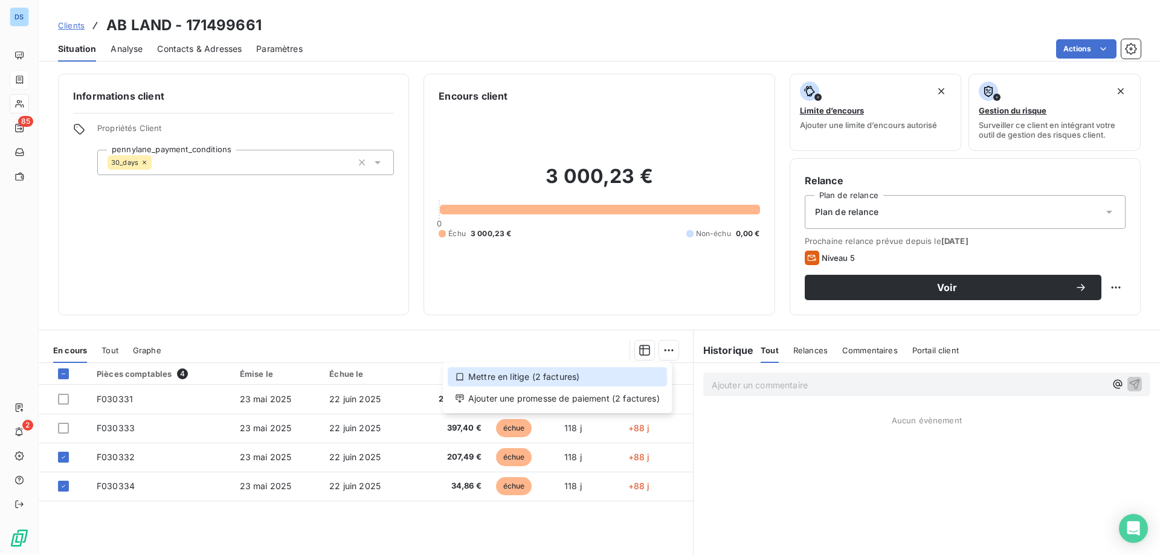
click at [504, 380] on div "Mettre en litige (2 factures)" at bounding box center [557, 376] width 219 height 19
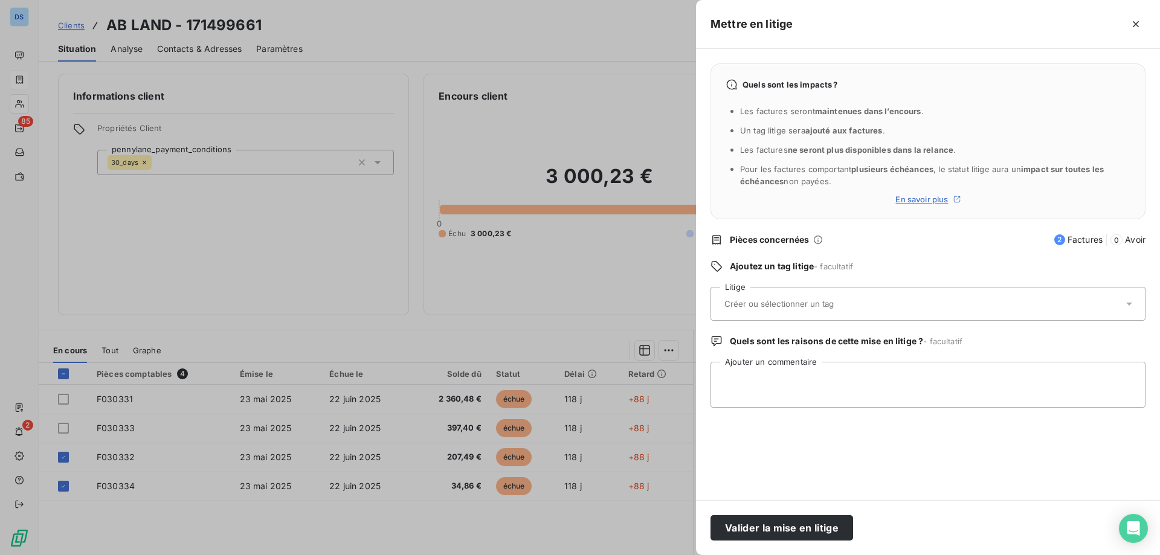
click at [782, 303] on input "text" at bounding box center [811, 303] width 176 height 11
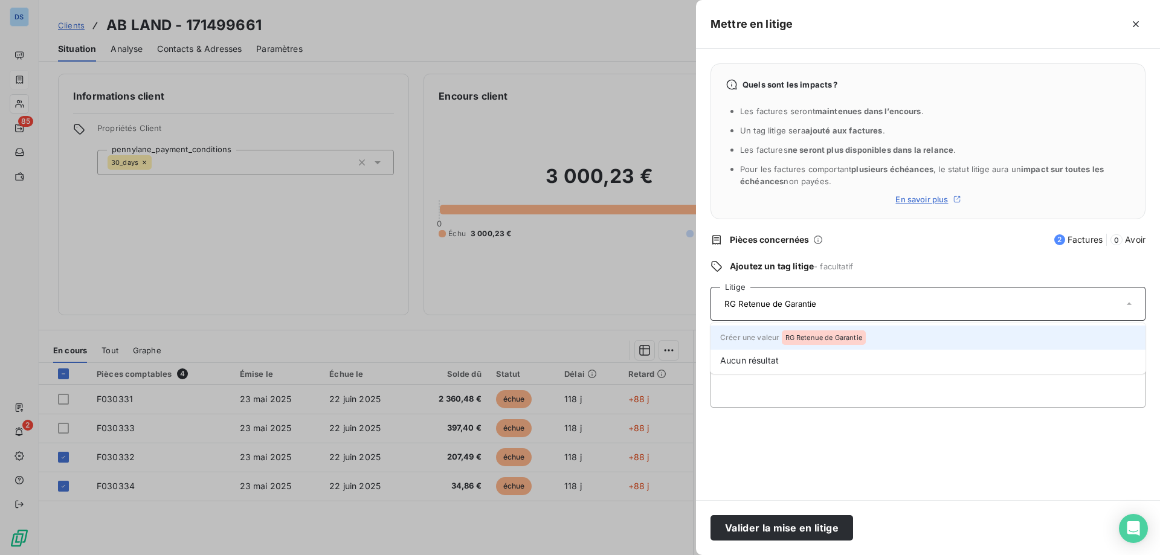
type input "RG Retenue de Garantie"
click at [796, 335] on span "RG Retenue de Garantie" at bounding box center [823, 337] width 77 height 7
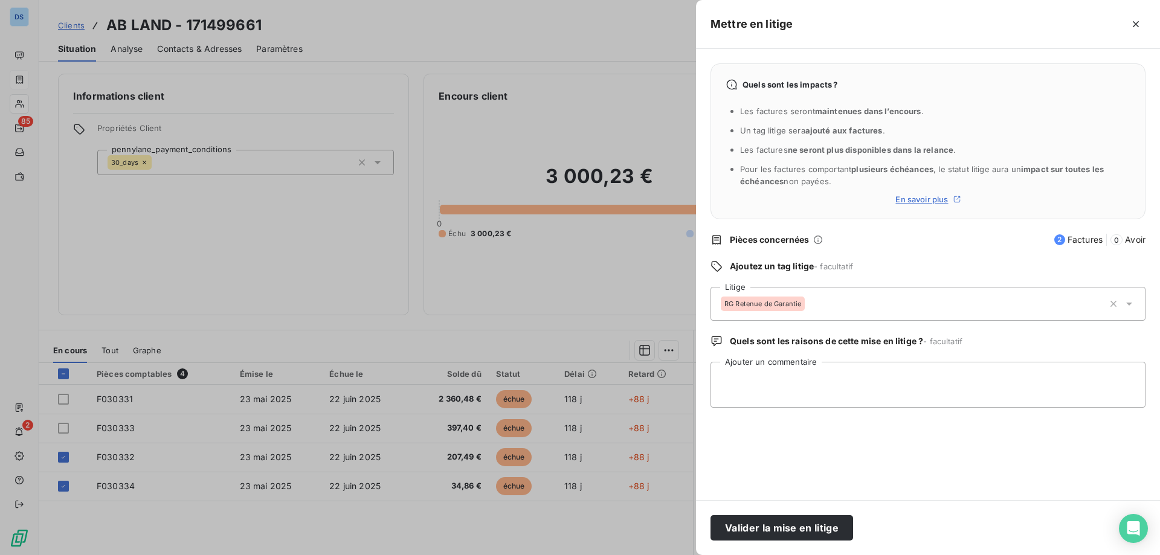
click at [931, 483] on div "Quels sont les impacts ? Les factures seront maintenues dans l’encours . Un tag…" at bounding box center [928, 274] width 464 height 451
click at [795, 390] on textarea "Ajouter un commentaire" at bounding box center [927, 385] width 435 height 46
type textarea "a"
type textarea "demander la libération de la RG en [DATE]"
click at [802, 527] on button "Valider la mise en litige" at bounding box center [781, 527] width 143 height 25
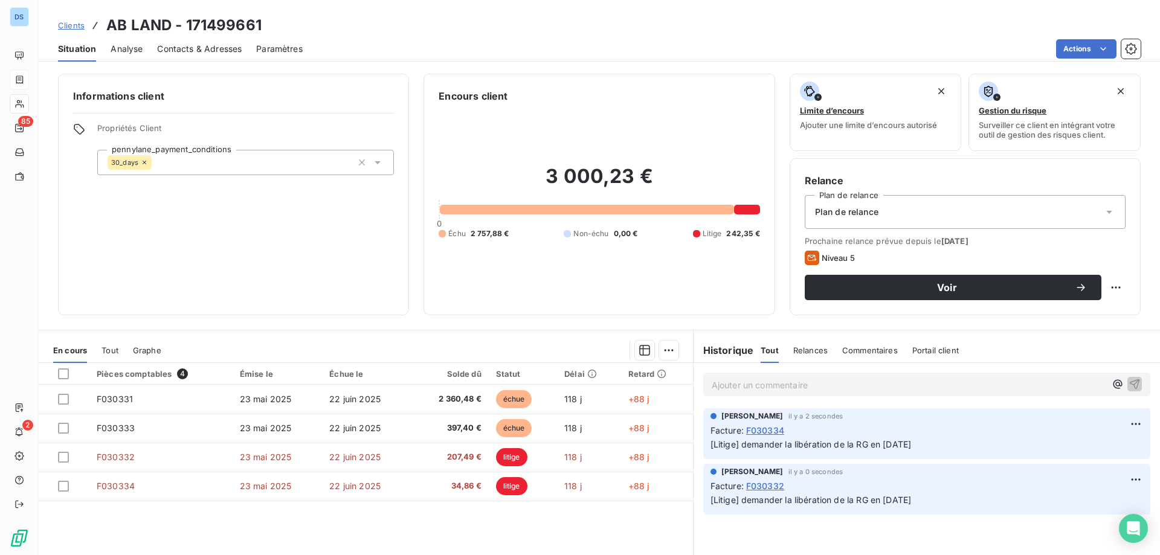
click at [182, 45] on span "Contacts & Adresses" at bounding box center [199, 49] width 85 height 12
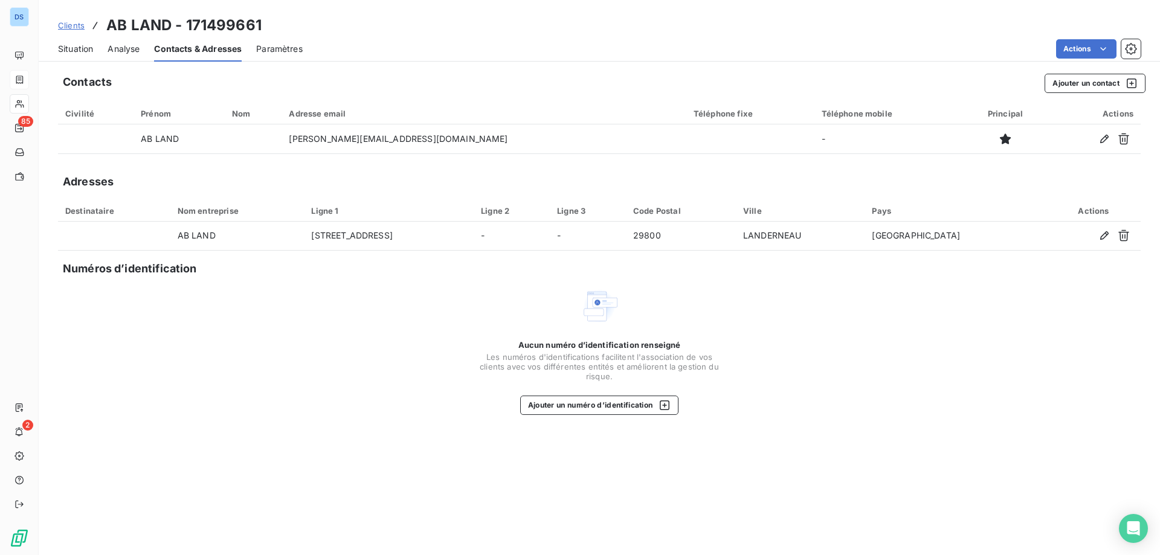
click at [670, 83] on div "Contacts Ajouter un contact" at bounding box center [604, 83] width 1083 height 19
